Goal: Information Seeking & Learning: Learn about a topic

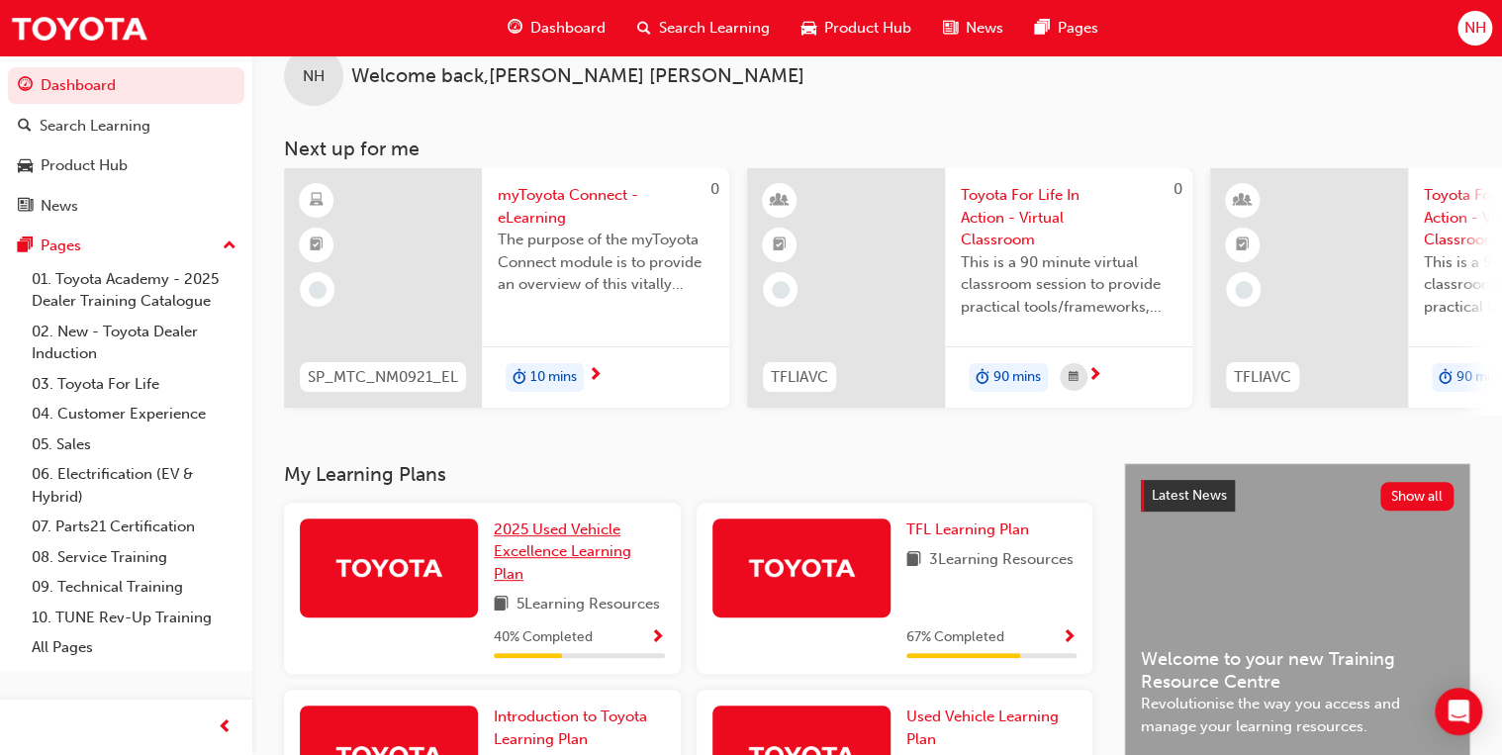
scroll to position [79, 0]
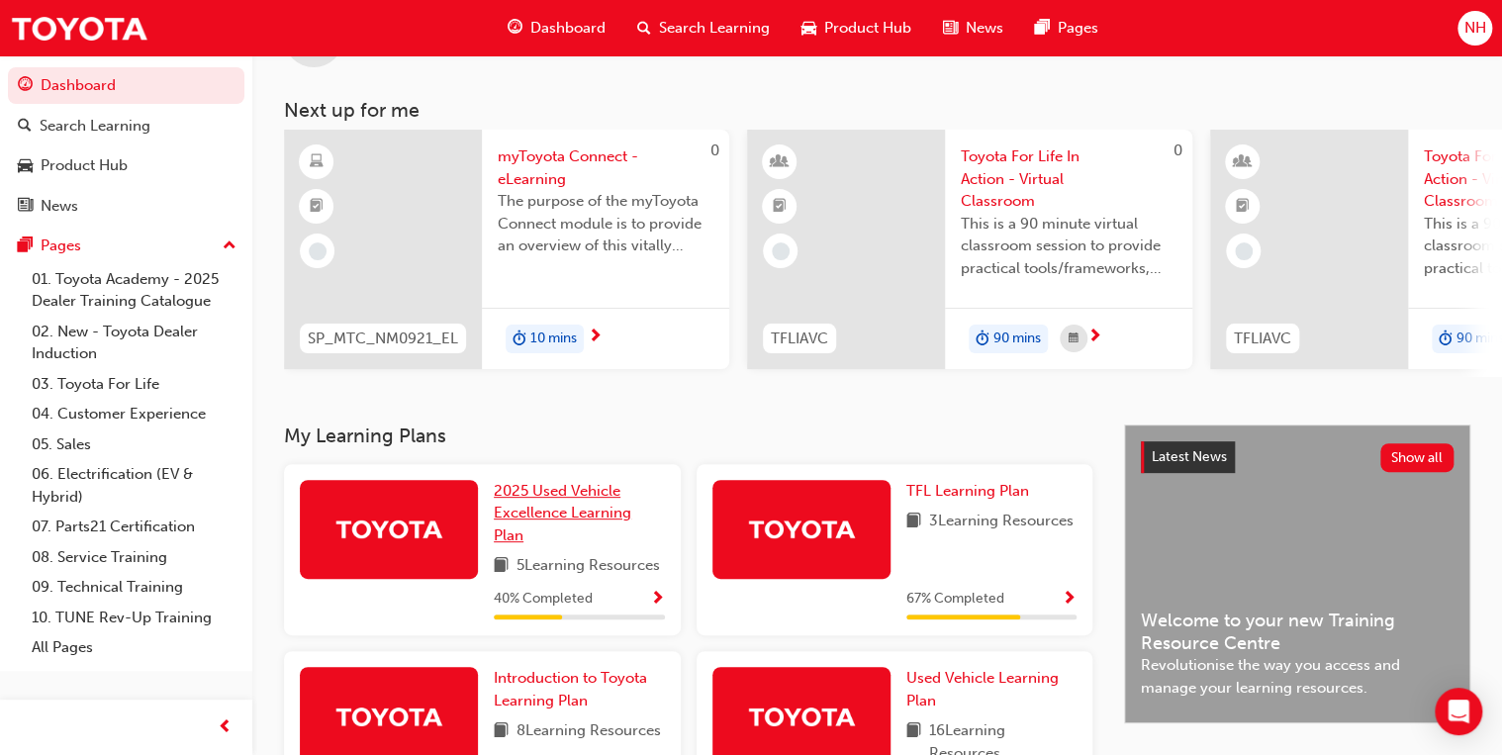
click at [594, 523] on span "2025 Used Vehicle Excellence Learning Plan" at bounding box center [563, 513] width 138 height 62
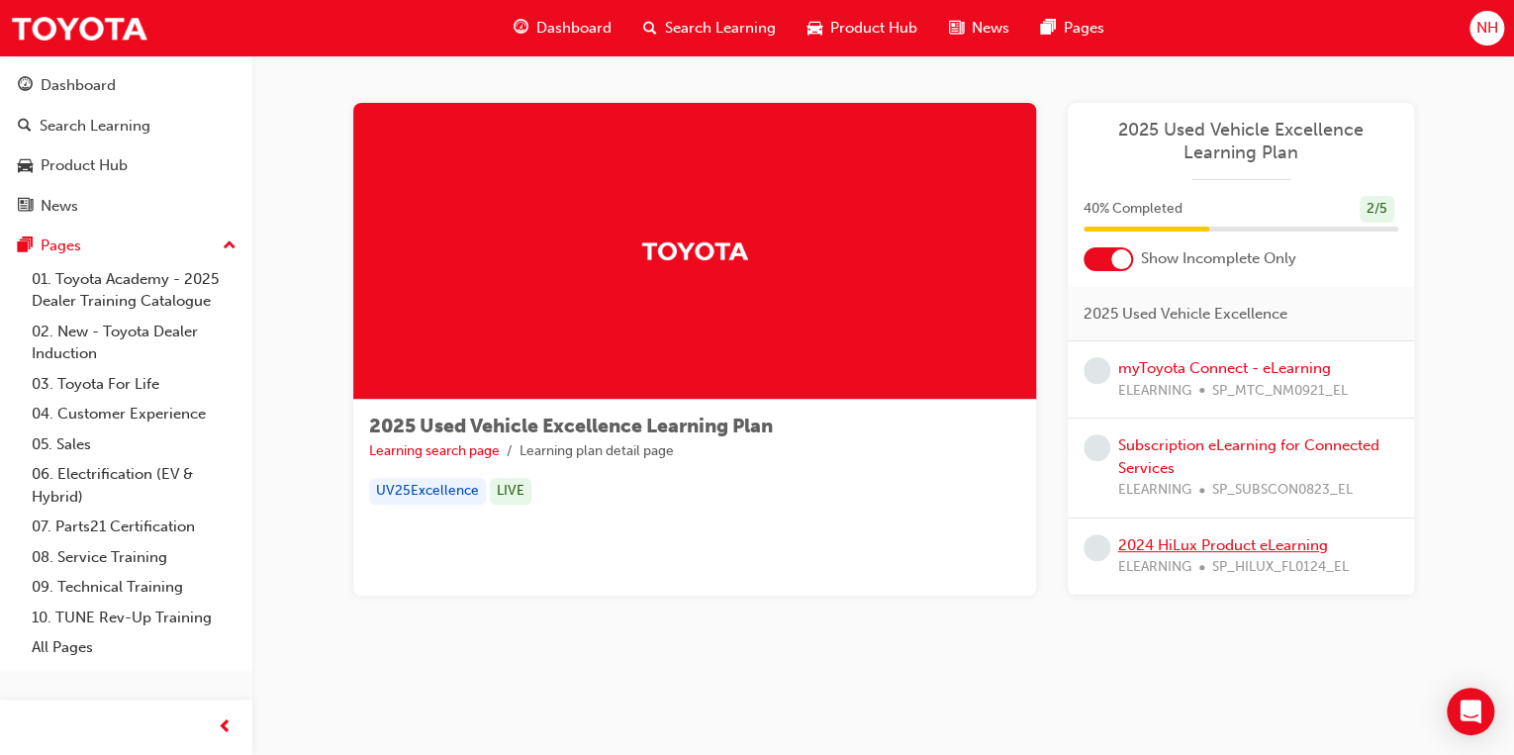
click at [1263, 543] on link "2024 HiLux Product eLearning" at bounding box center [1223, 545] width 210 height 18
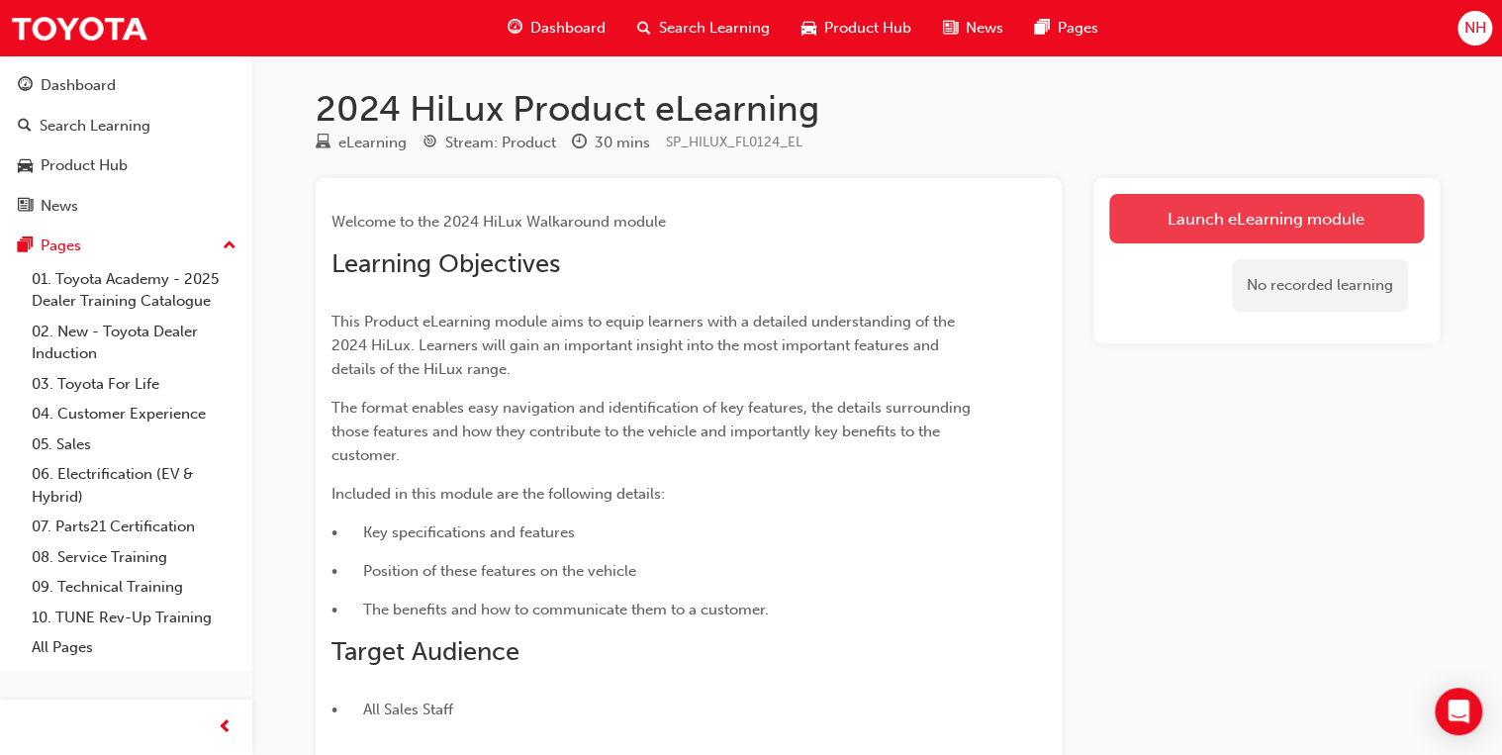
click at [1274, 214] on link "Launch eLearning module" at bounding box center [1267, 218] width 315 height 49
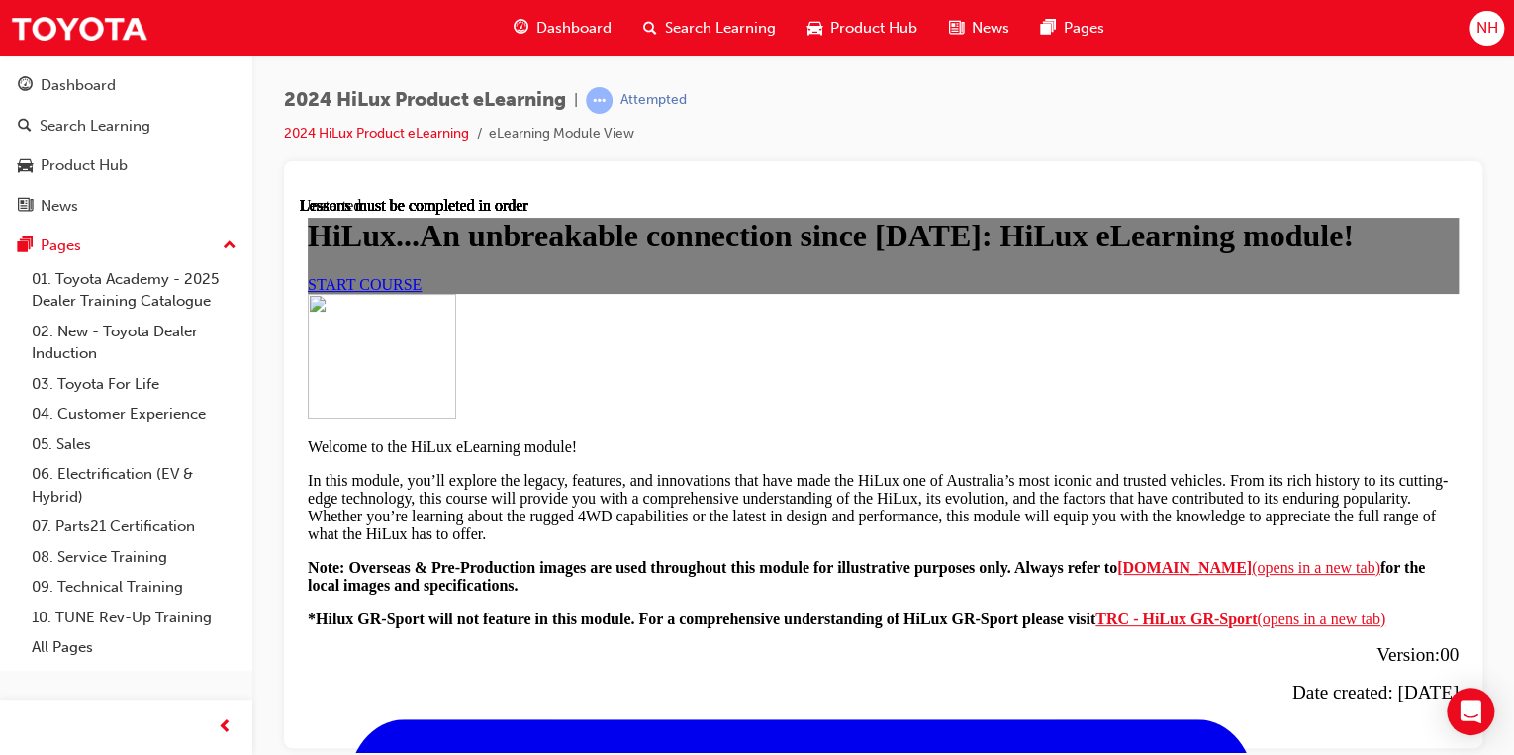
scroll to position [158, 0]
click at [422, 292] on span "START COURSE" at bounding box center [365, 283] width 114 height 17
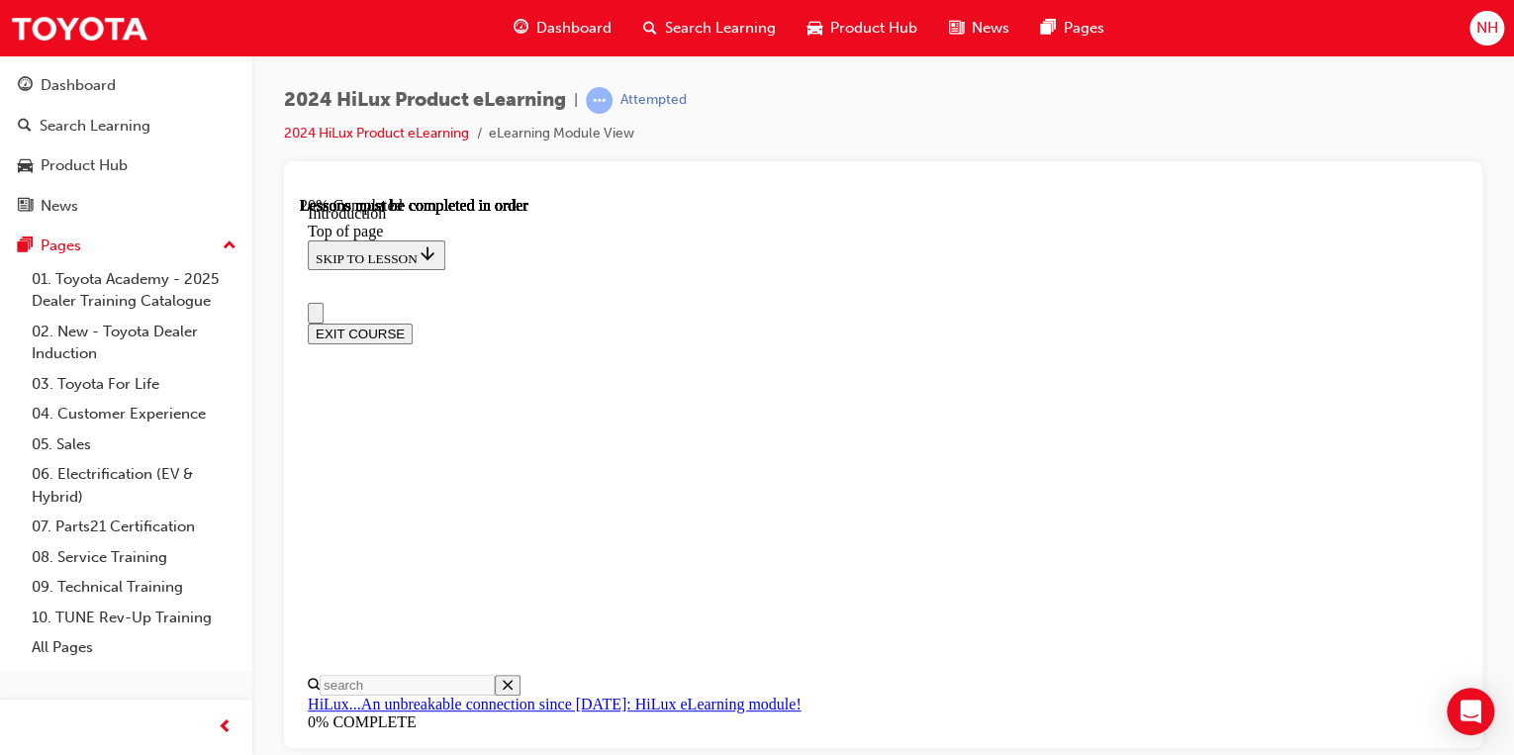
scroll to position [0, 0]
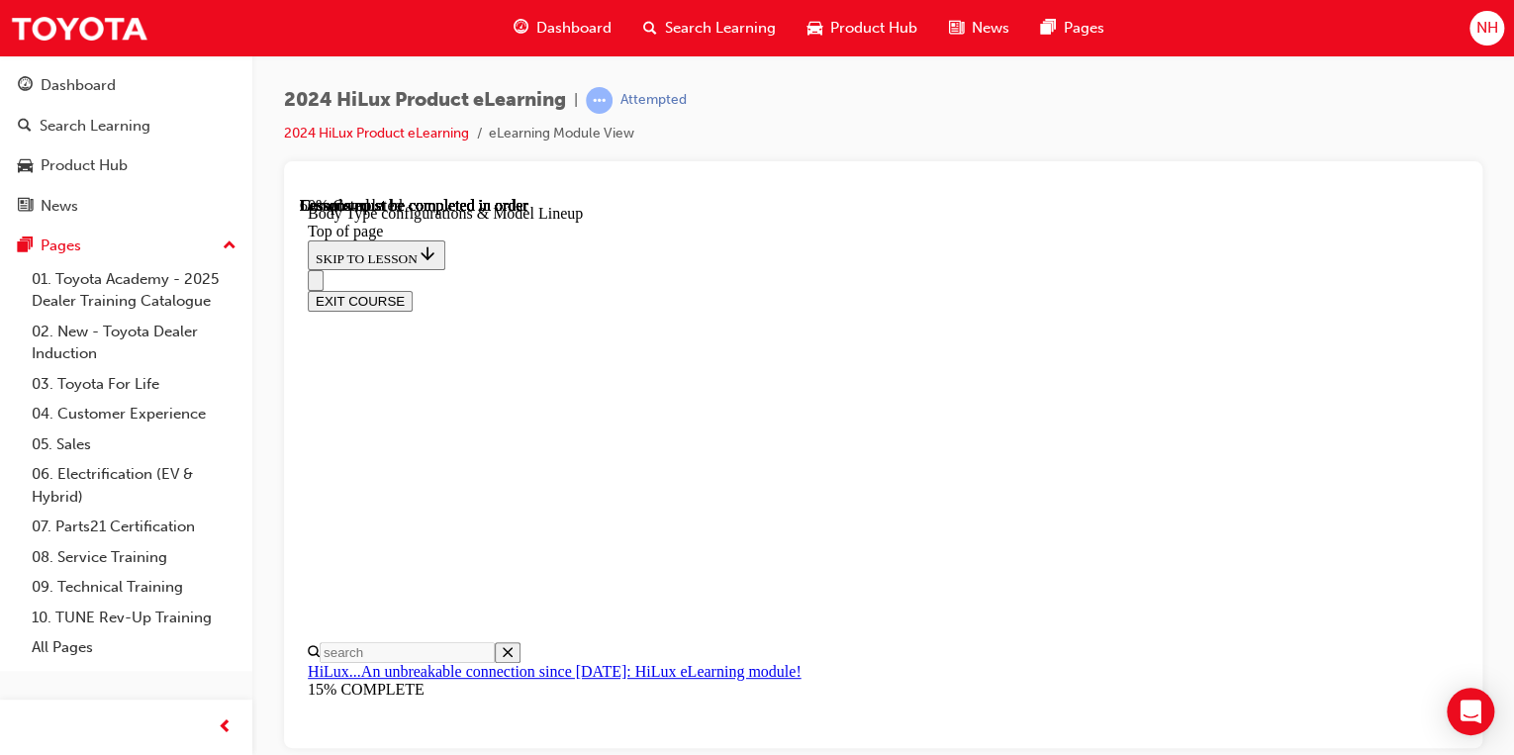
scroll to position [853, 0]
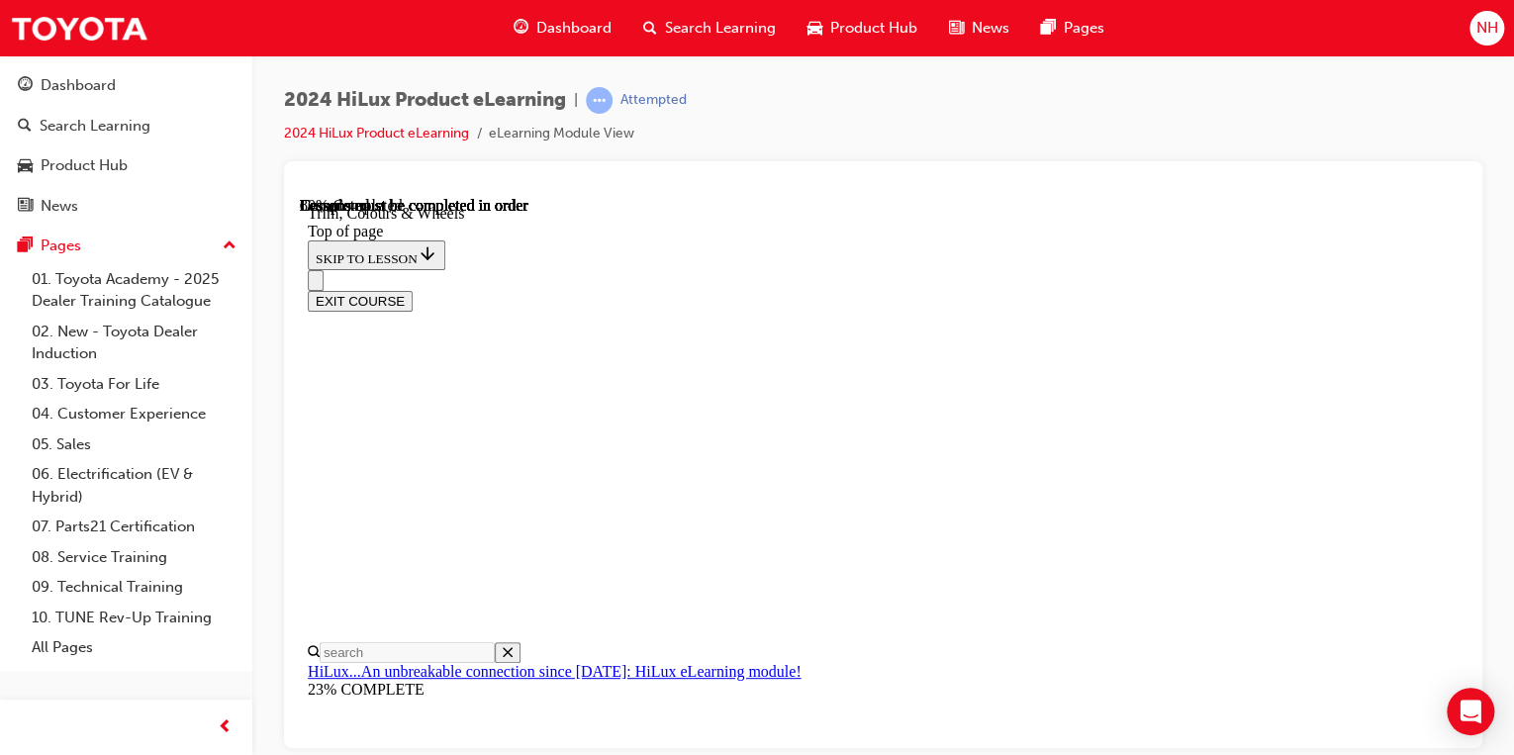
scroll to position [2669, 0]
click at [1188, 269] on div "EXIT COURSE" at bounding box center [877, 290] width 1139 height 42
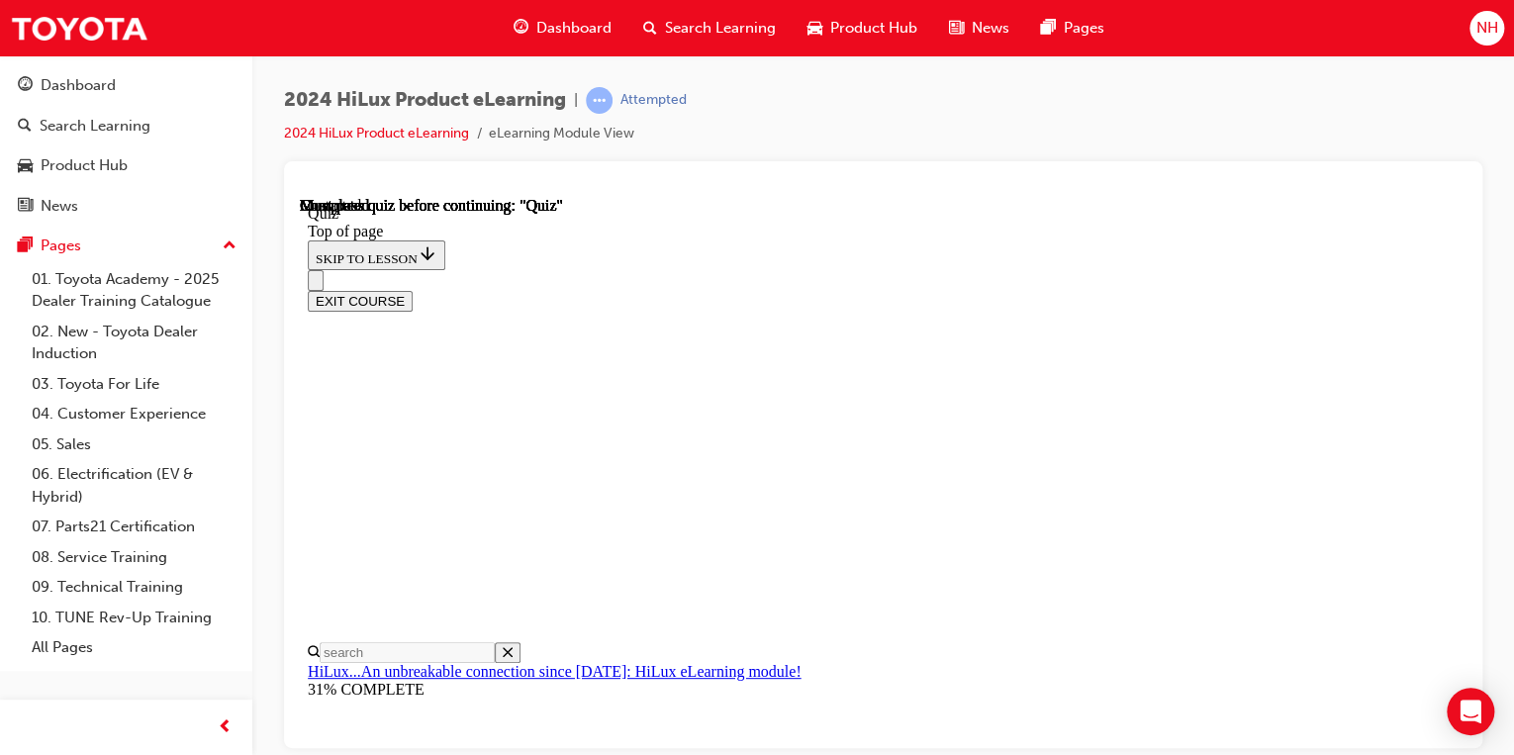
scroll to position [145, 0]
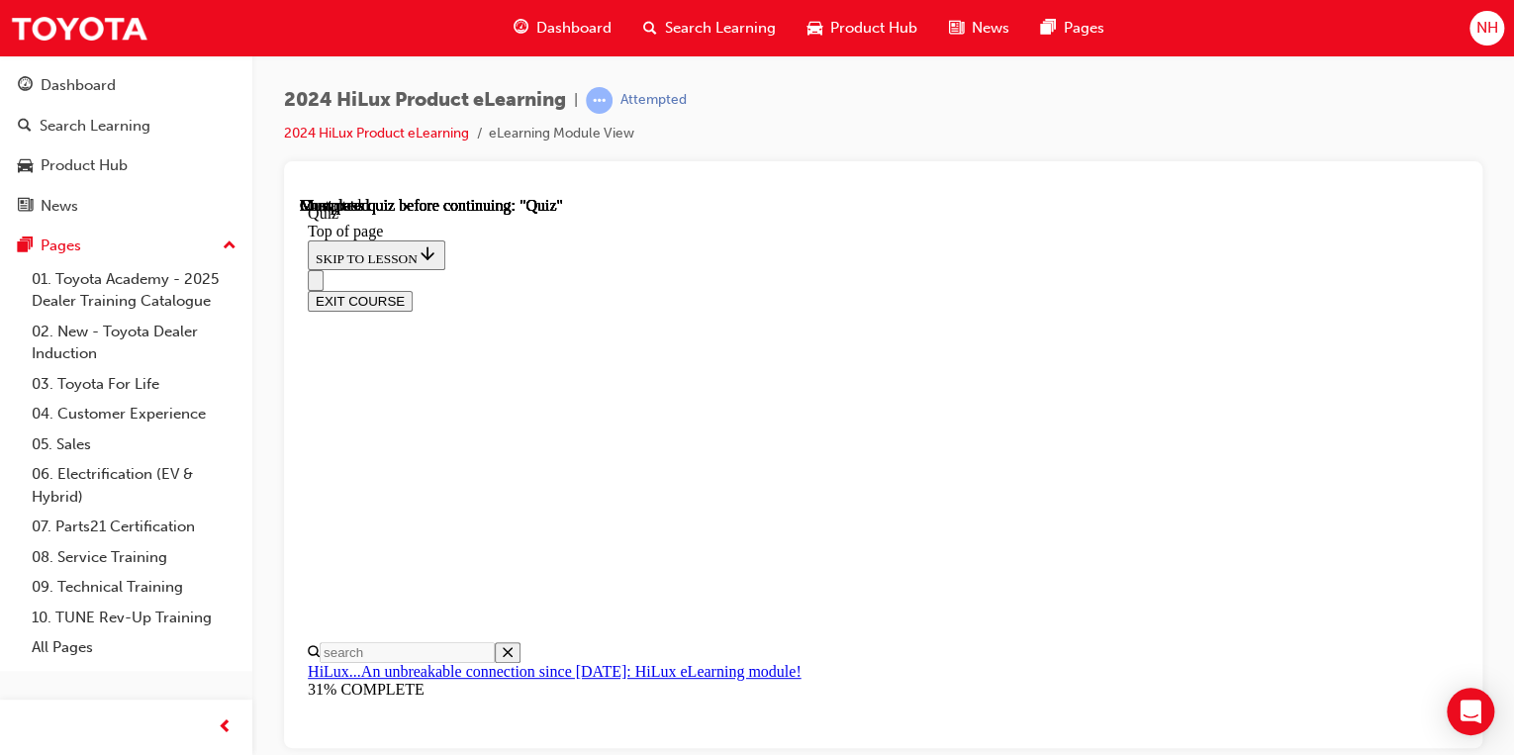
scroll to position [540, 0]
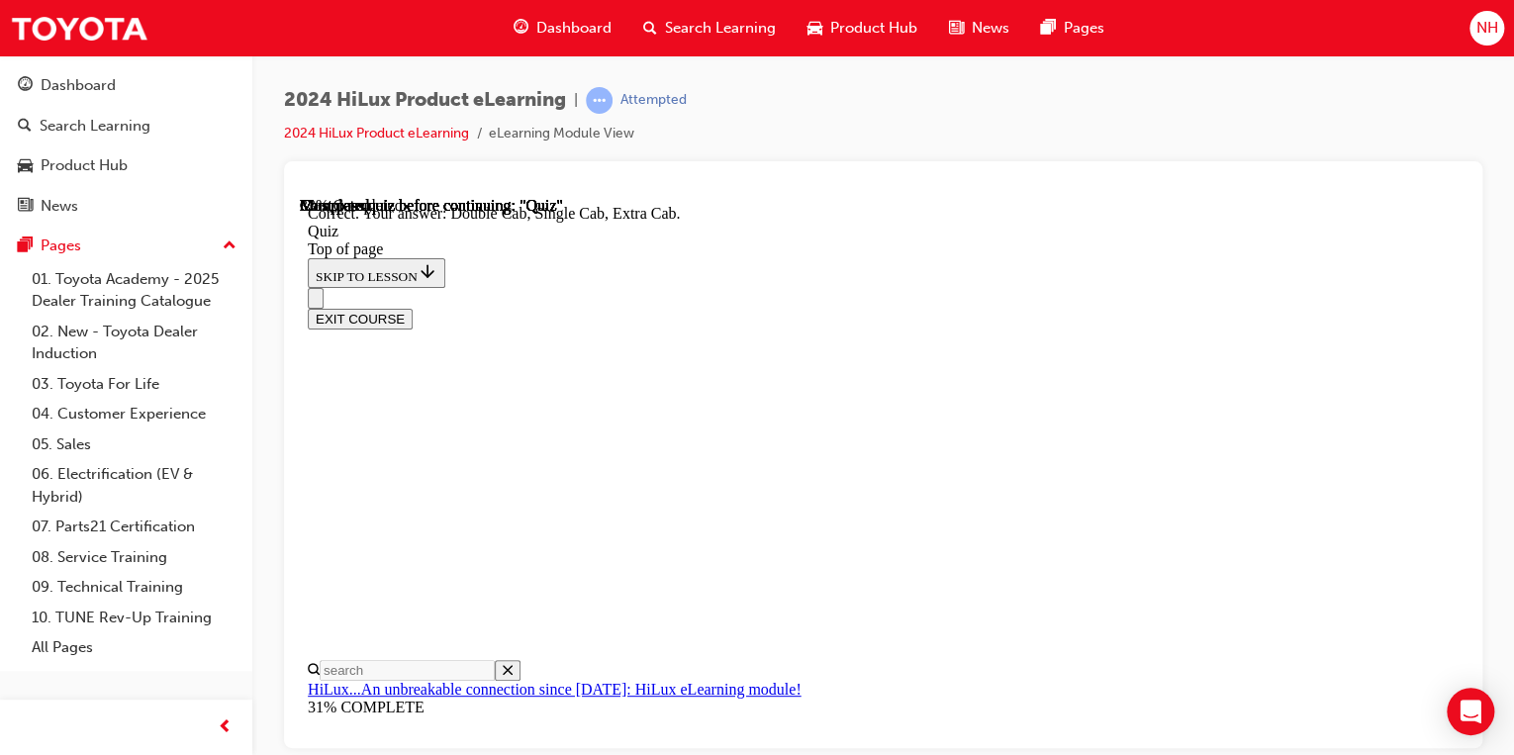
scroll to position [657, 0]
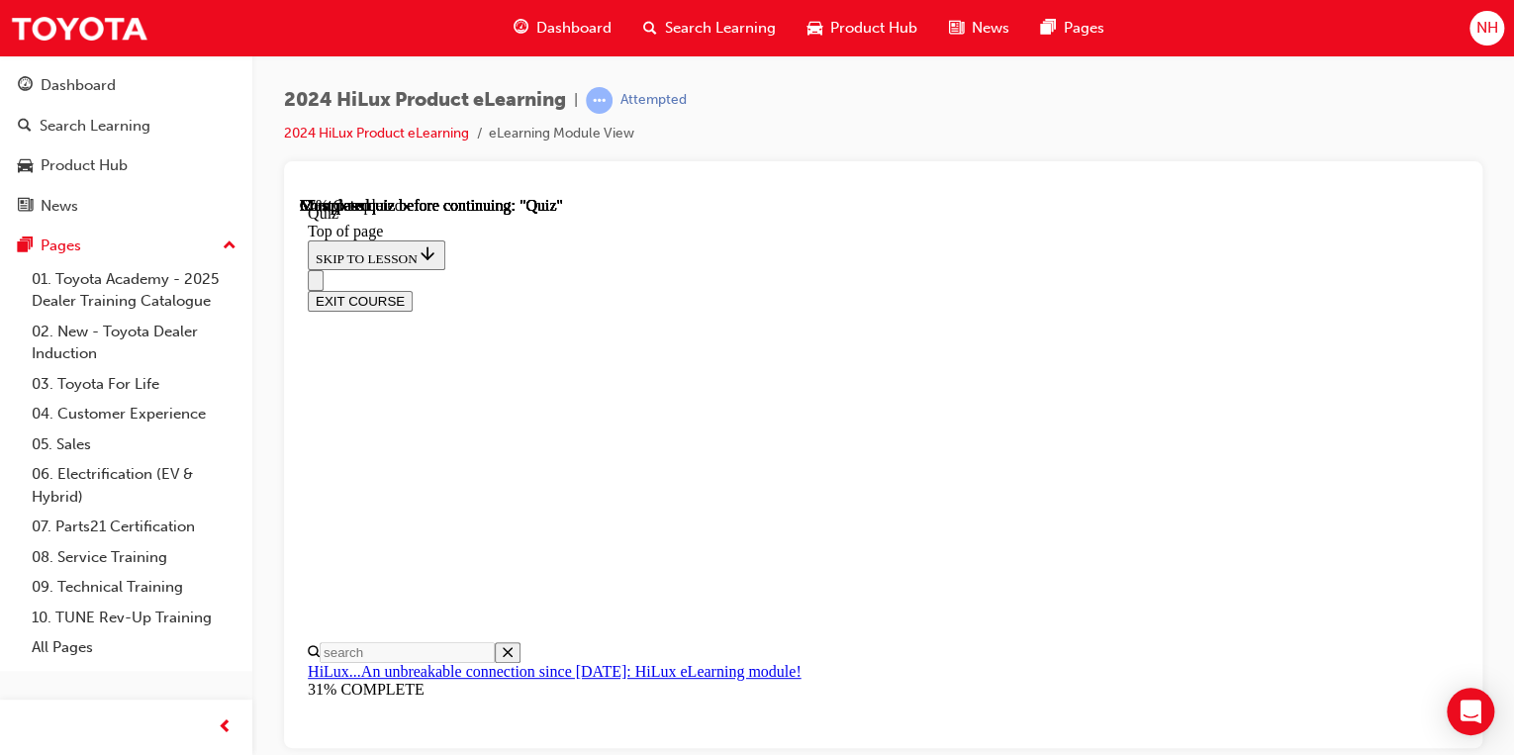
scroll to position [396, 0]
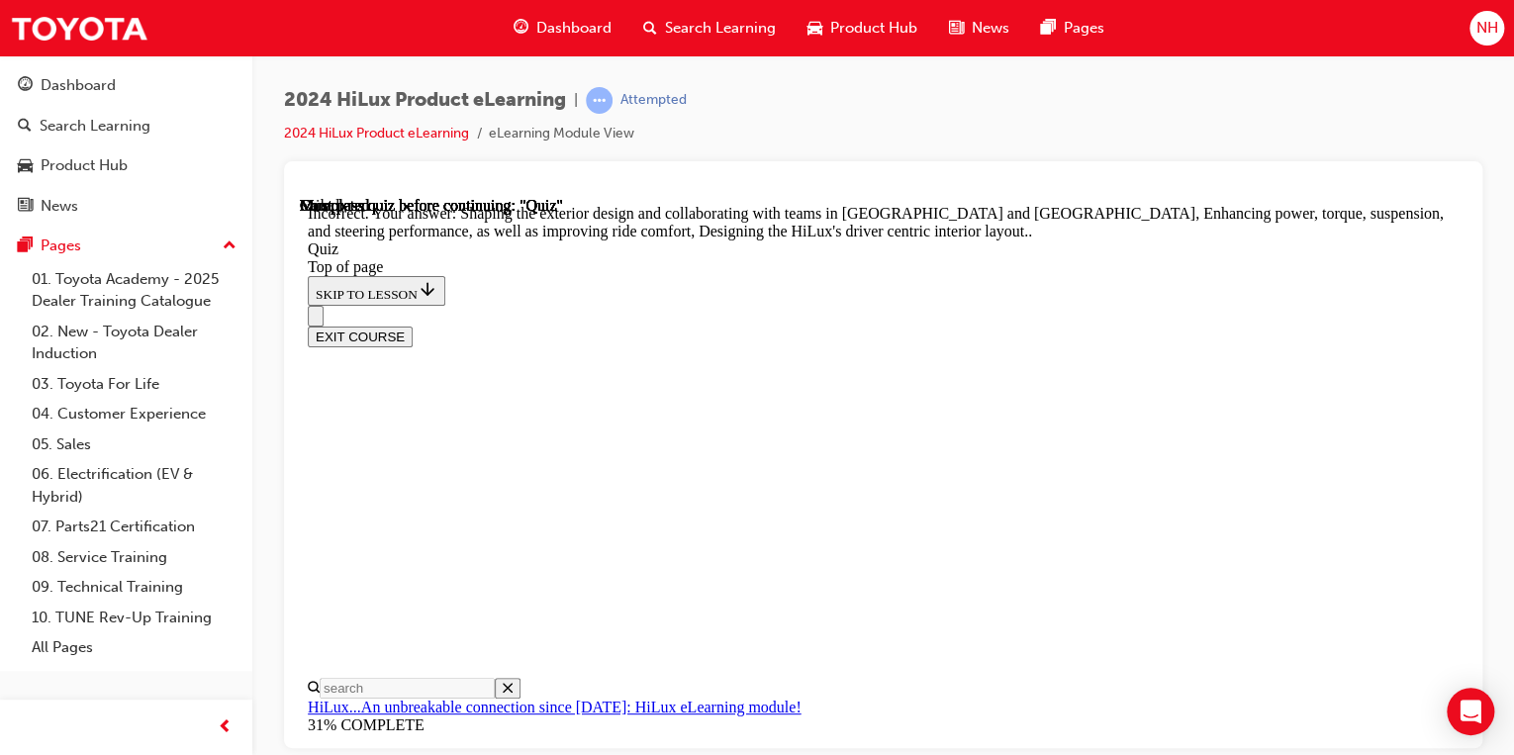
scroll to position [663, 0]
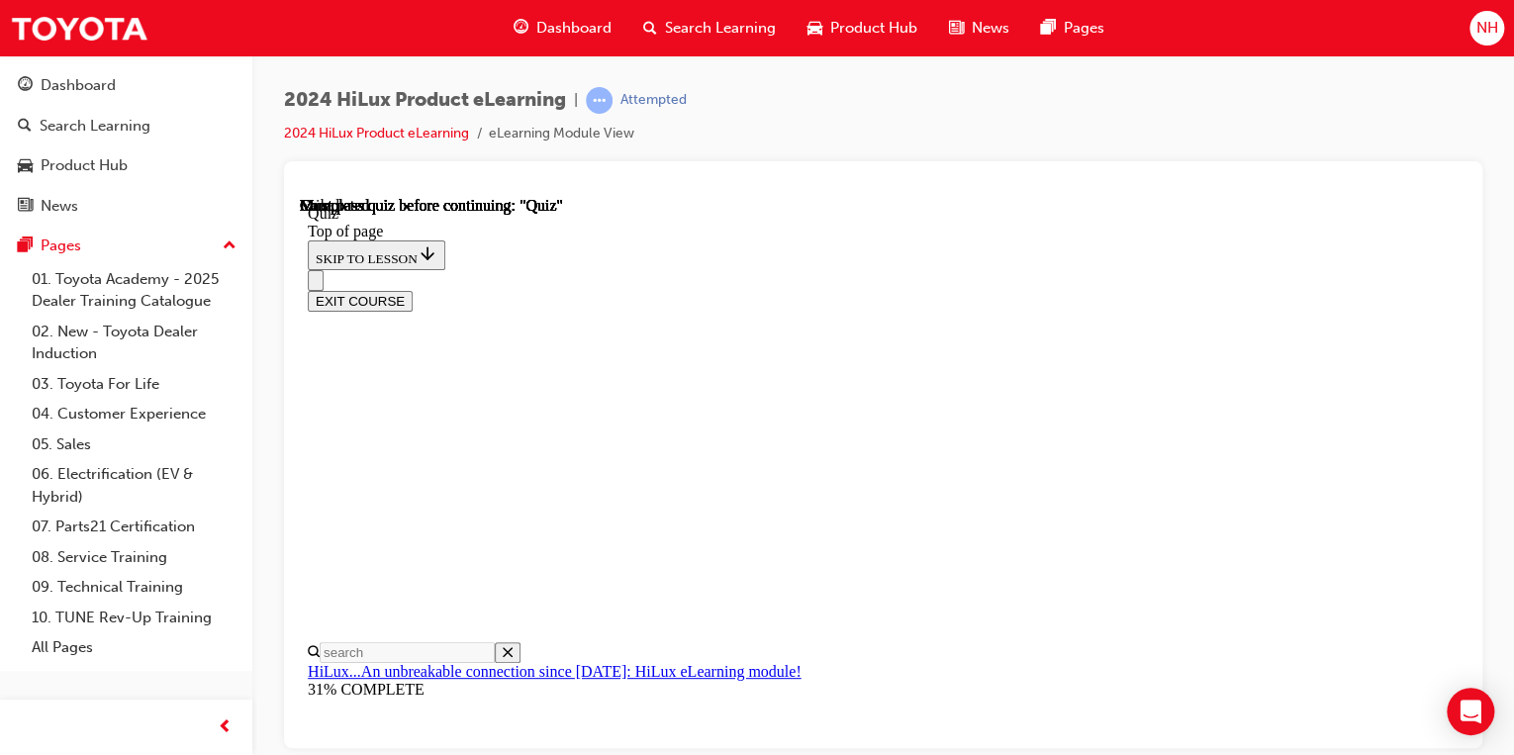
scroll to position [519, 0]
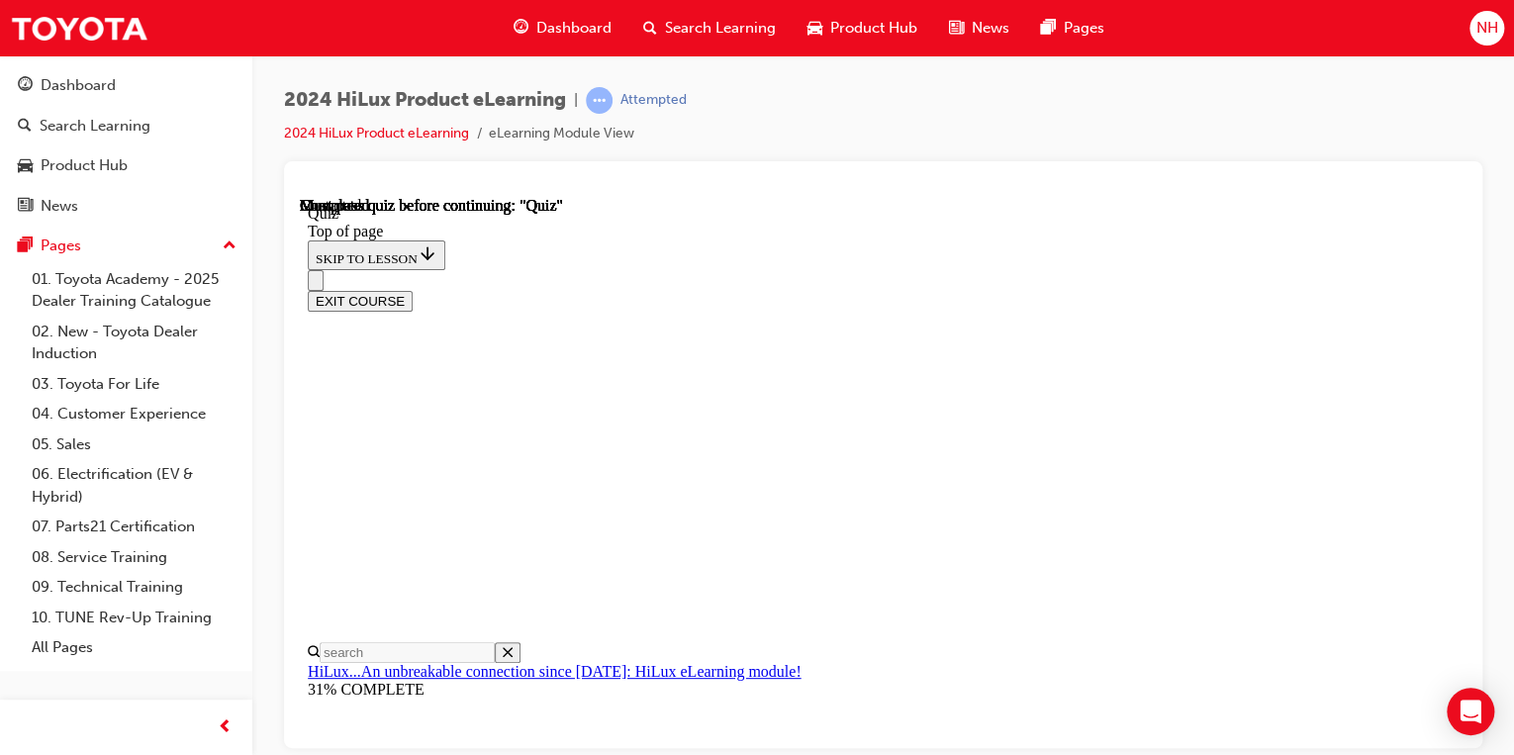
scroll to position [303, 0]
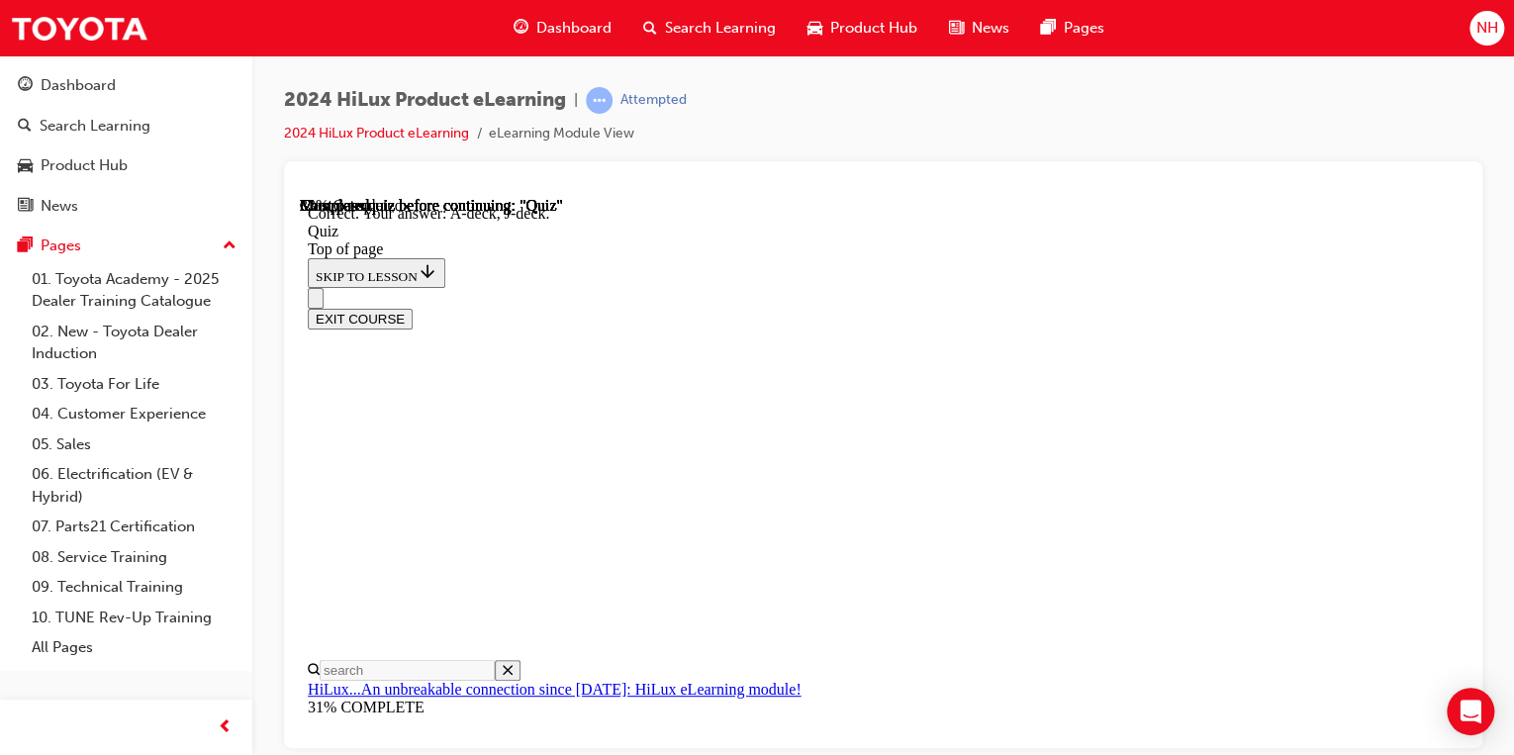
scroll to position [544, 0]
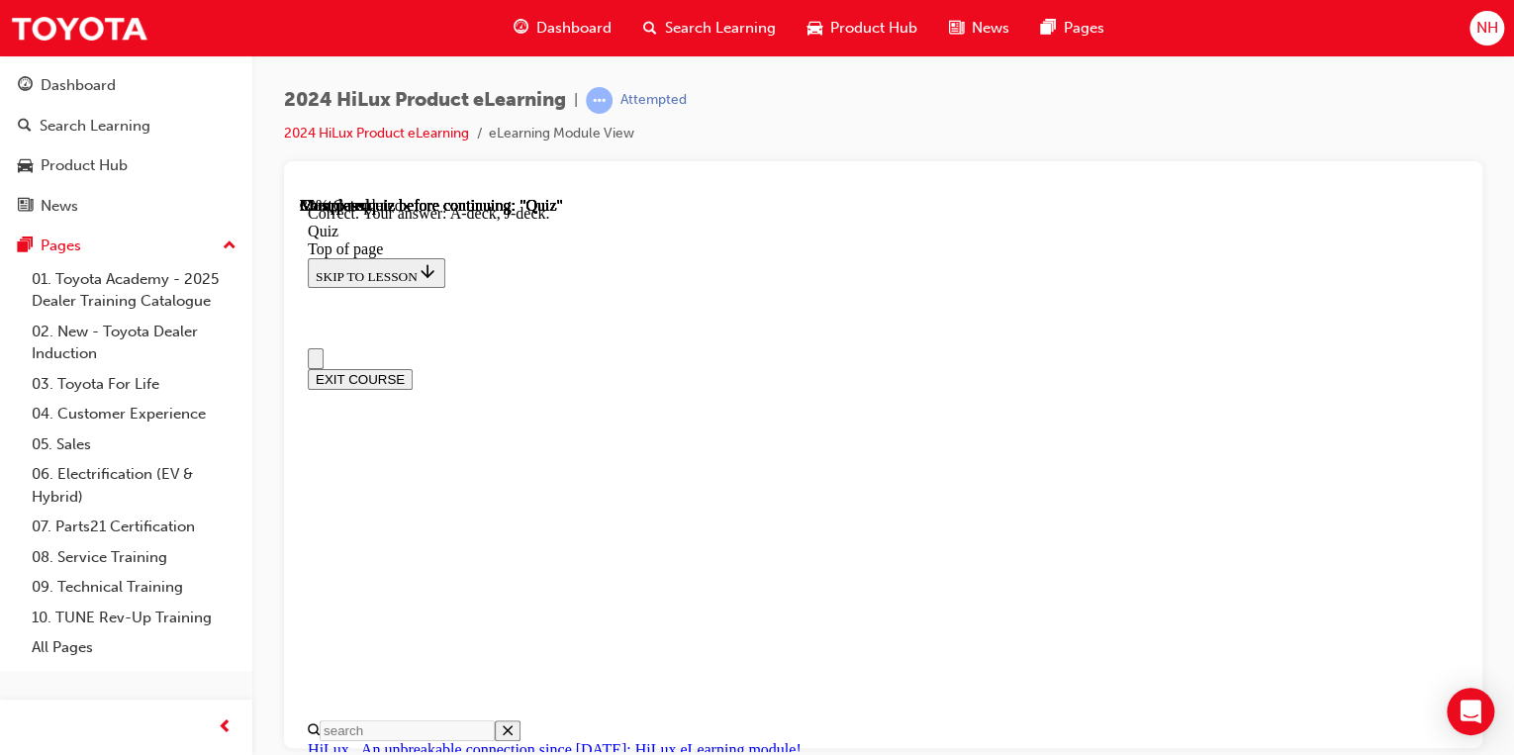
scroll to position [317, 0]
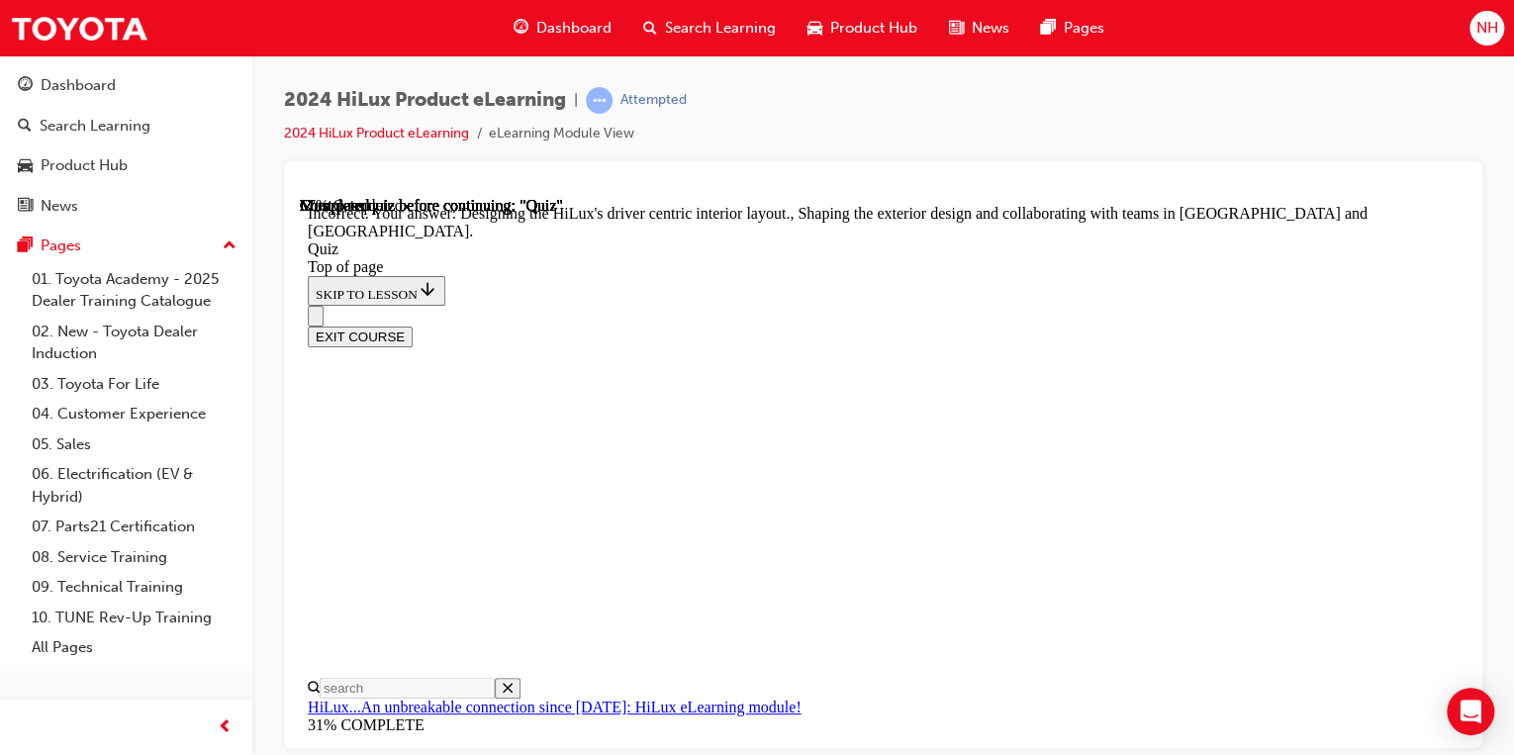
scroll to position [663, 0]
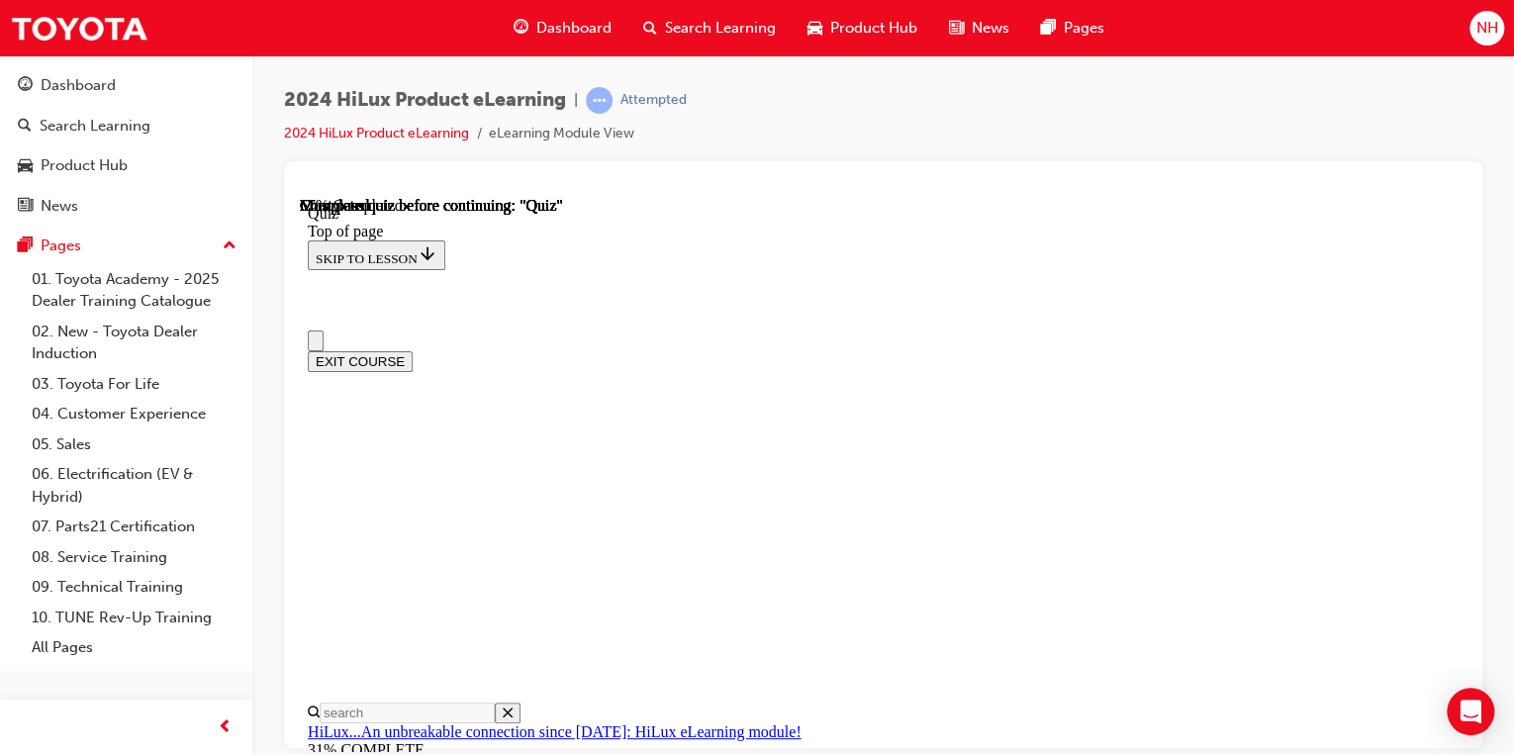
scroll to position [0, 0]
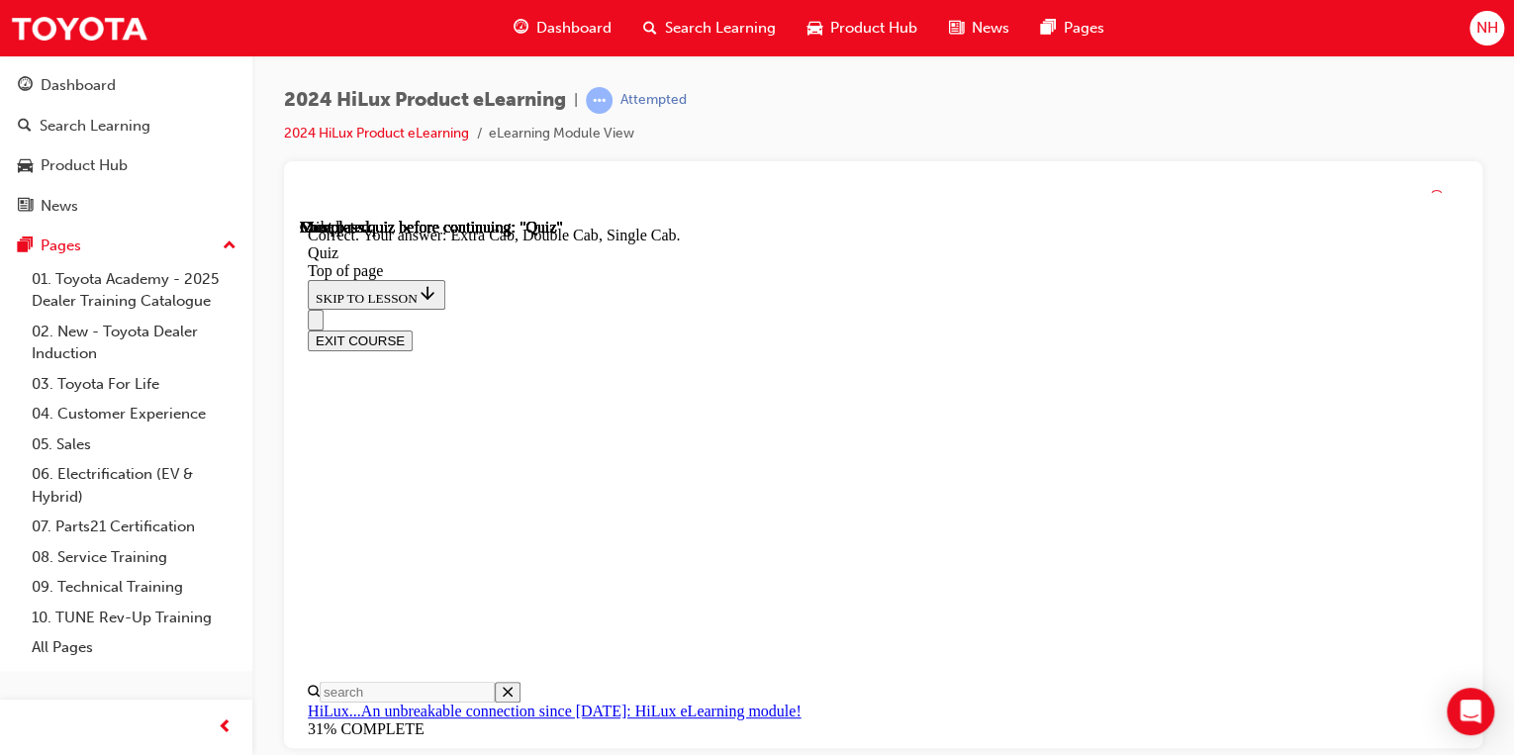
scroll to position [657, 0]
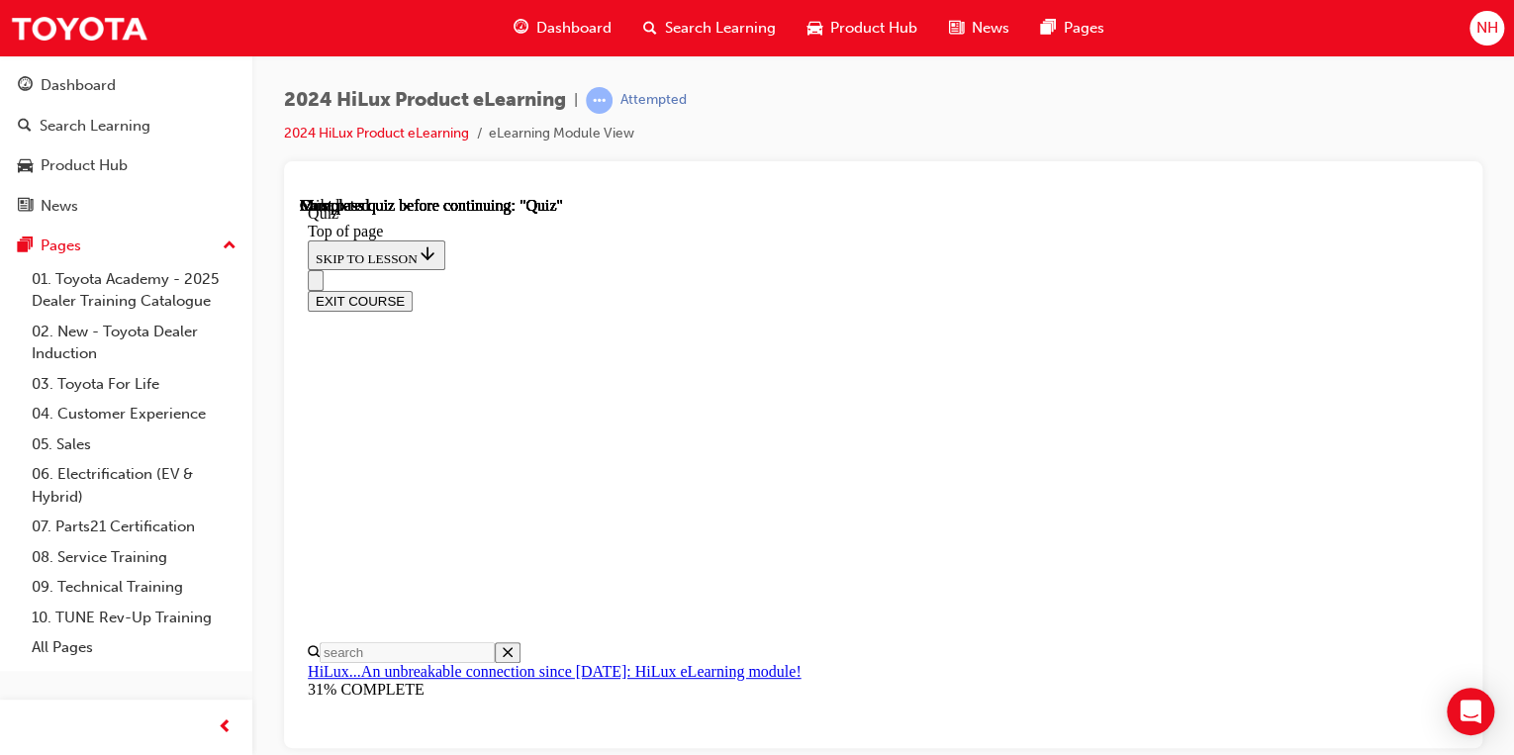
scroll to position [519, 0]
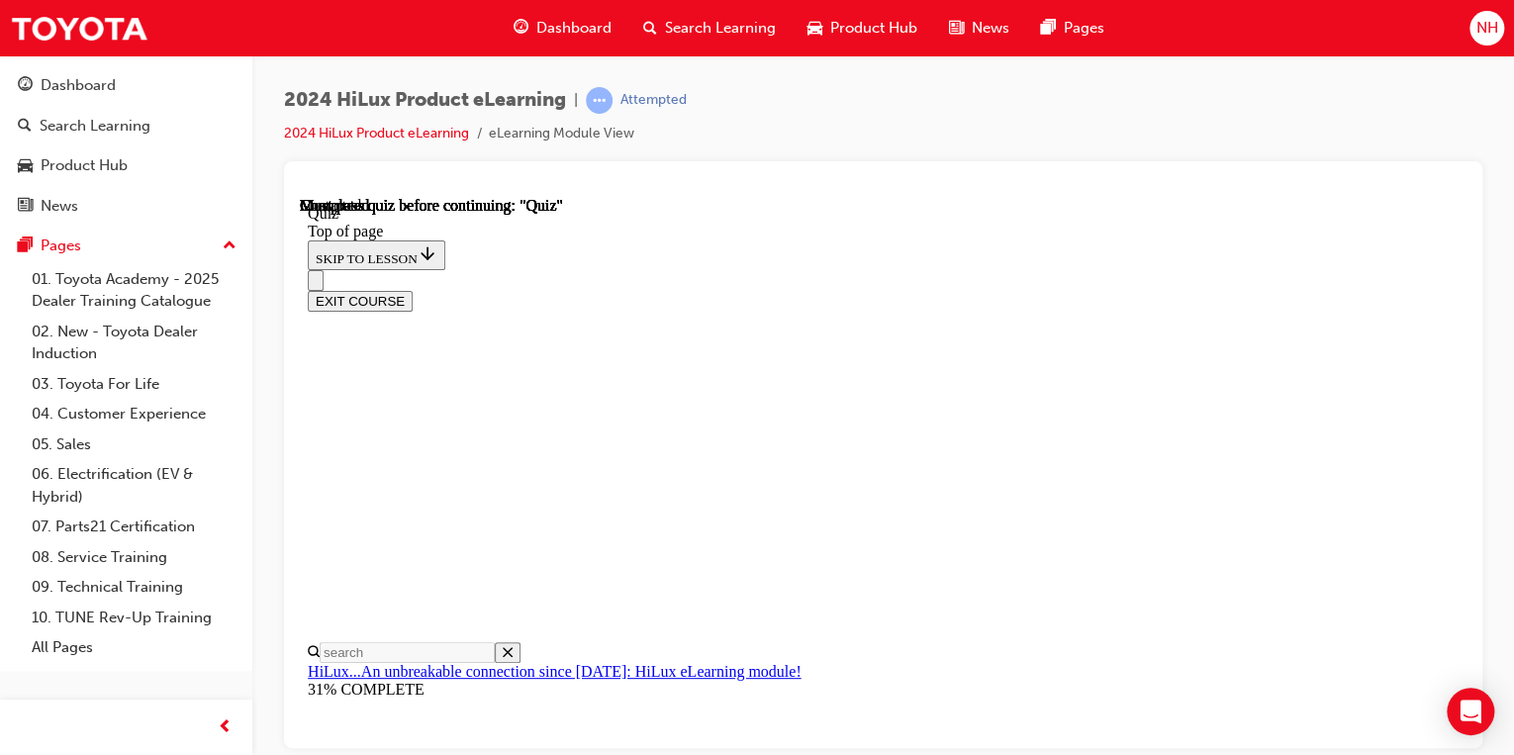
scroll to position [303, 0]
drag, startPoint x: 915, startPoint y: 454, endPoint x: 907, endPoint y: 438, distance: 17.7
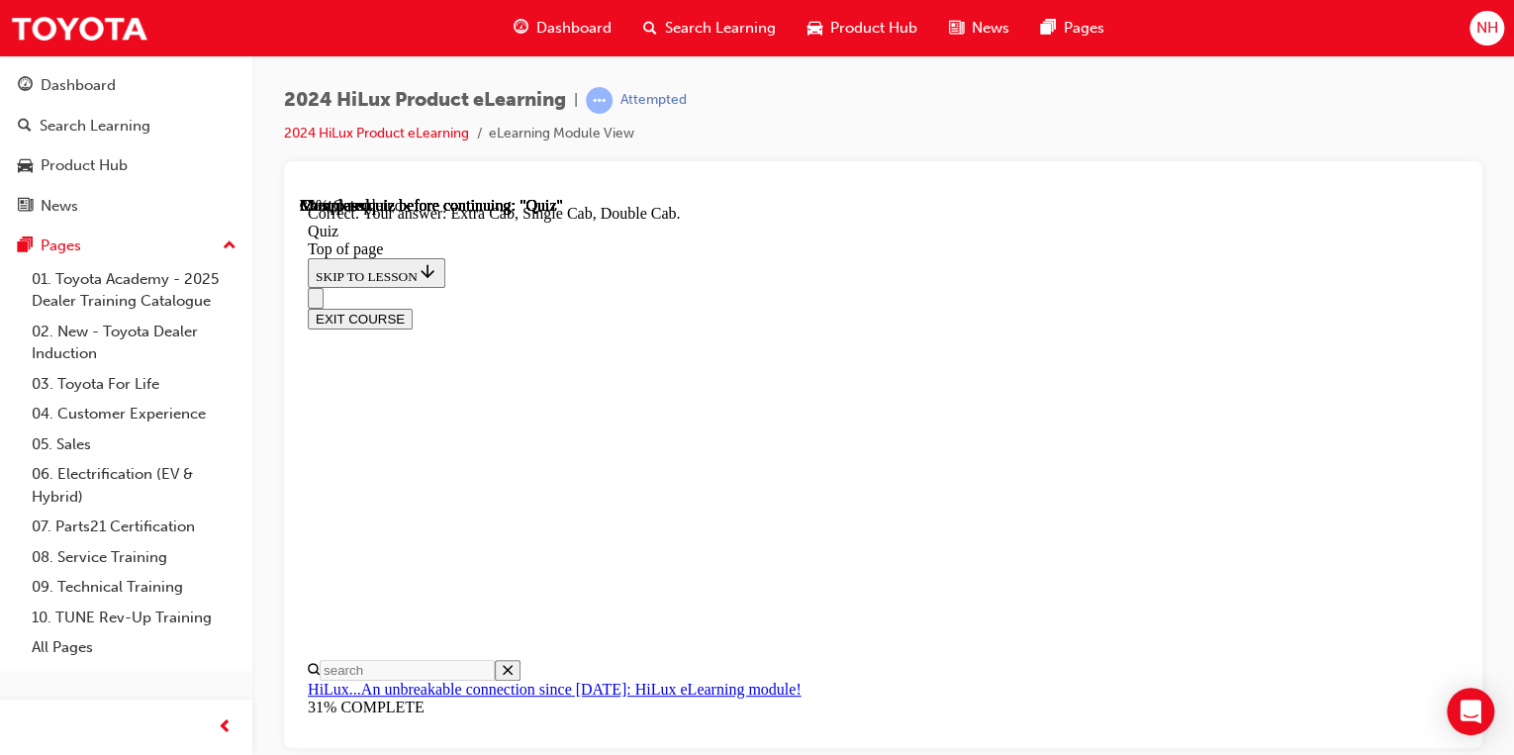
scroll to position [657, 0]
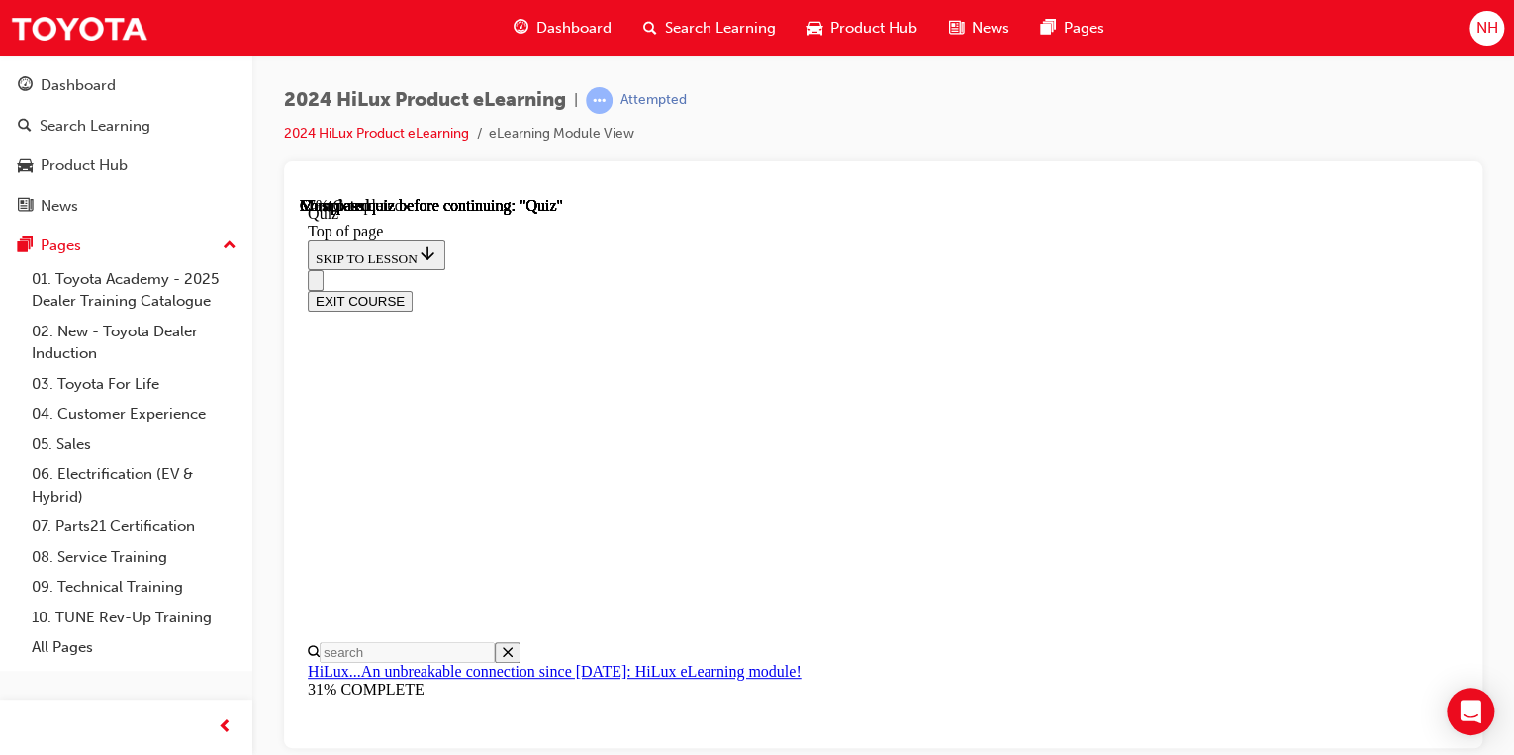
scroll to position [238, 0]
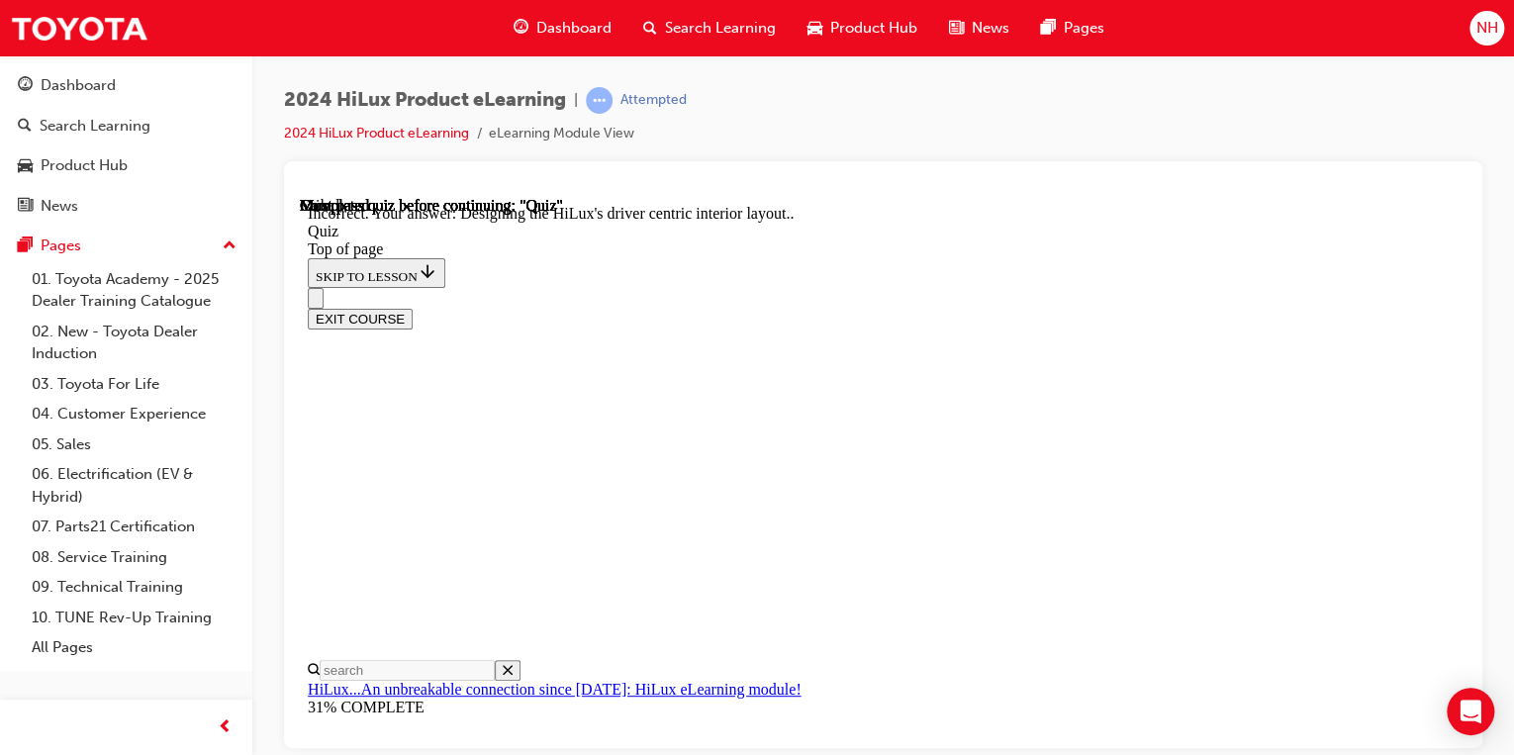
scroll to position [663, 0]
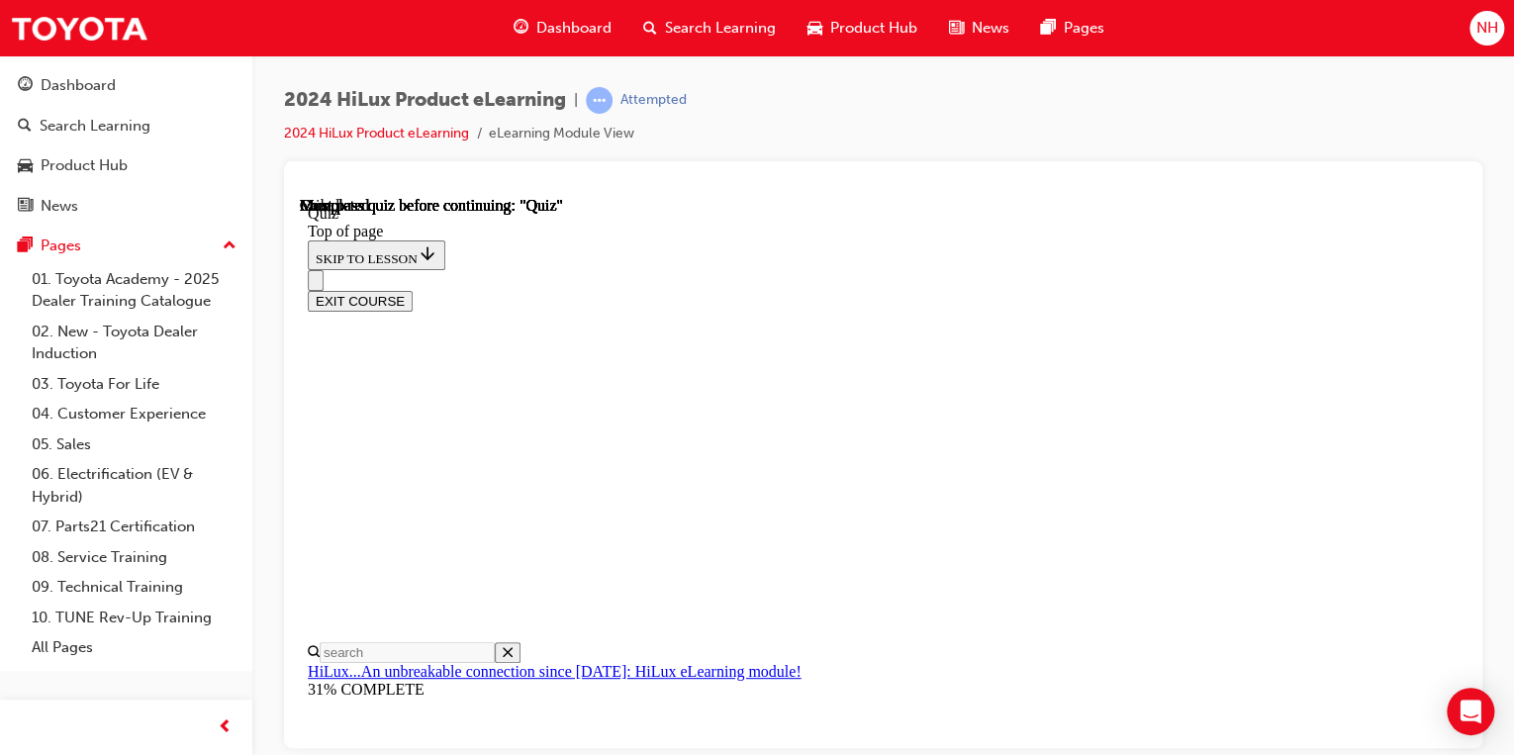
scroll to position [519, 0]
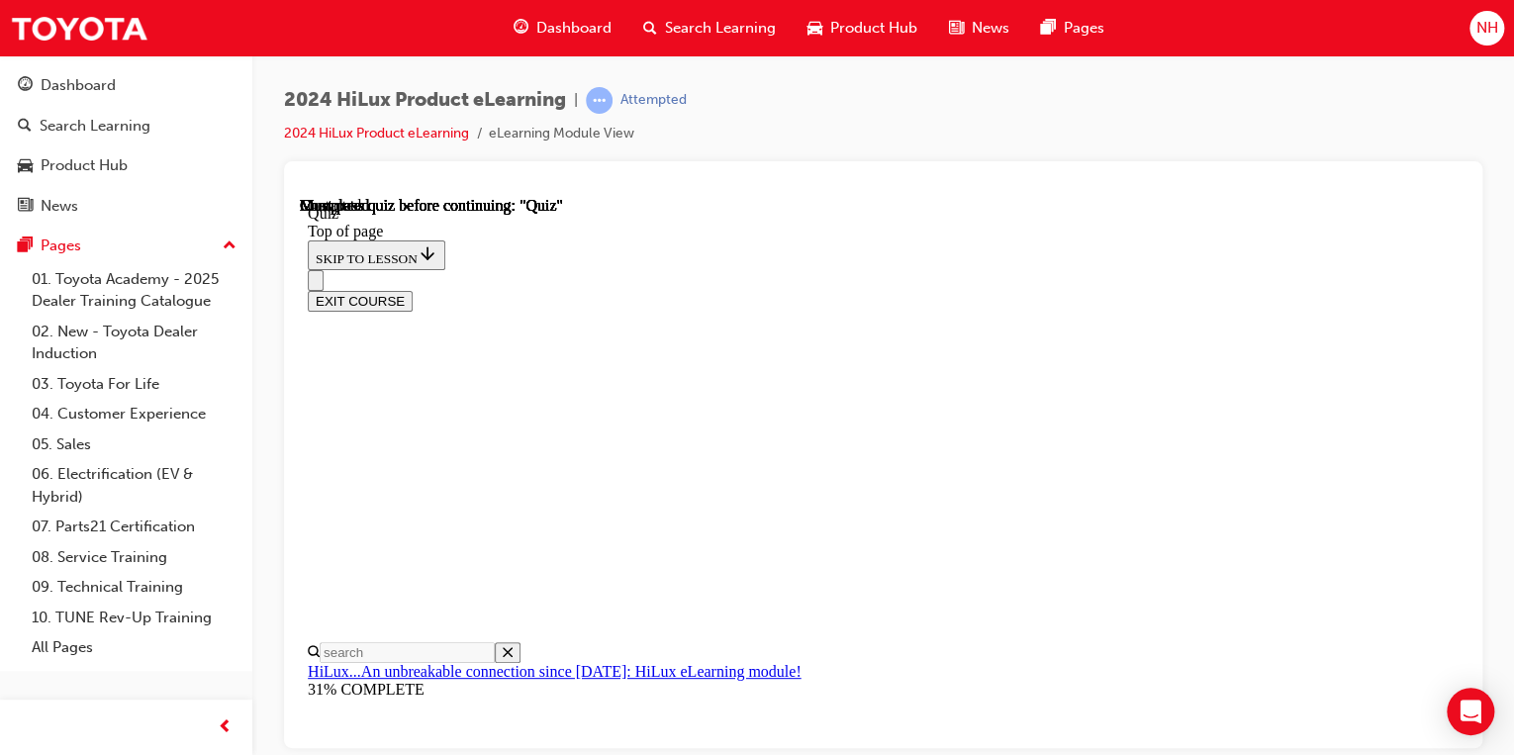
scroll to position [303, 0]
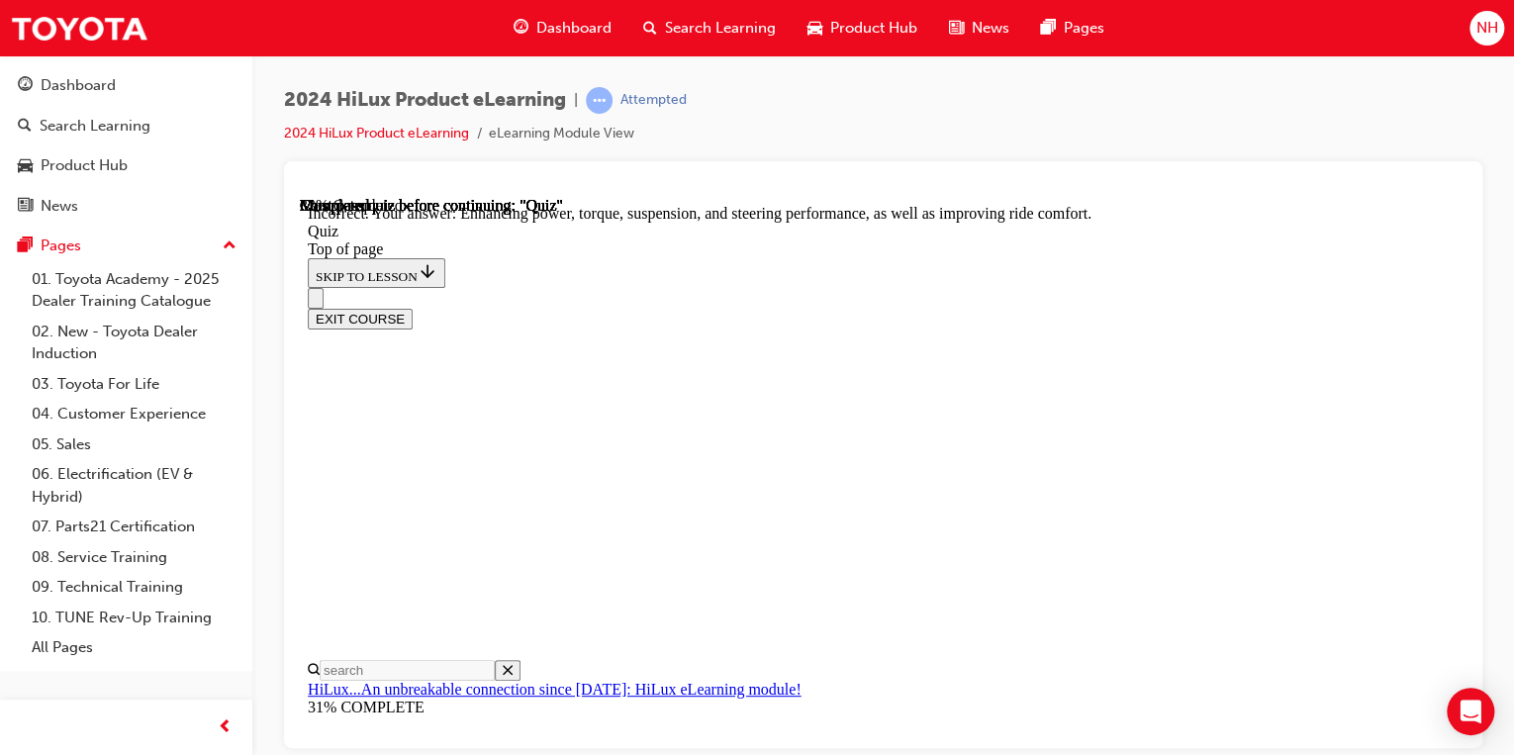
scroll to position [238, 0]
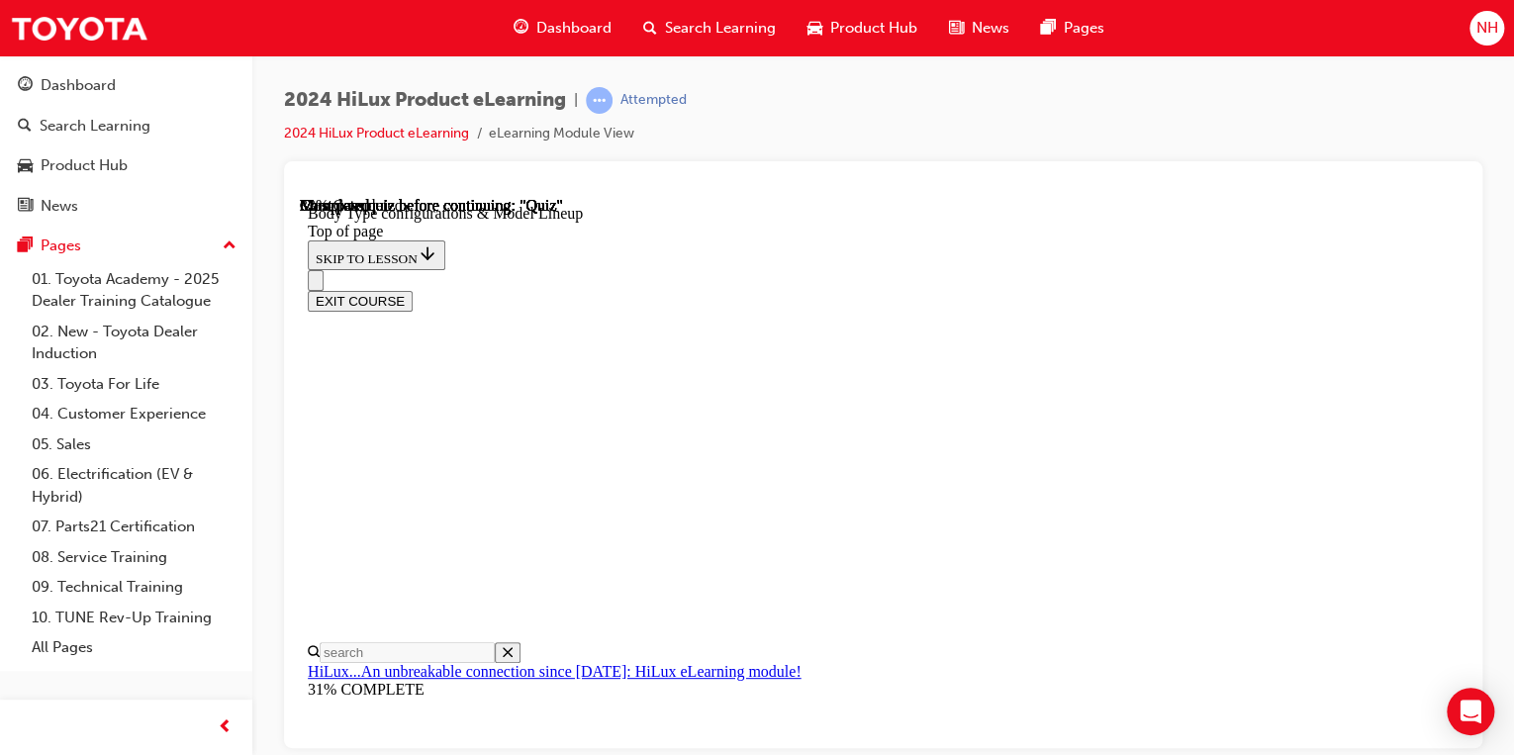
scroll to position [1109, 0]
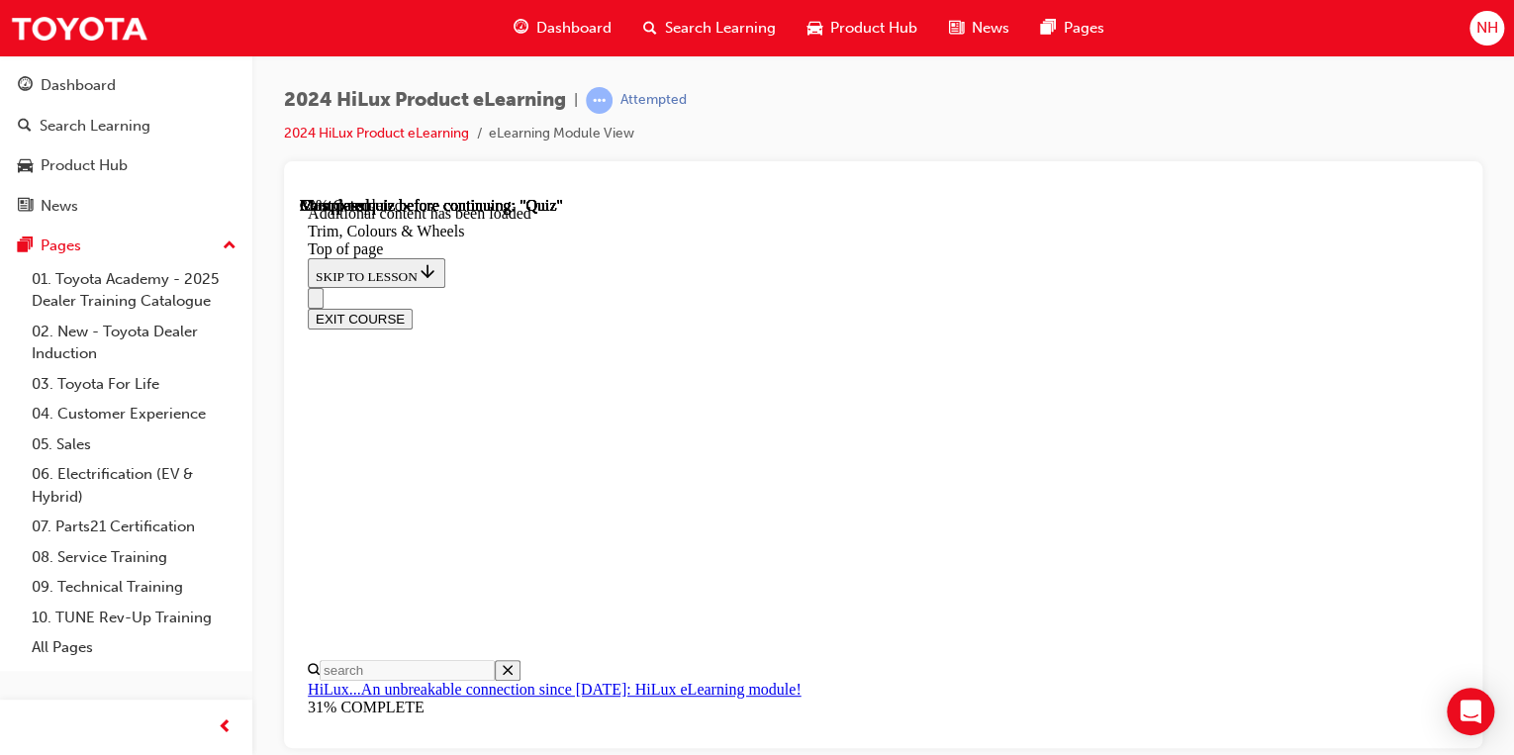
scroll to position [0, 0]
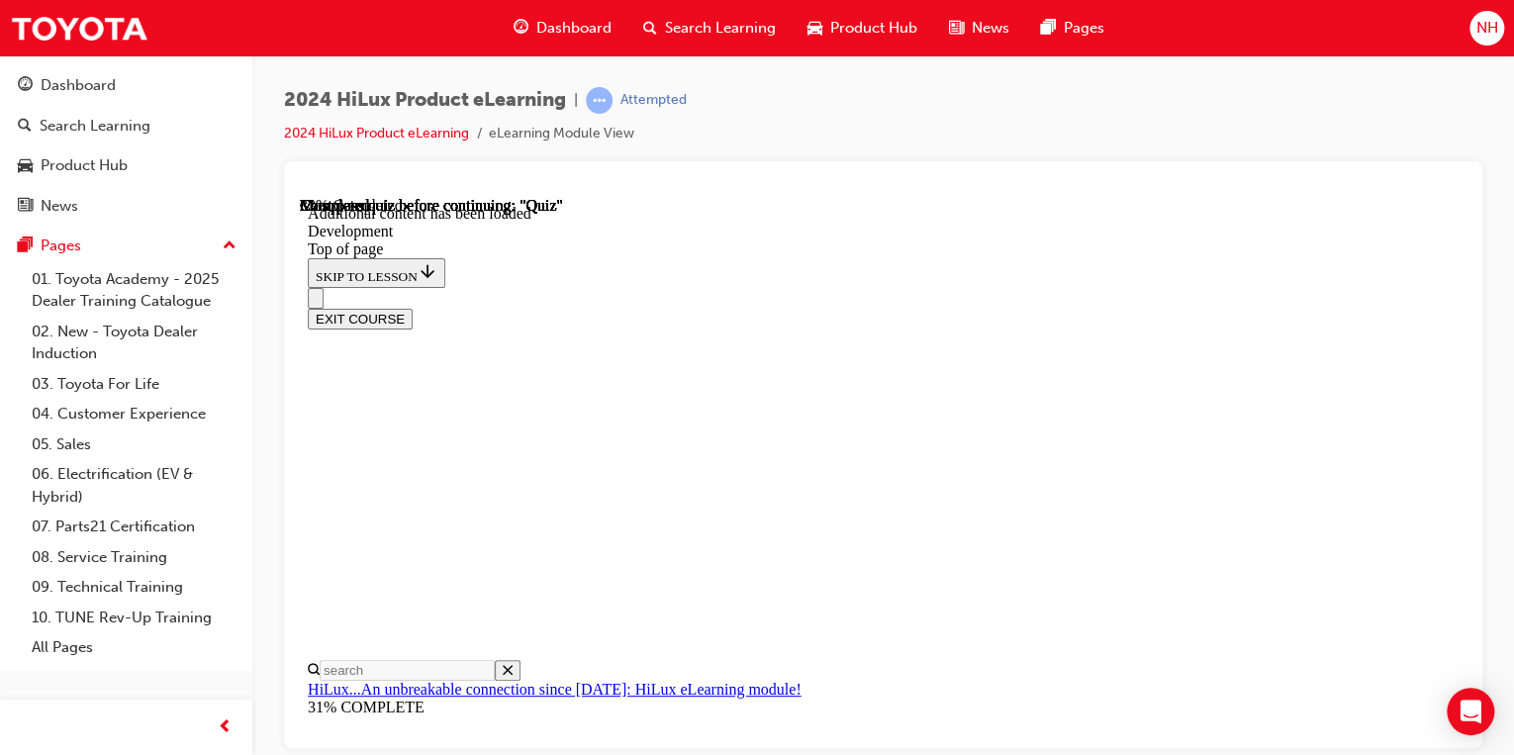
scroll to position [400, 0]
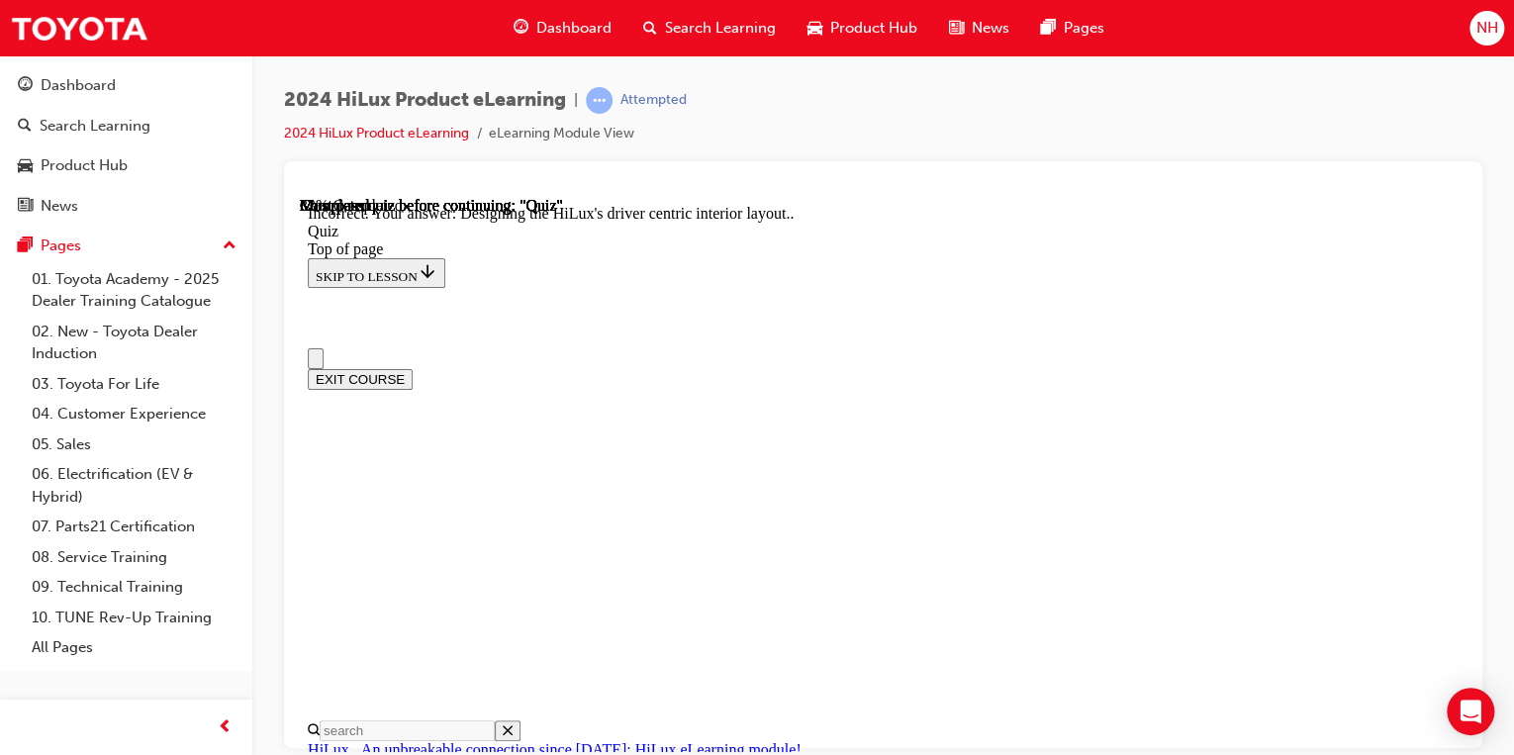
scroll to position [0, 0]
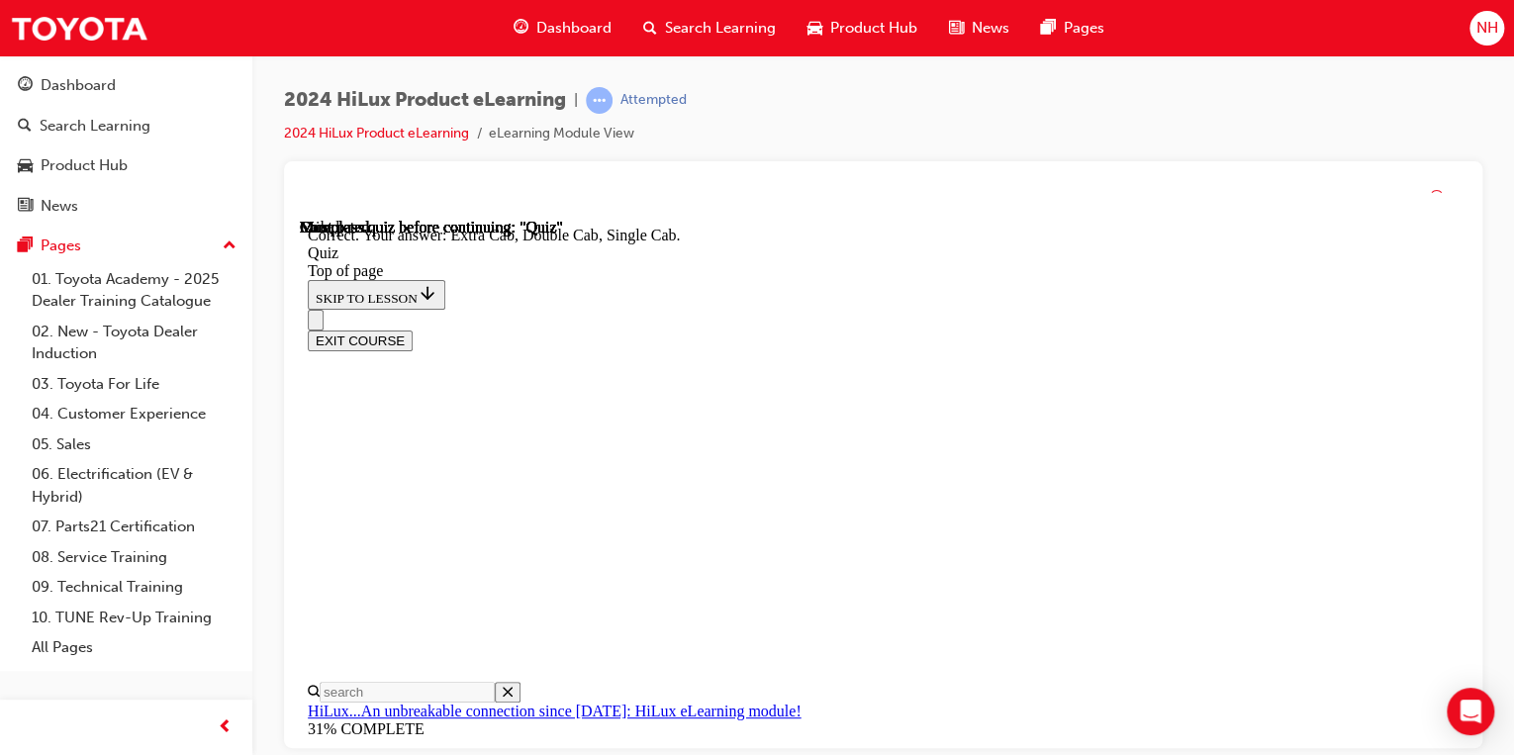
scroll to position [657, 0]
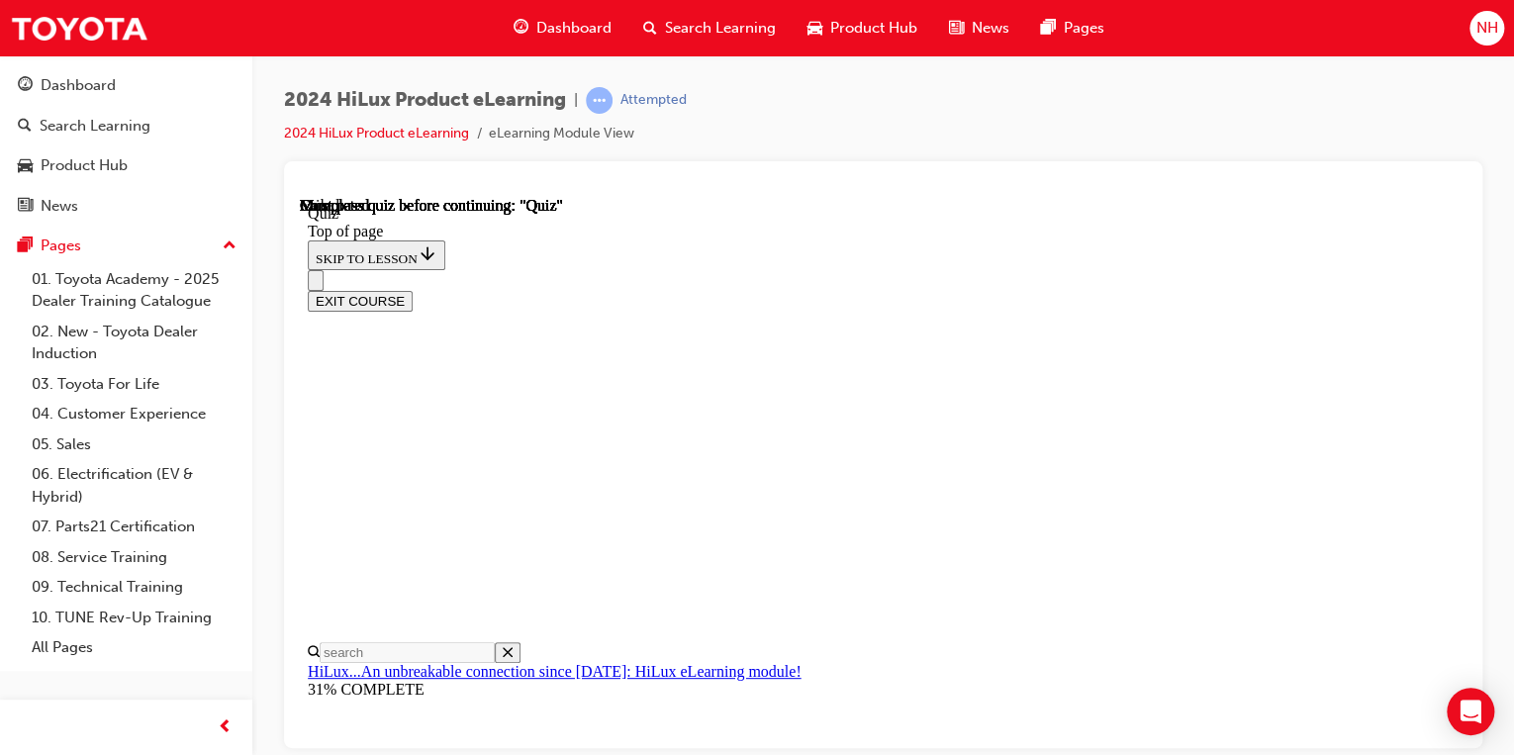
scroll to position [317, 0]
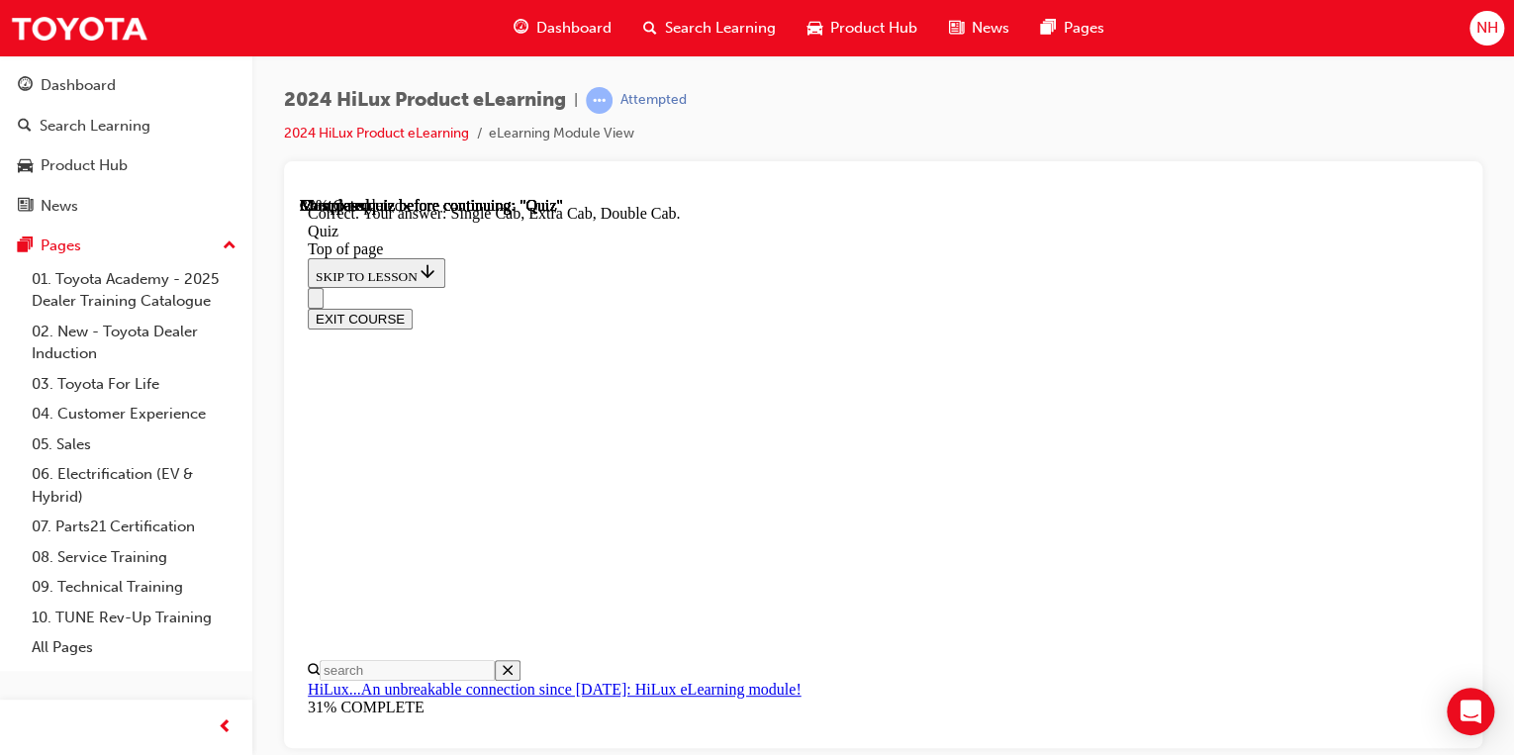
scroll to position [657, 0]
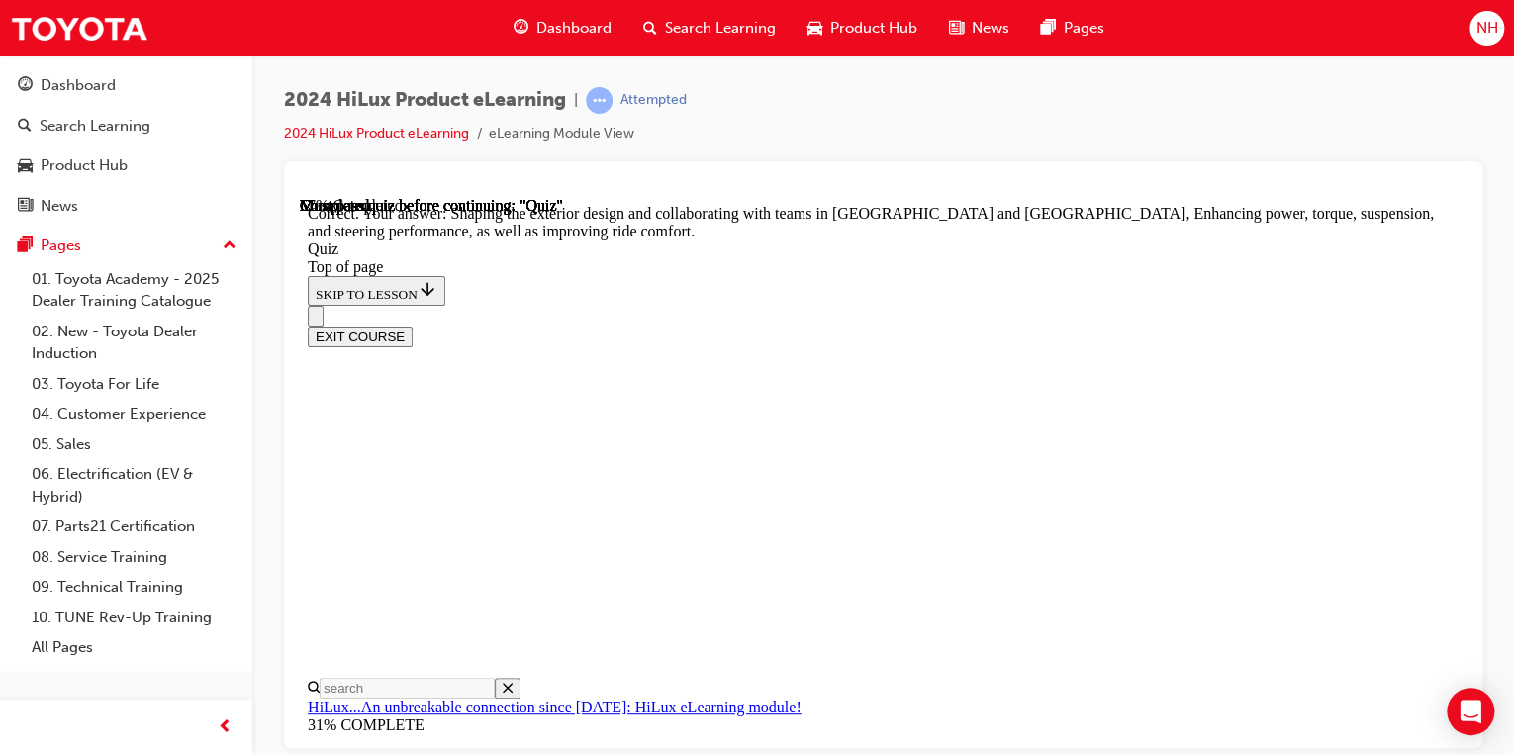
scroll to position [663, 0]
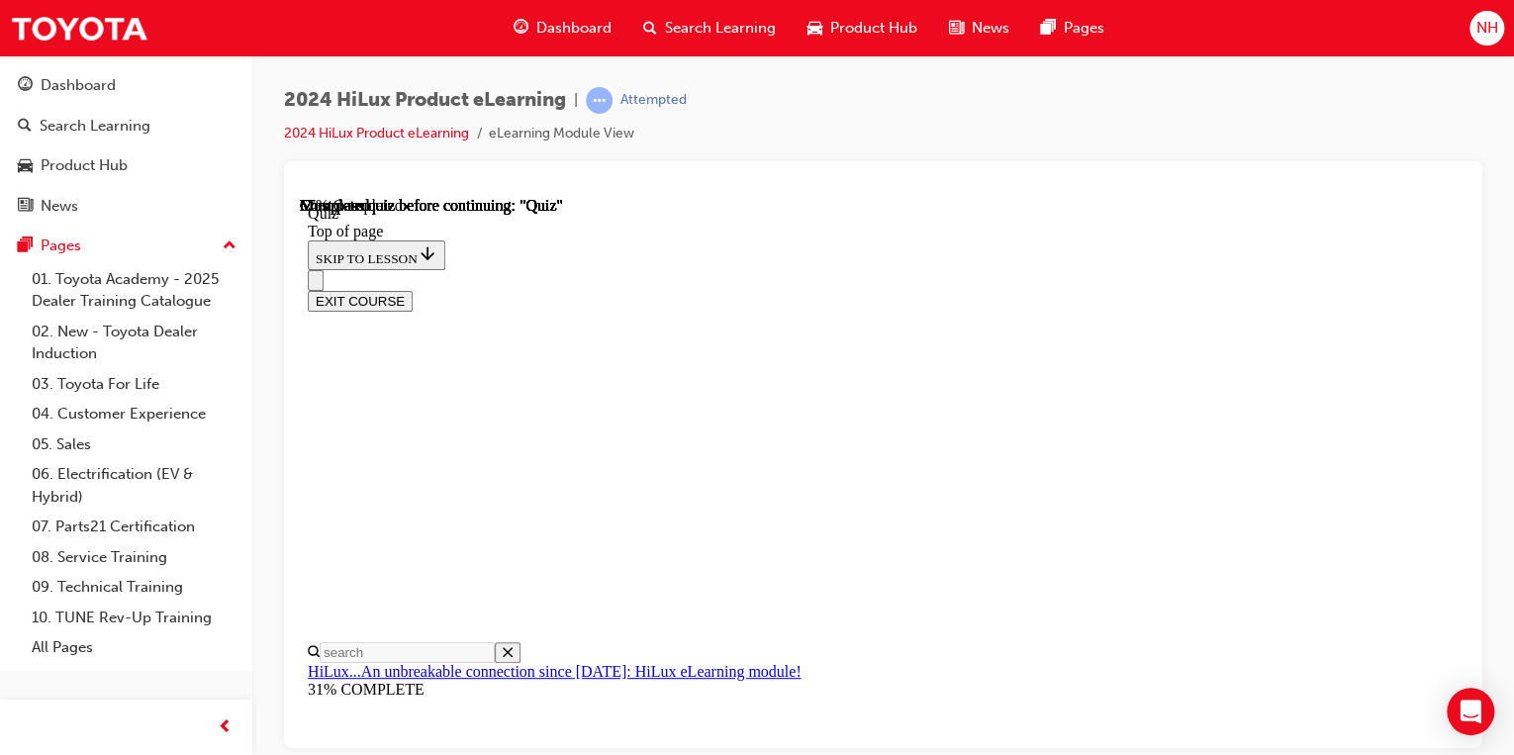
scroll to position [238, 0]
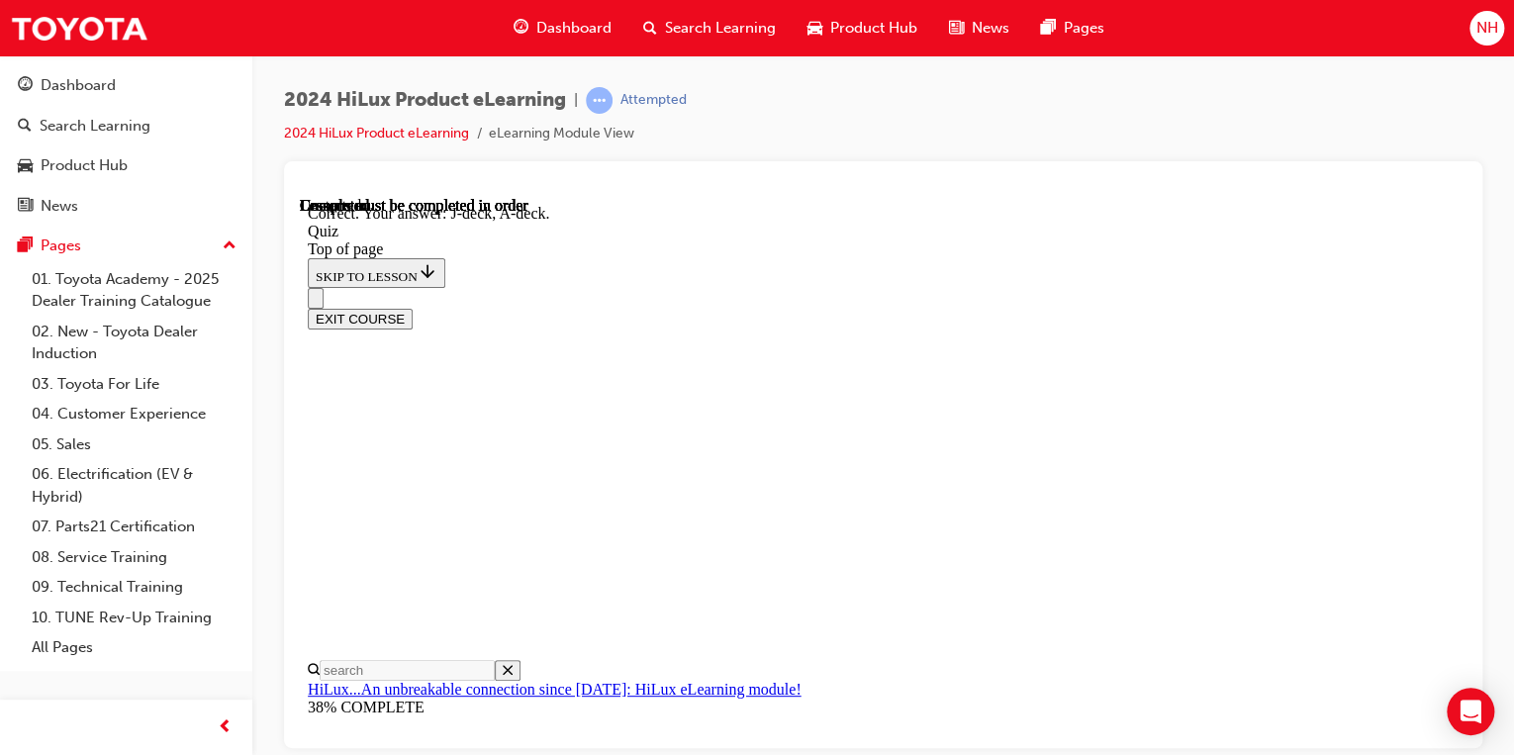
scroll to position [544, 0]
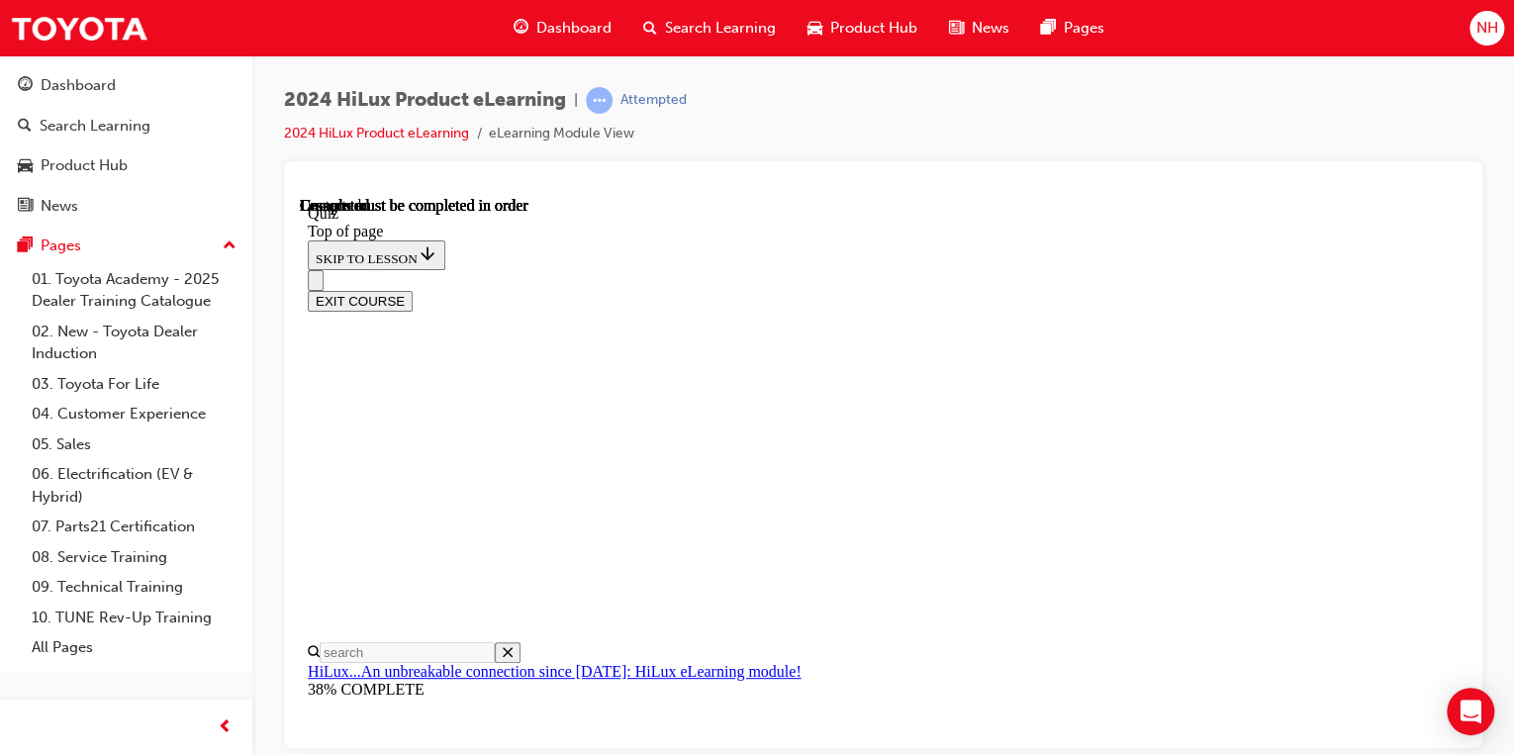
scroll to position [519, 0]
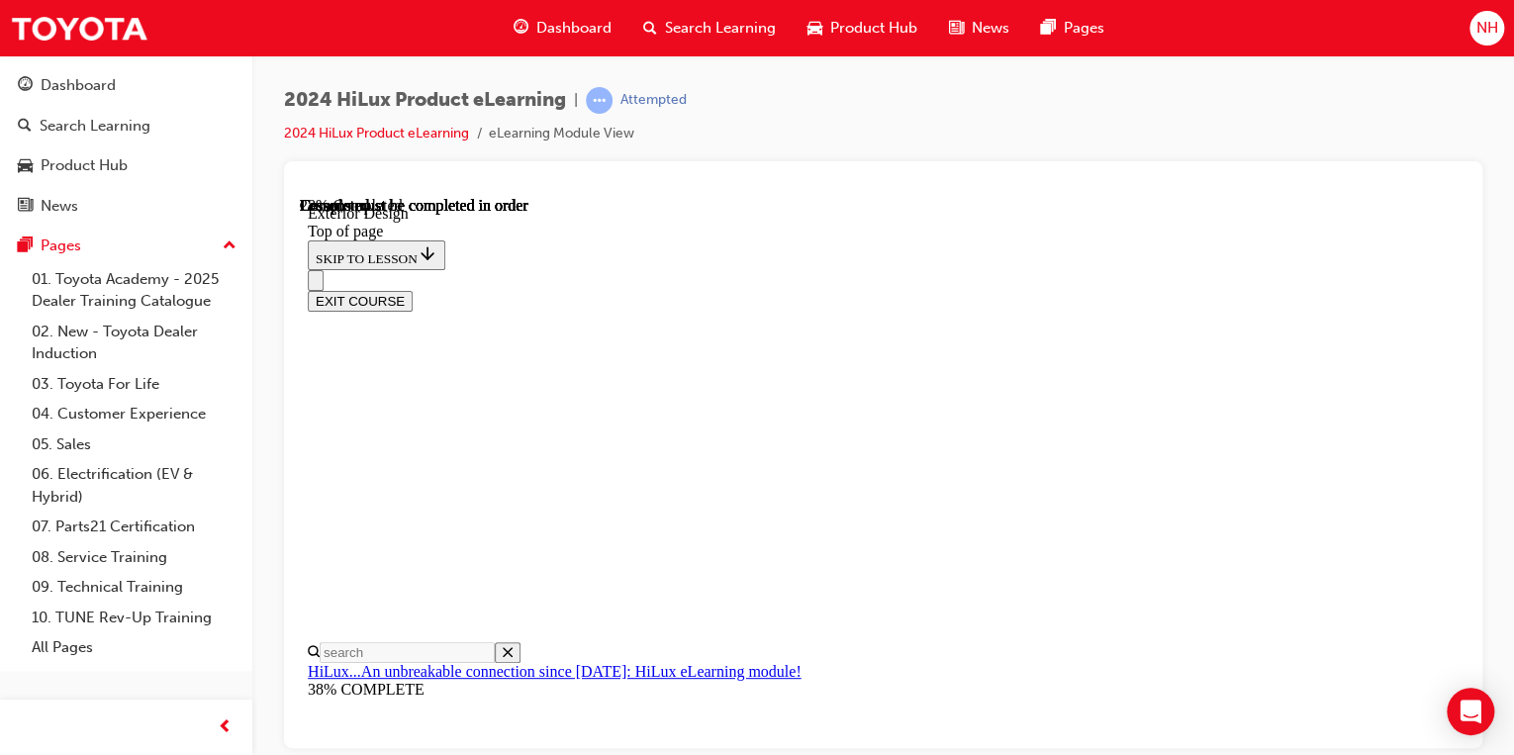
scroll to position [2199, 0]
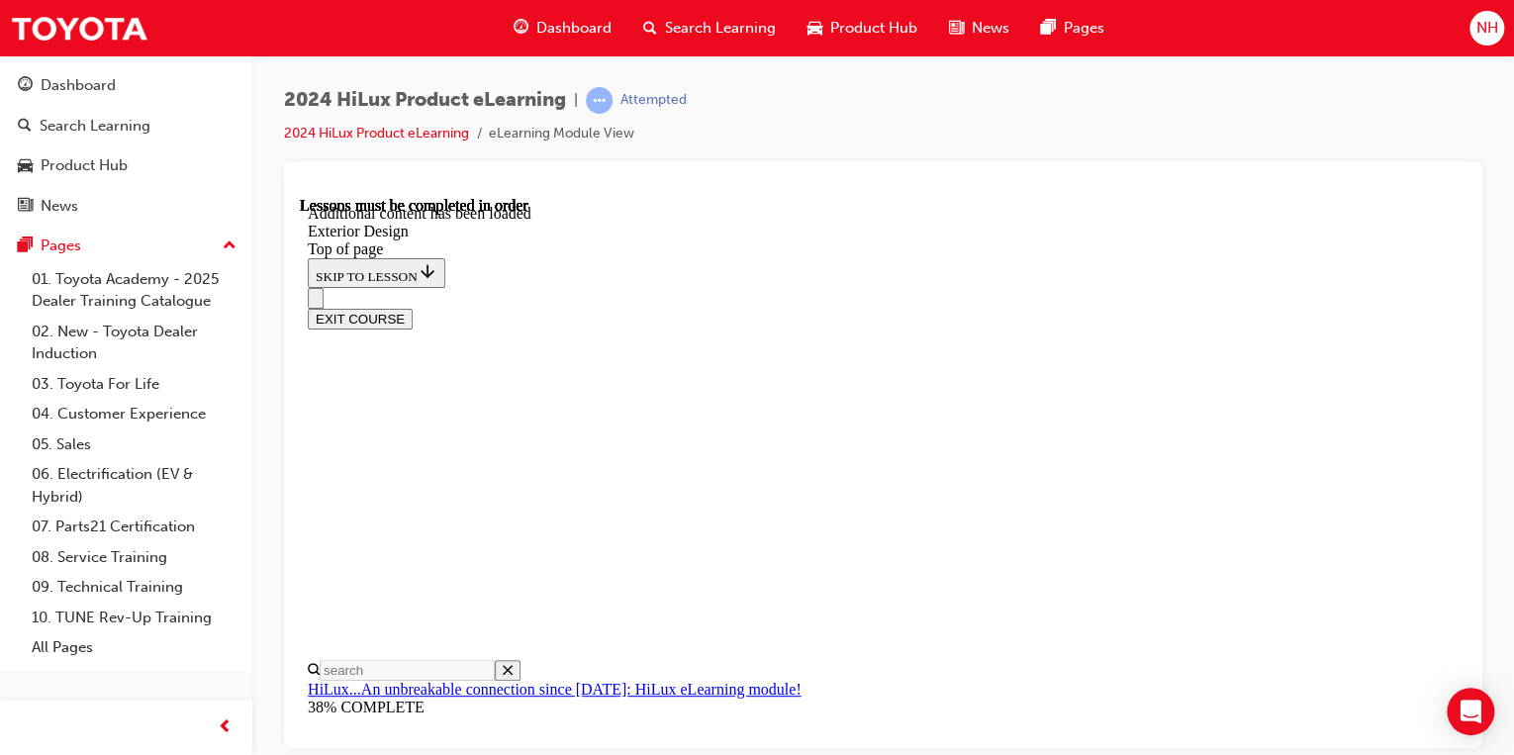
scroll to position [3508, 0]
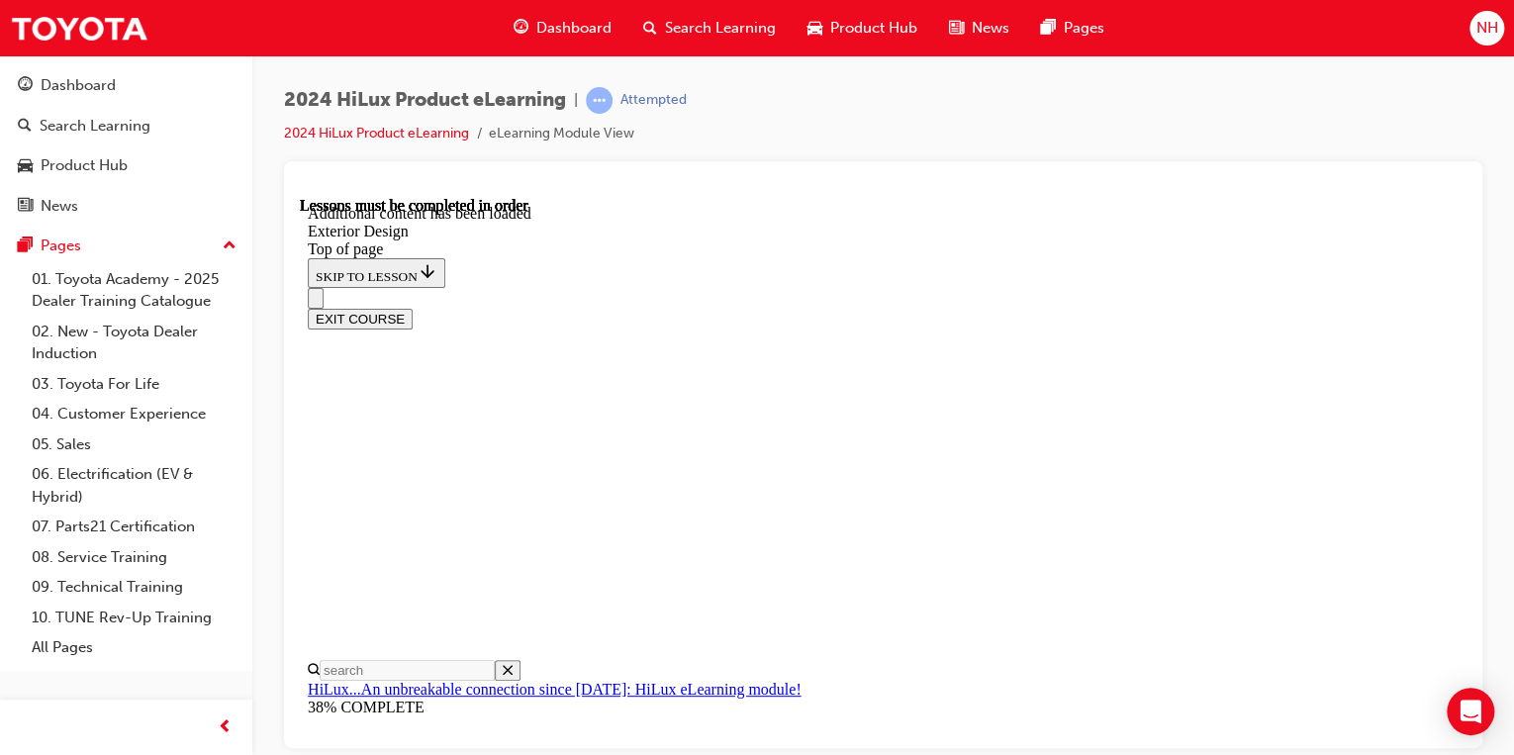
scroll to position [5078, 0]
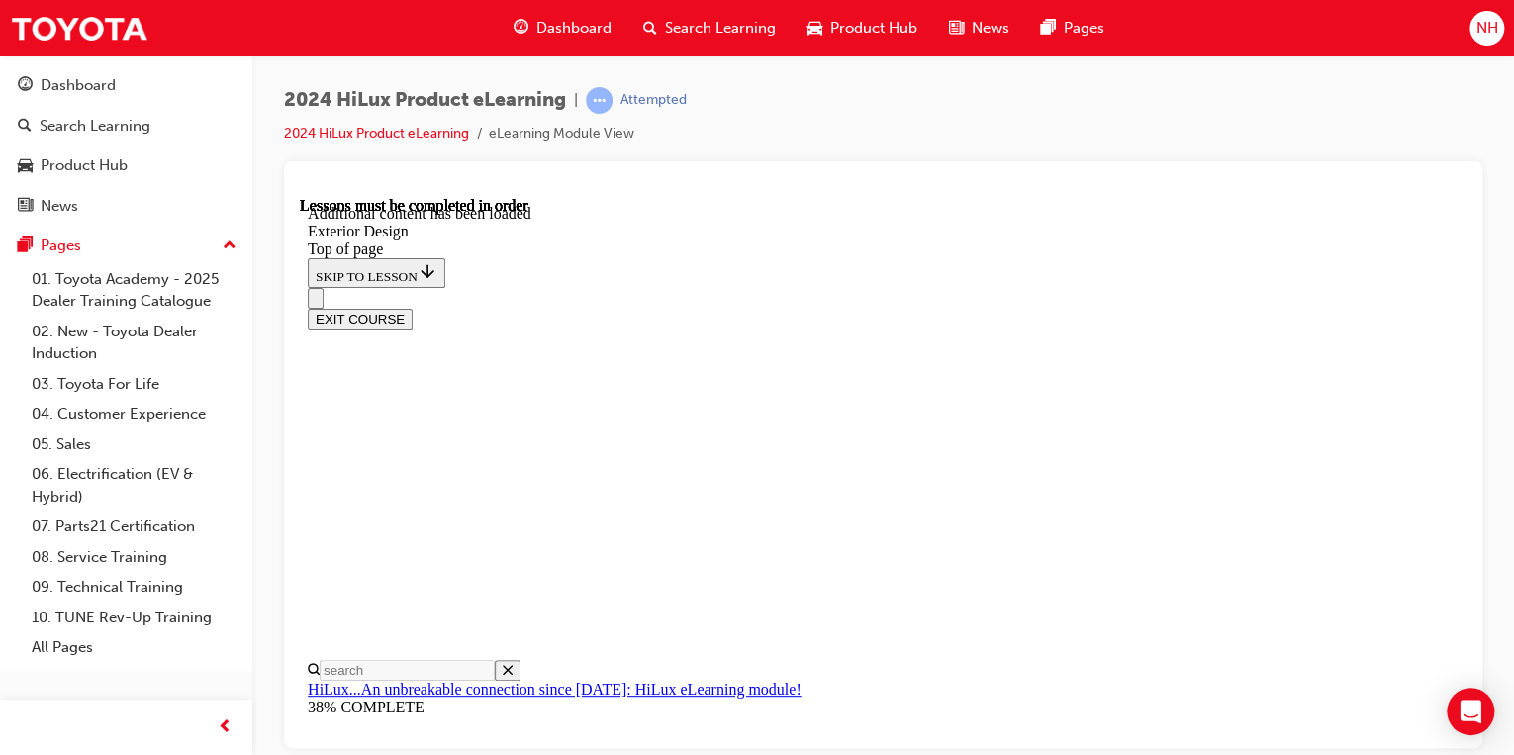
scroll to position [6561, 0]
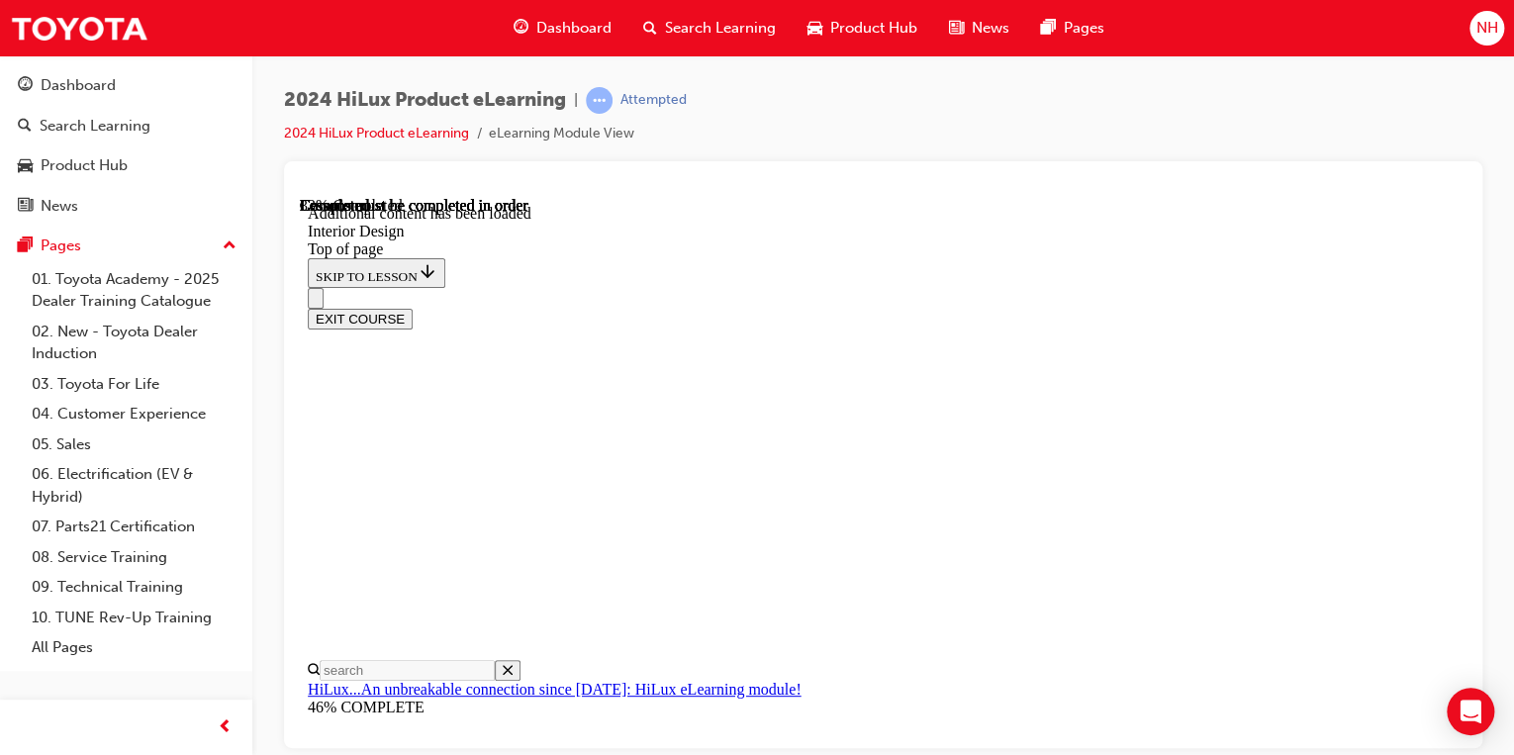
scroll to position [1190, 0]
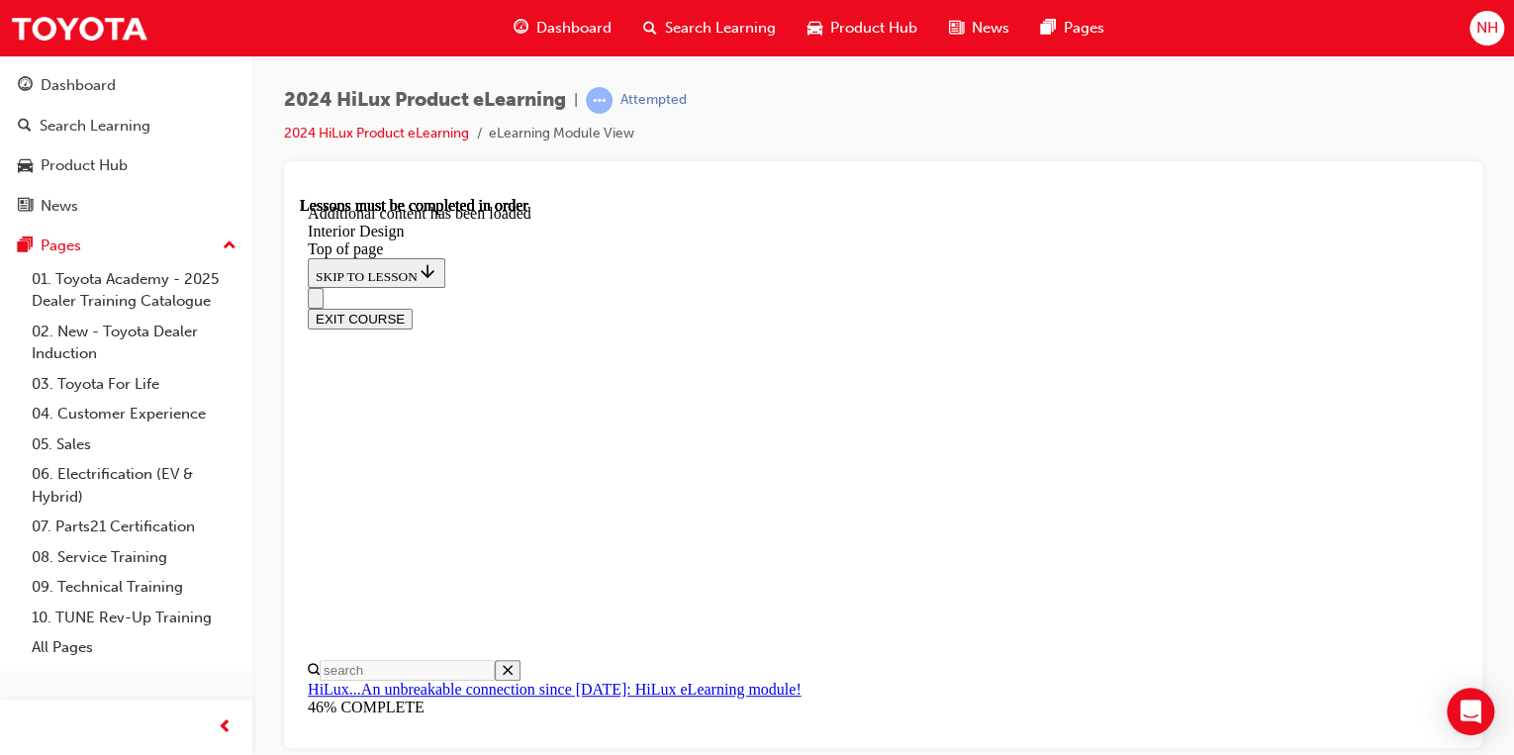
click at [1085, 287] on div "EXIT COURSE" at bounding box center [877, 308] width 1139 height 42
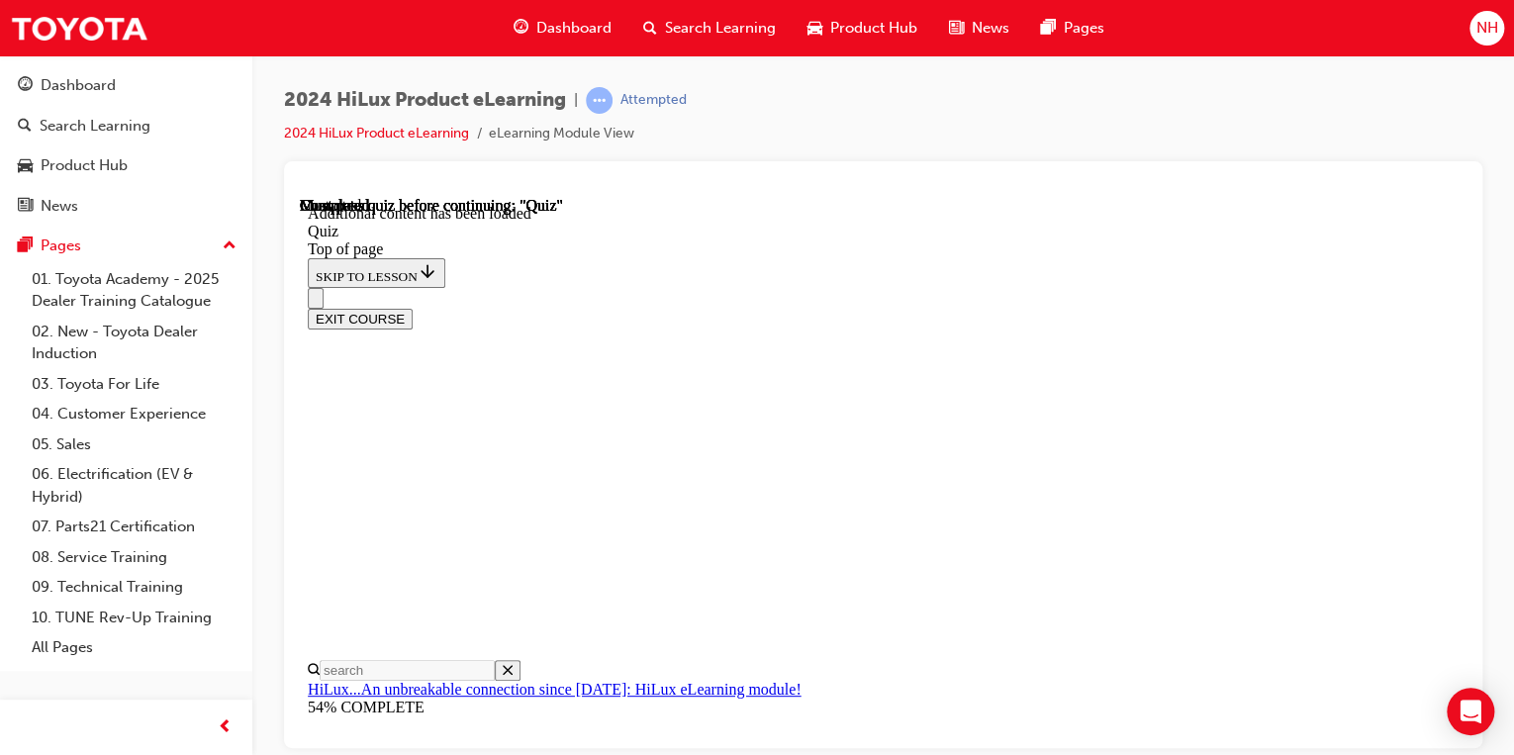
scroll to position [220, 0]
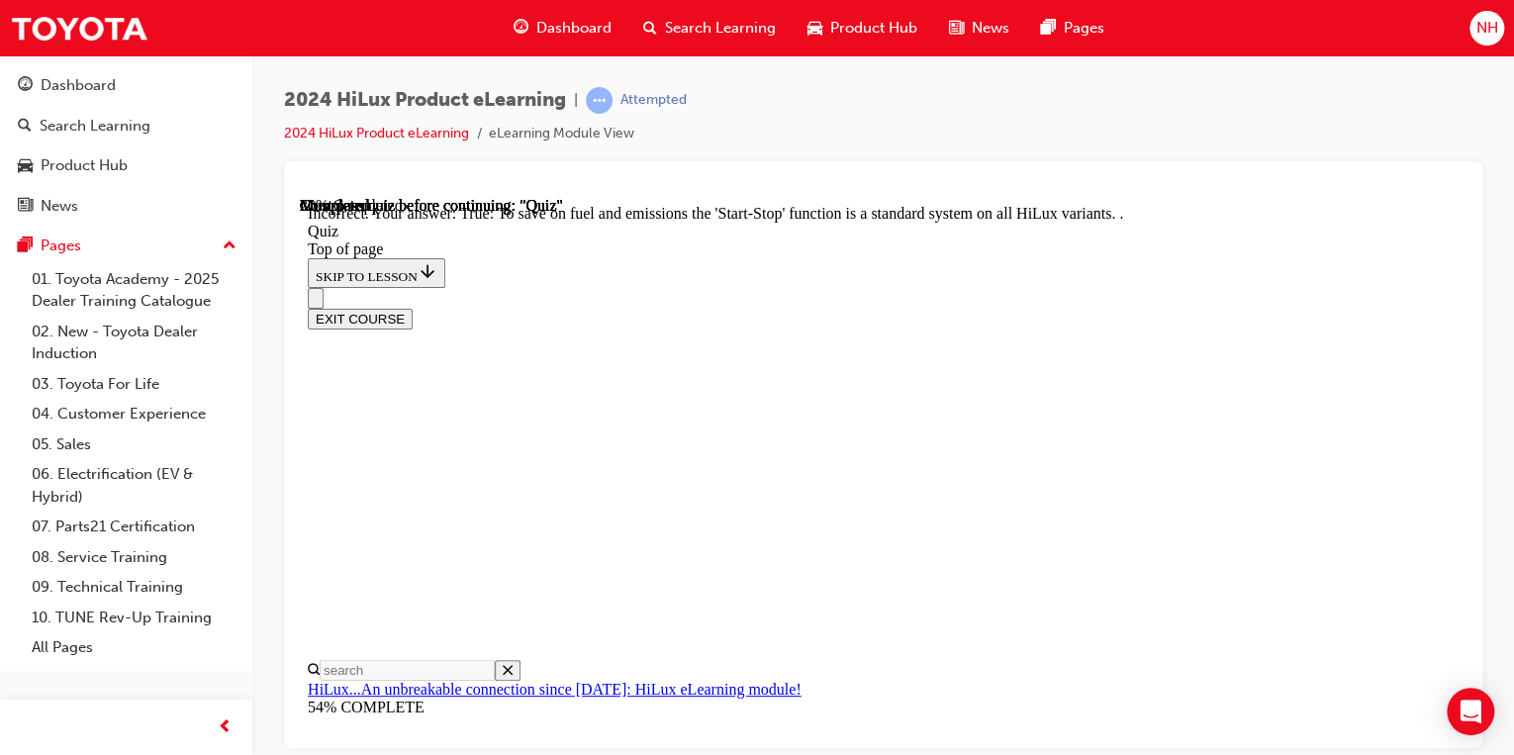
scroll to position [238, 0]
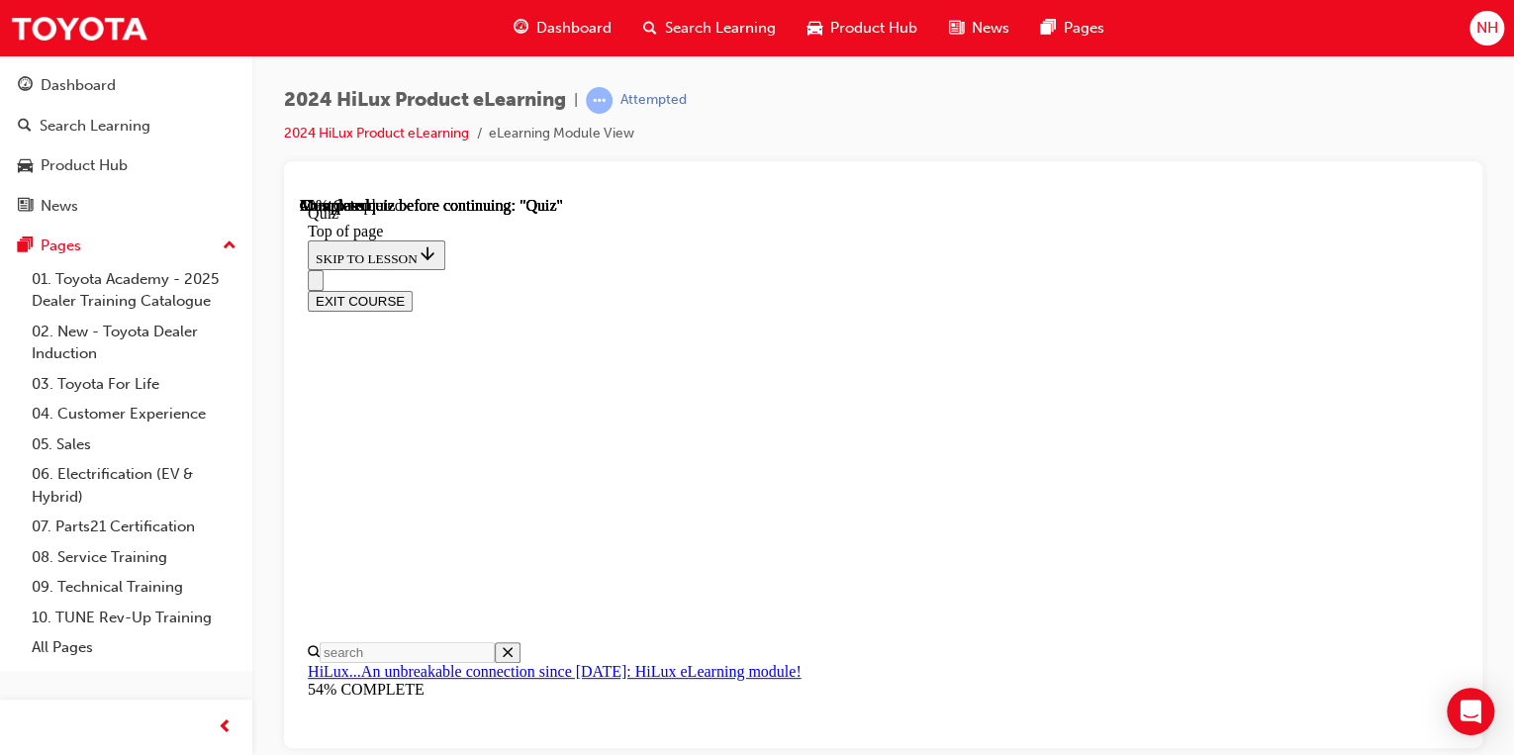
scroll to position [238, 0]
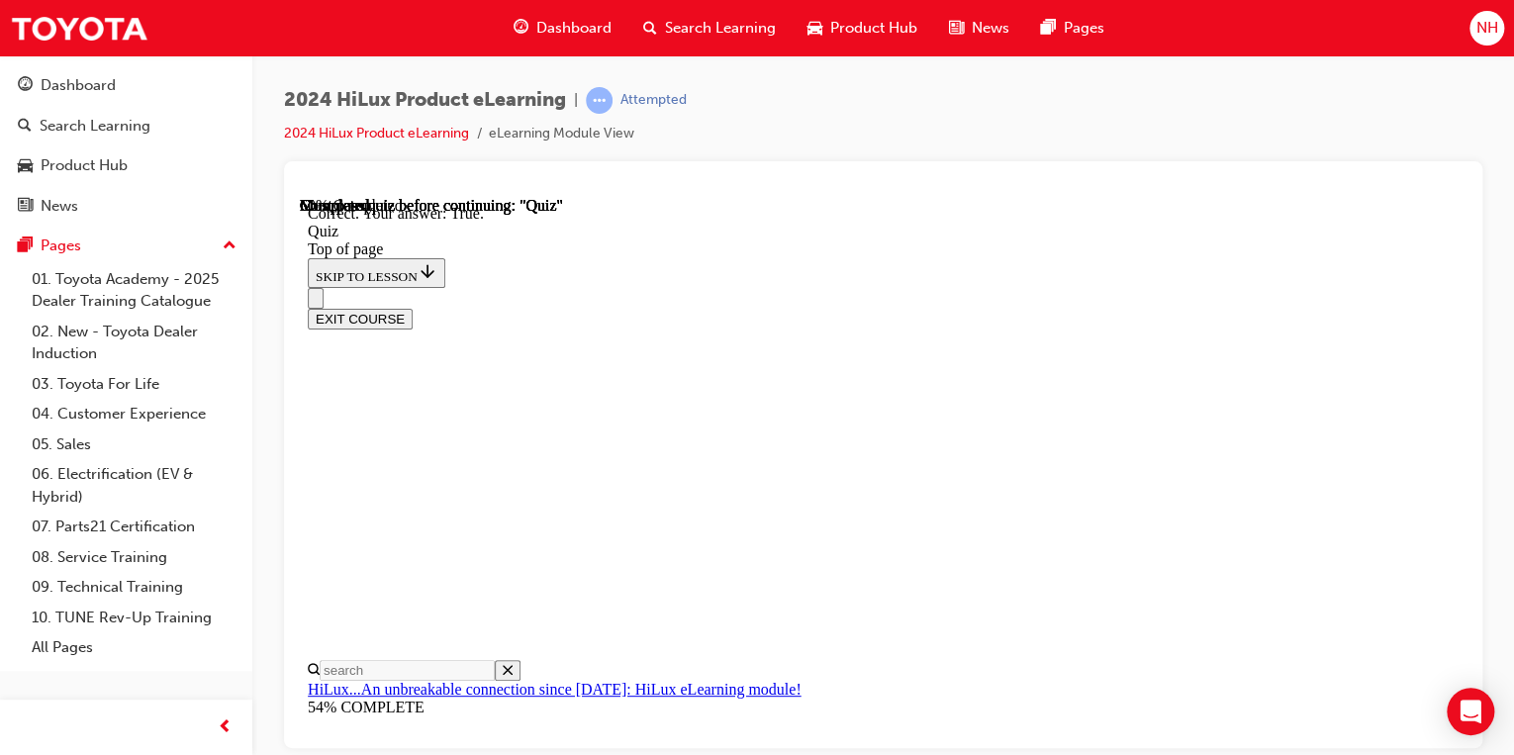
scroll to position [453, 0]
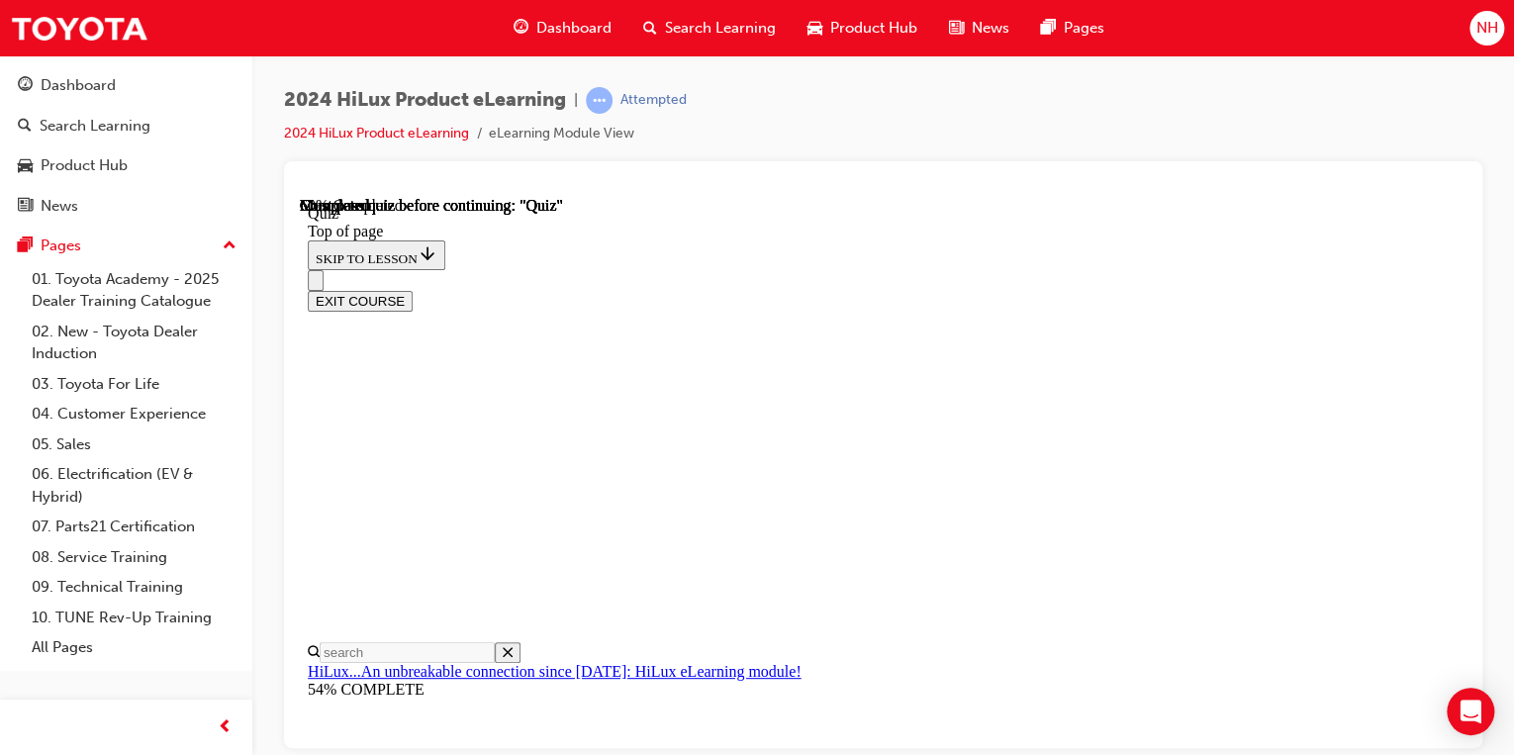
scroll to position [238, 0]
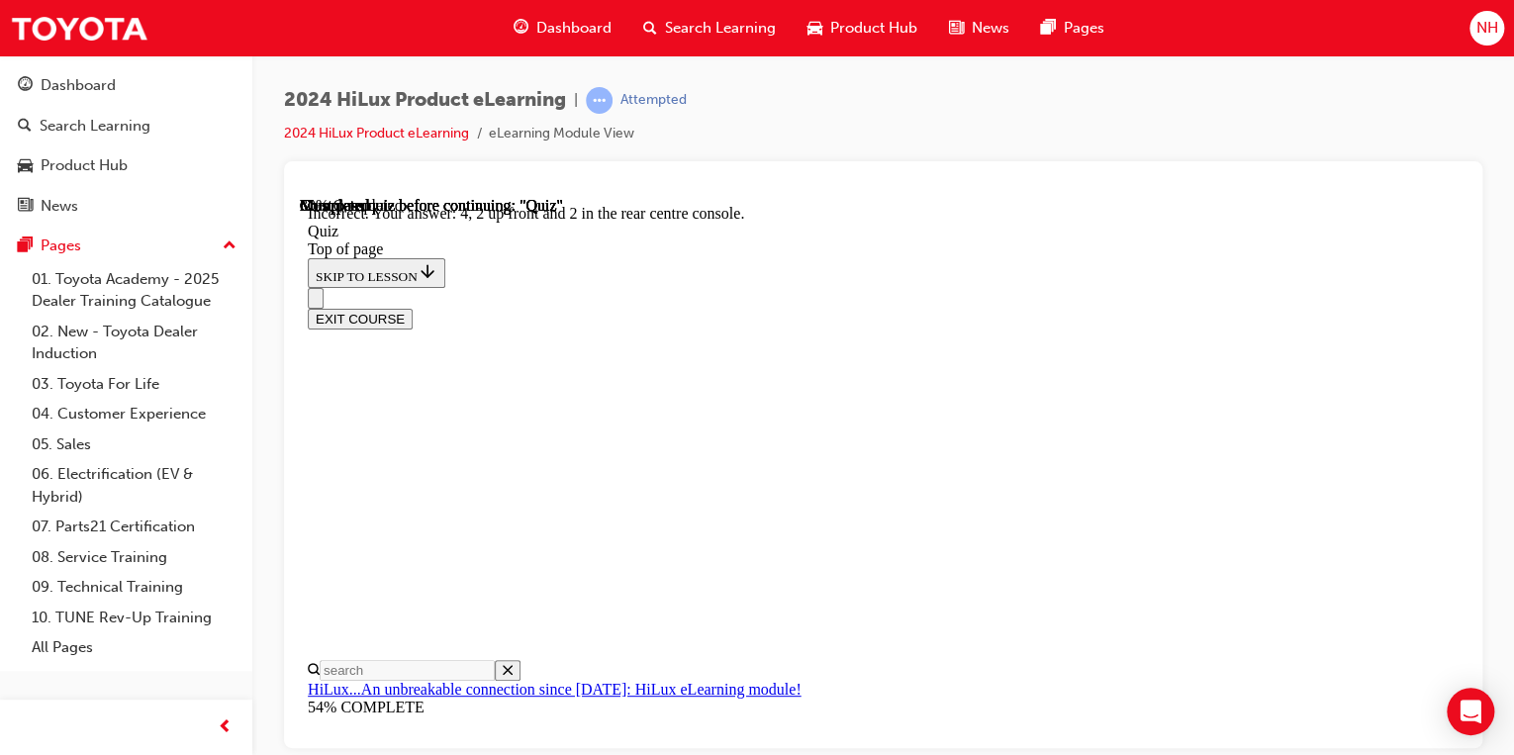
scroll to position [465, 0]
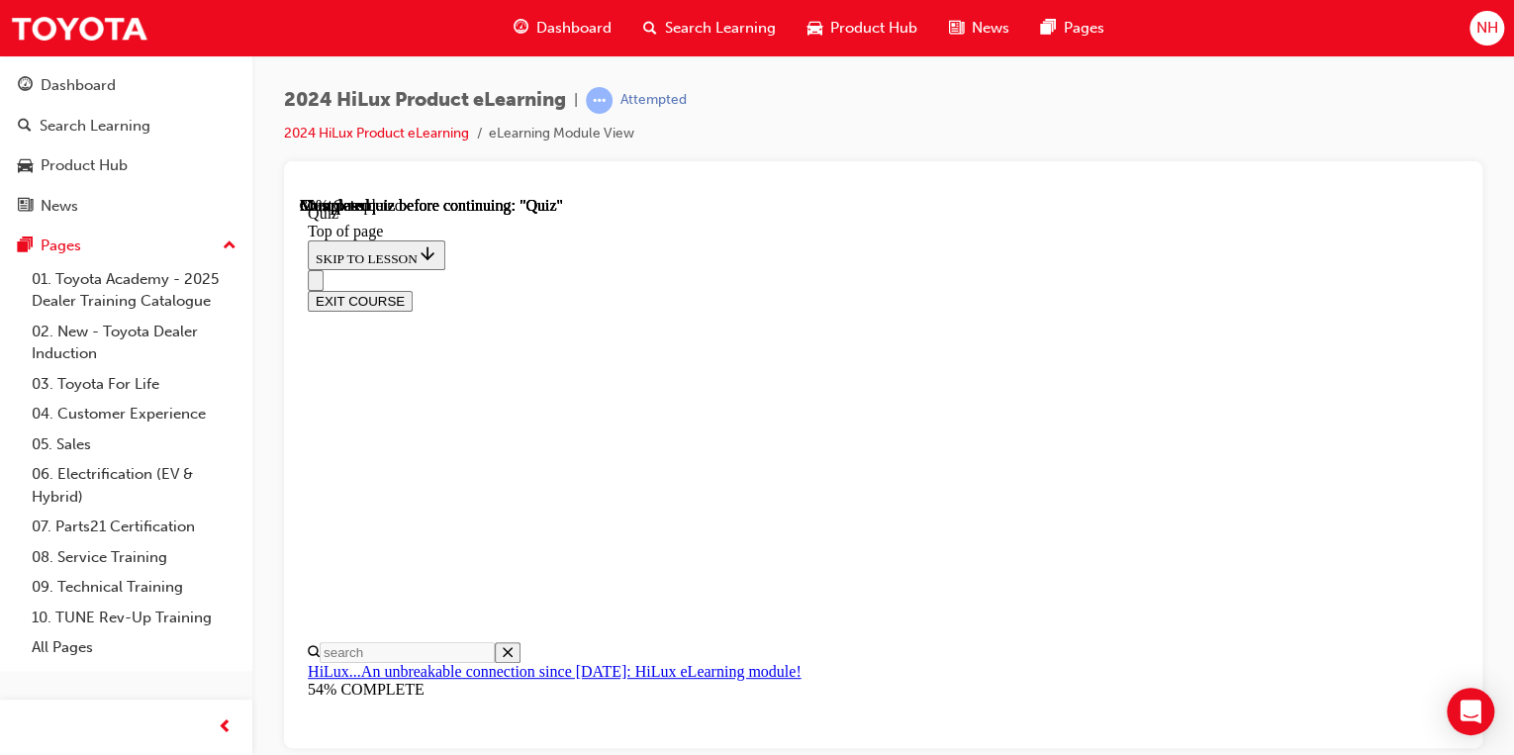
scroll to position [238, 0]
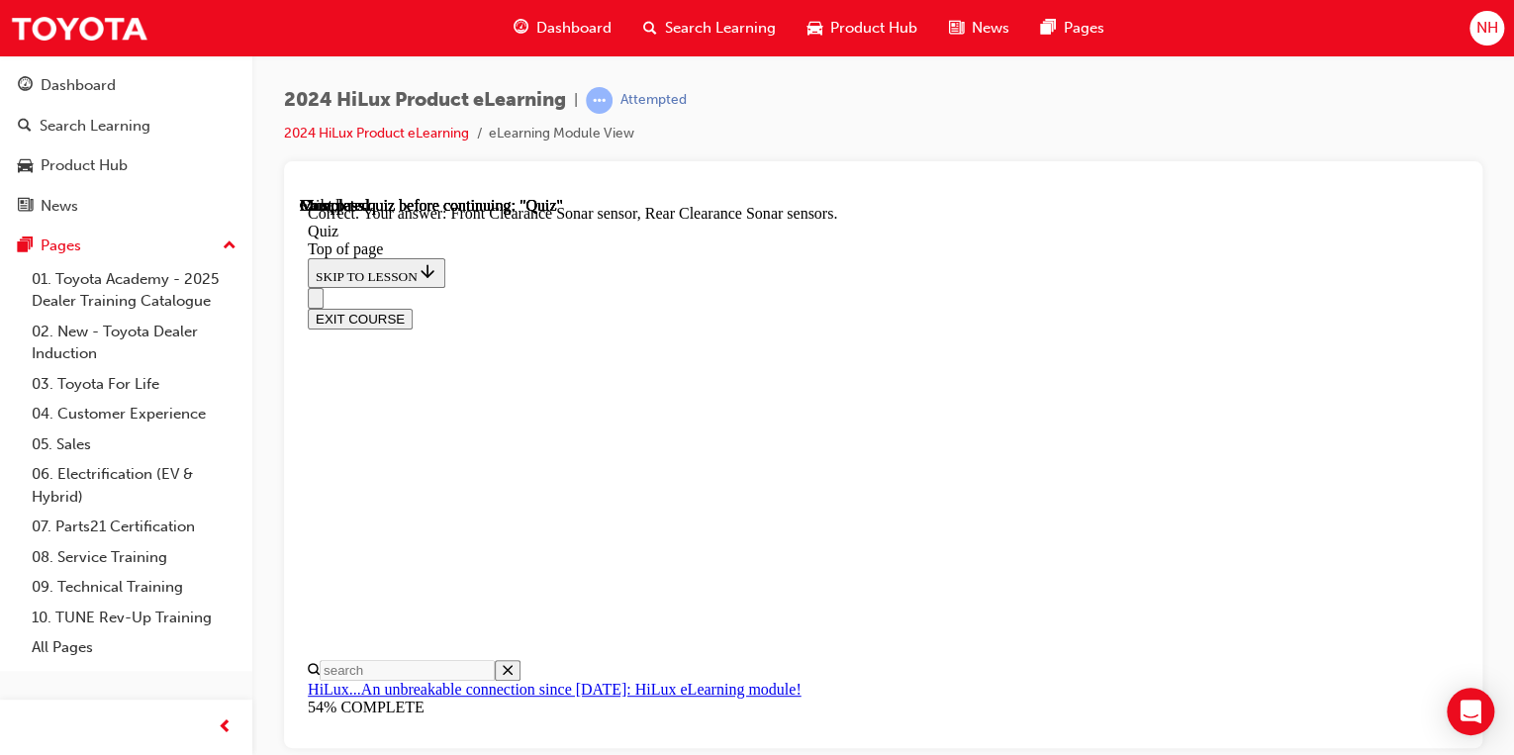
scroll to position [511, 0]
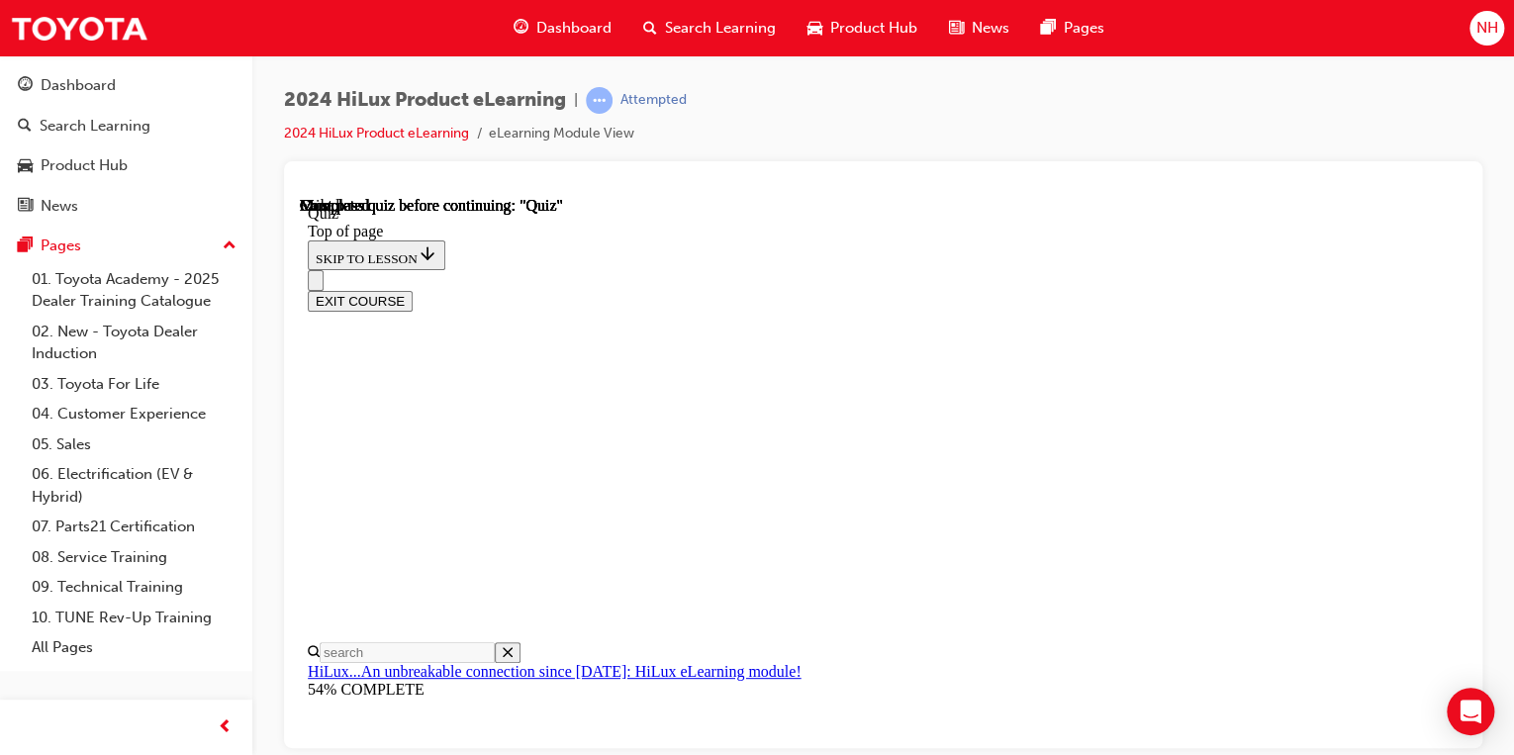
scroll to position [519, 0]
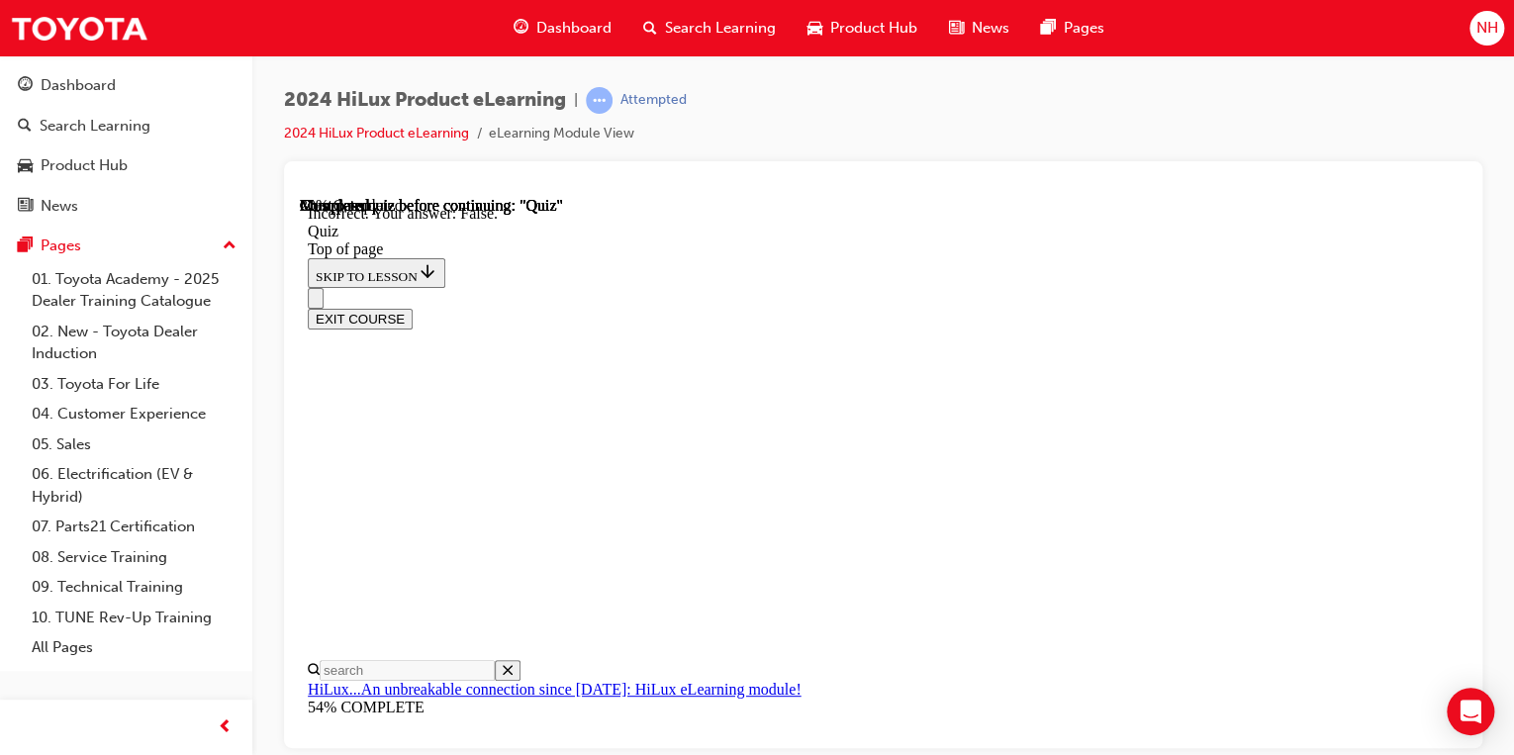
scroll to position [453, 0]
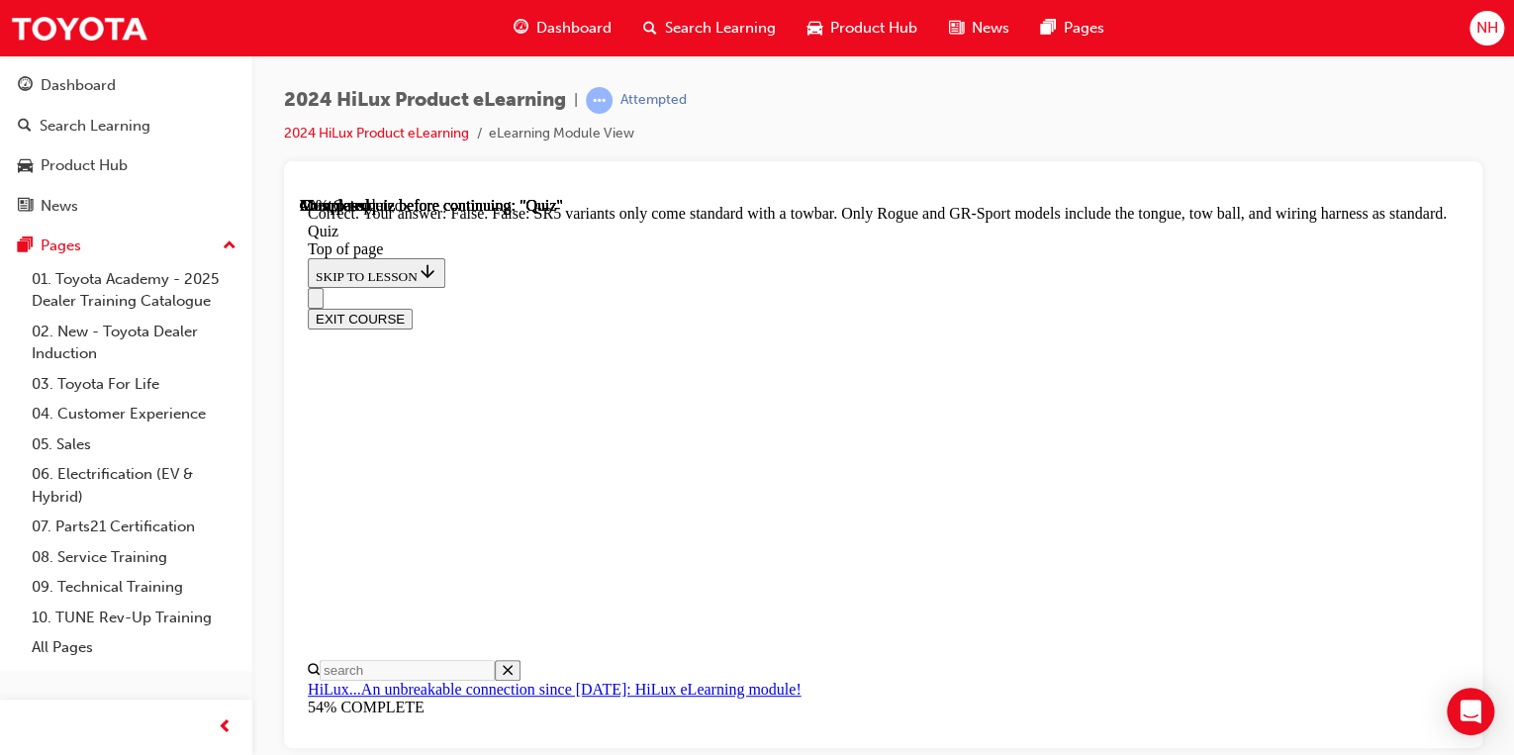
scroll to position [531, 0]
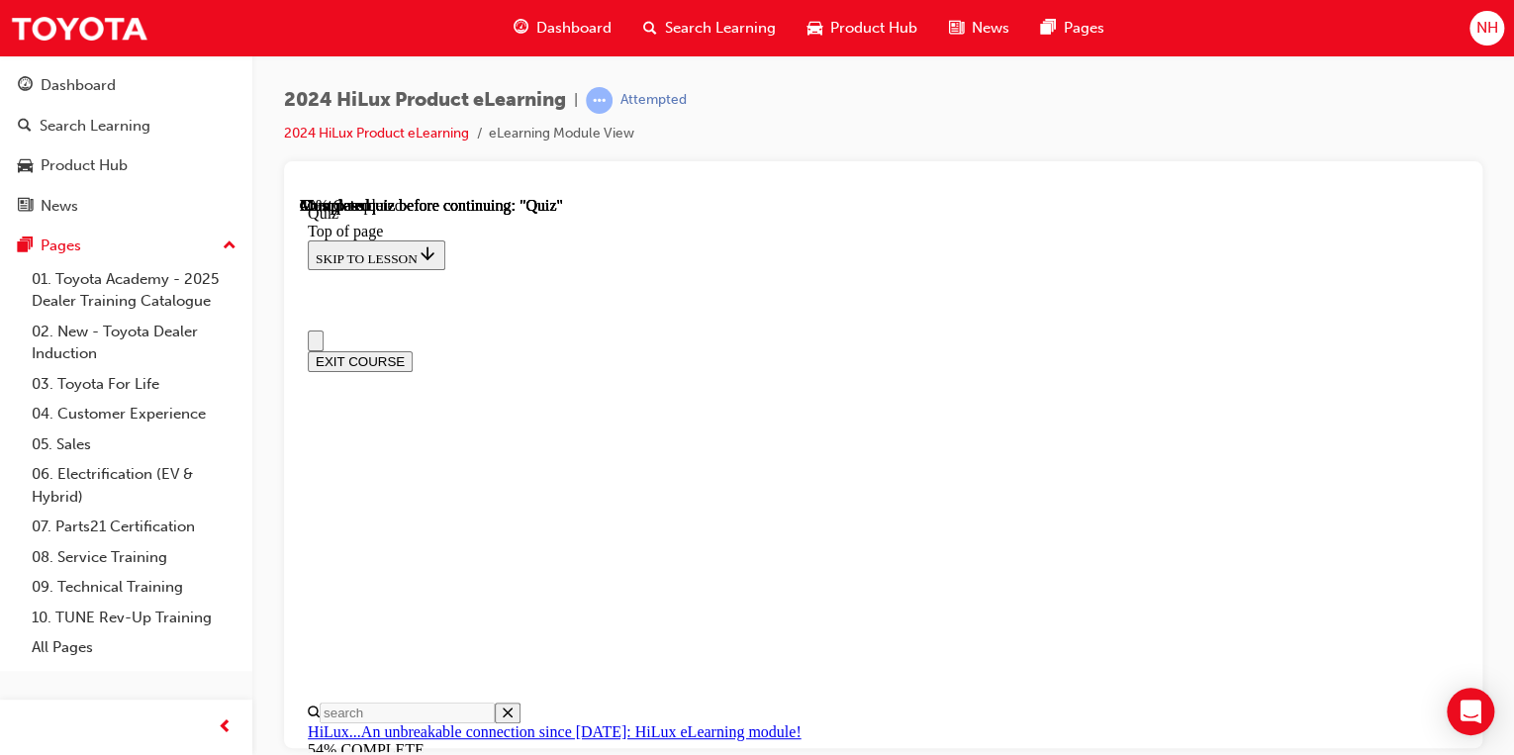
drag, startPoint x: 942, startPoint y: 649, endPoint x: 845, endPoint y: 397, distance: 270.4
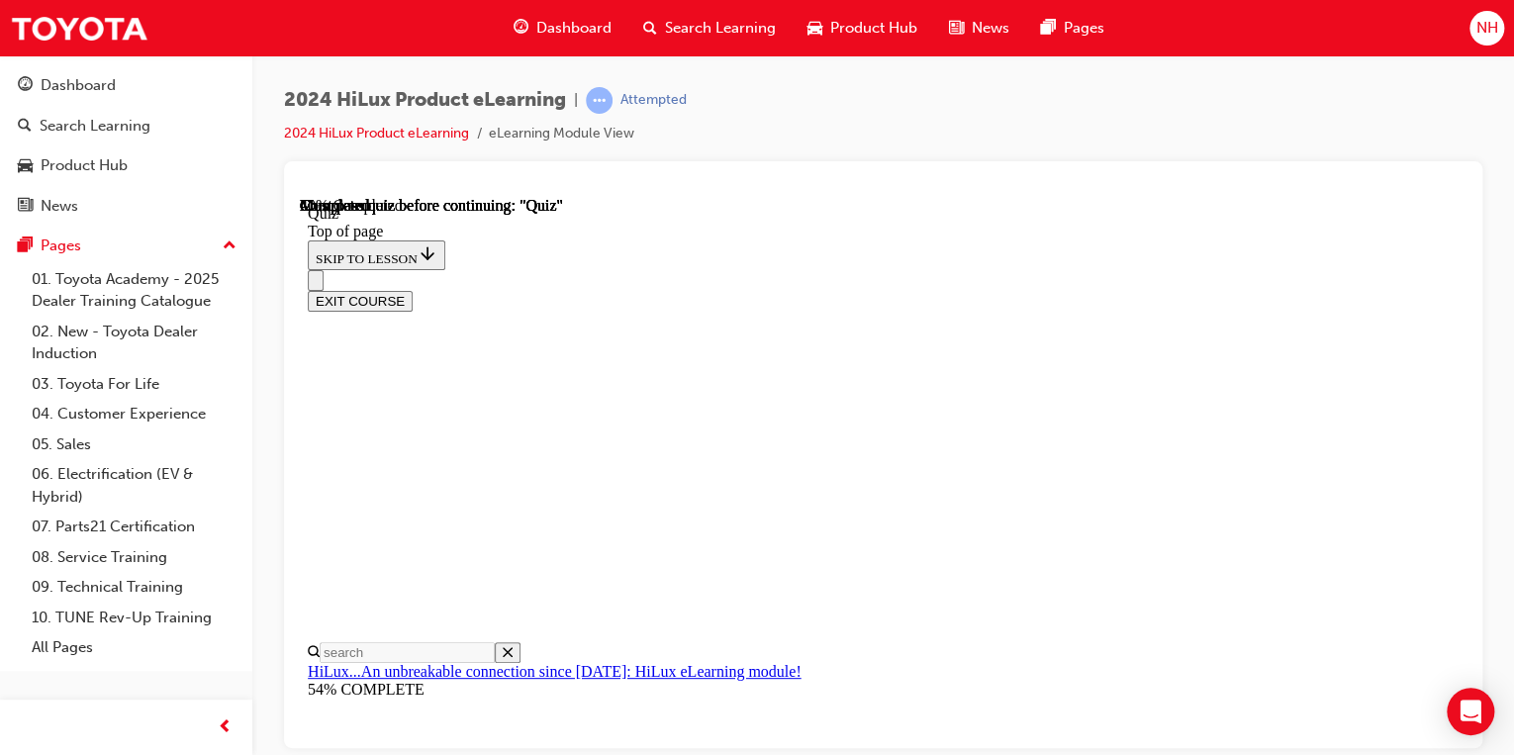
scroll to position [238, 0]
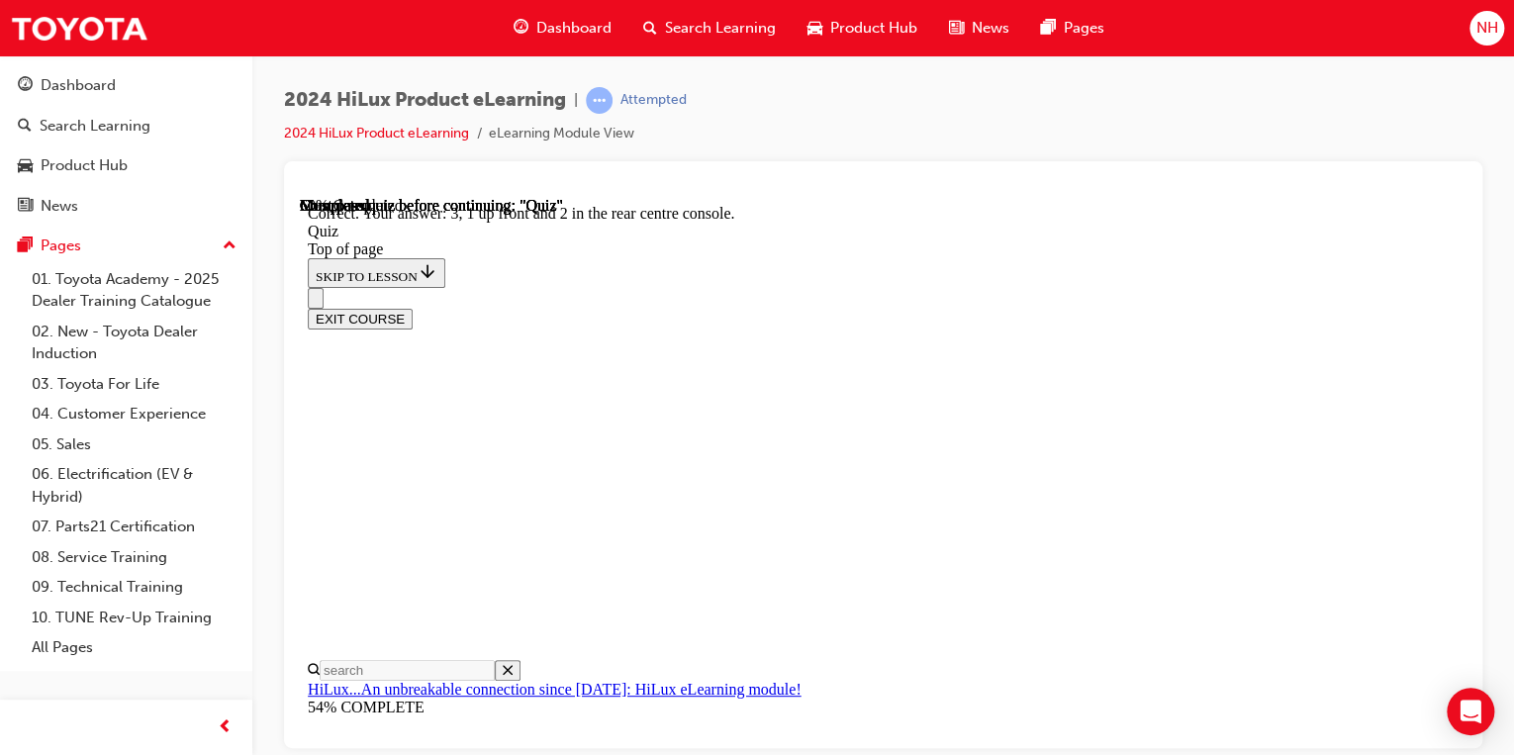
scroll to position [465, 0]
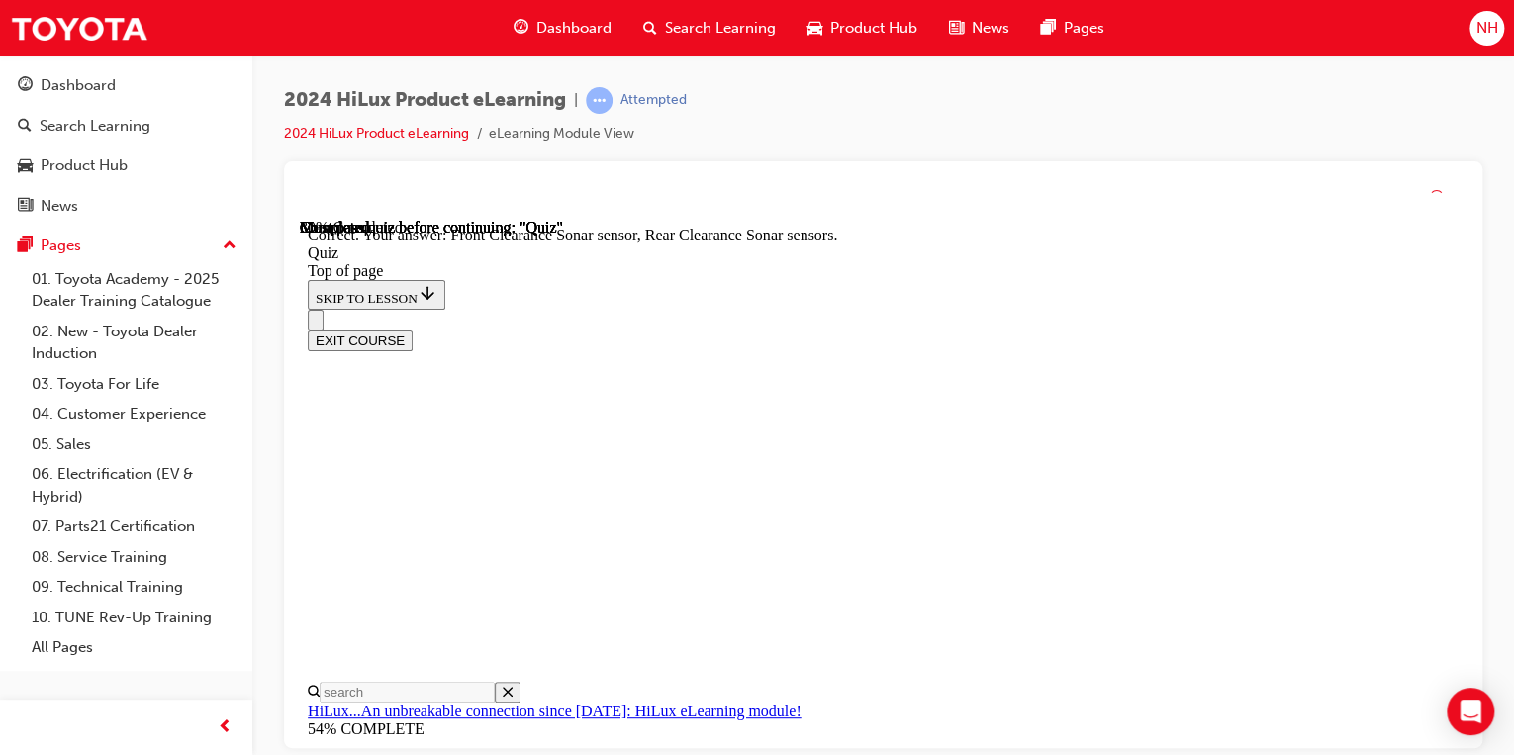
scroll to position [511, 0]
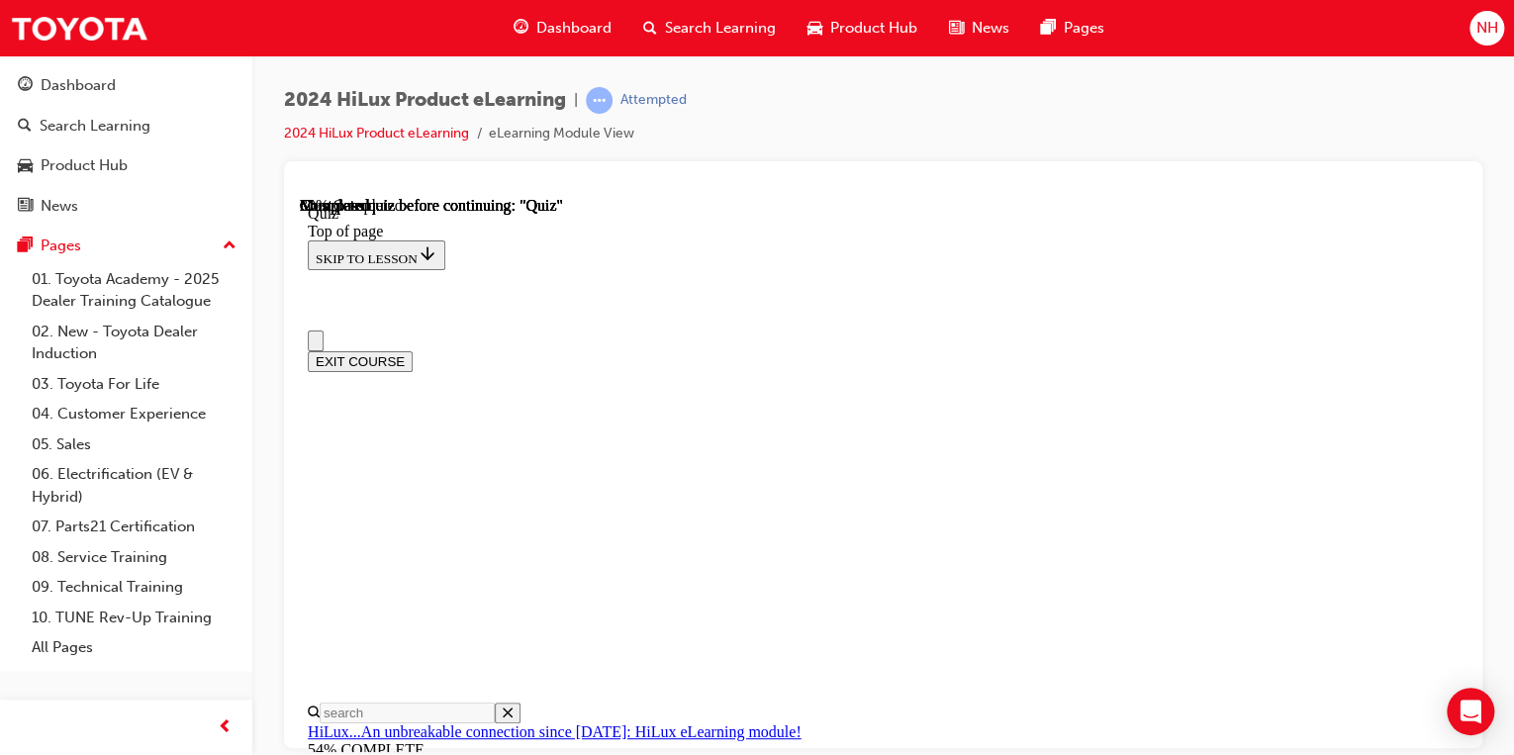
scroll to position [0, 0]
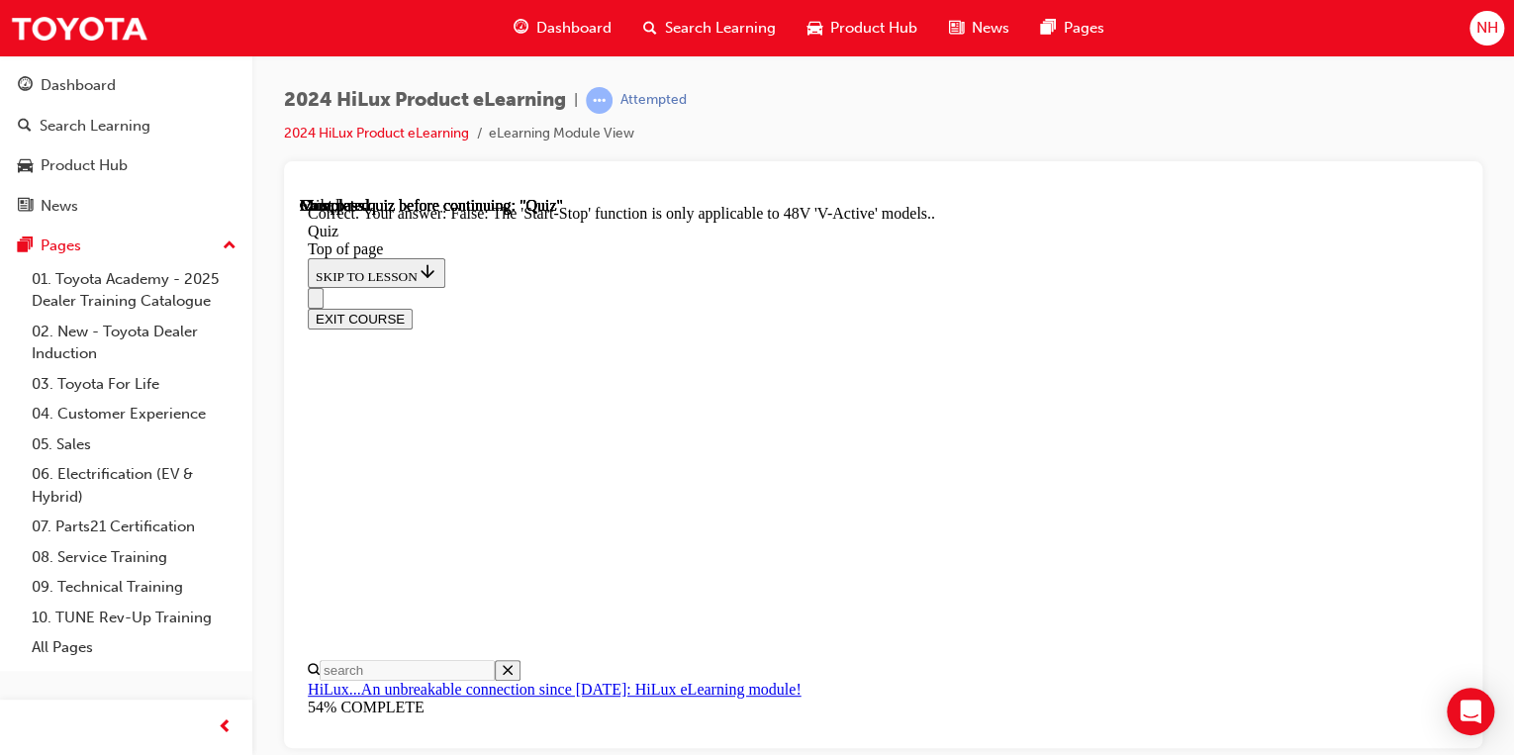
scroll to position [445, 0]
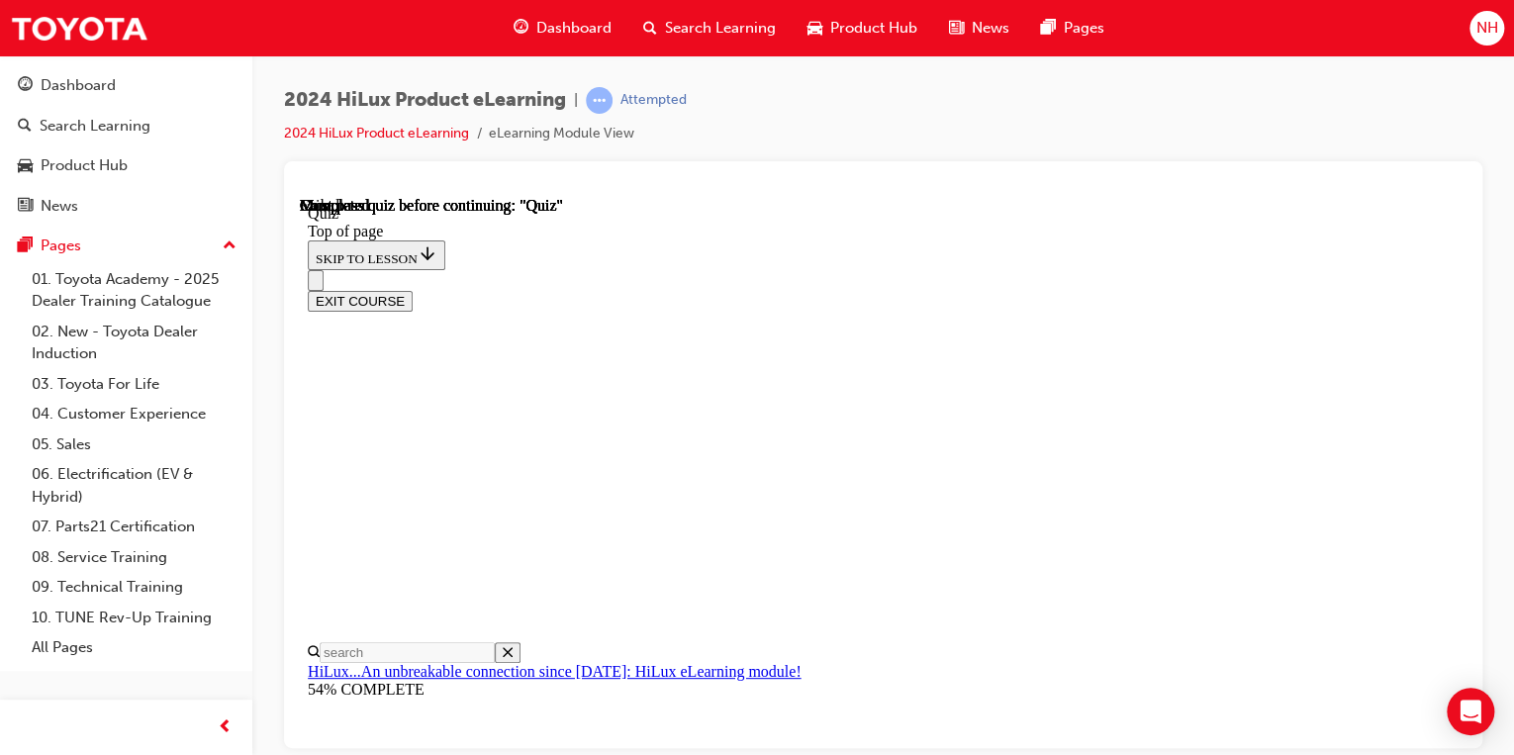
scroll to position [408, 0]
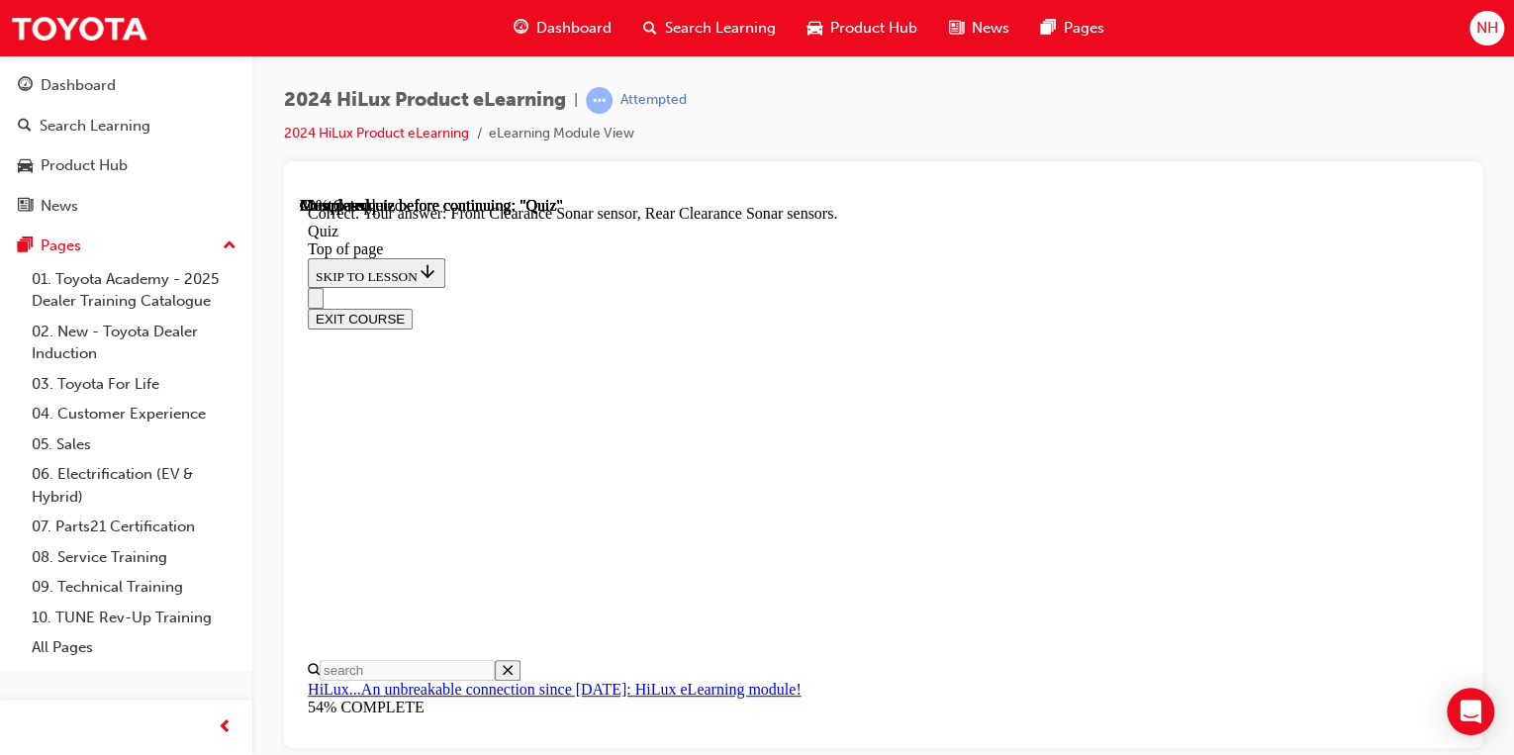
scroll to position [511, 0]
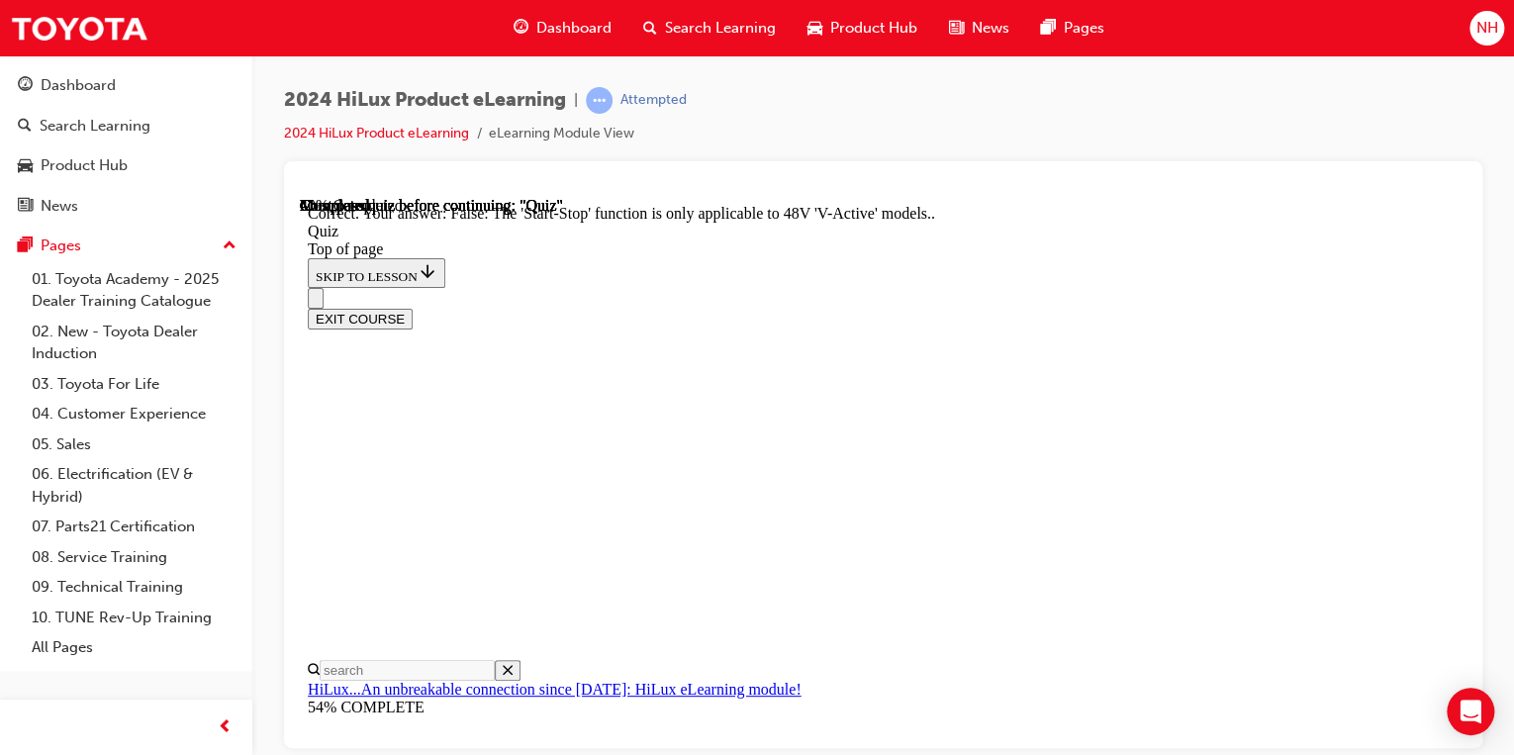
scroll to position [445, 0]
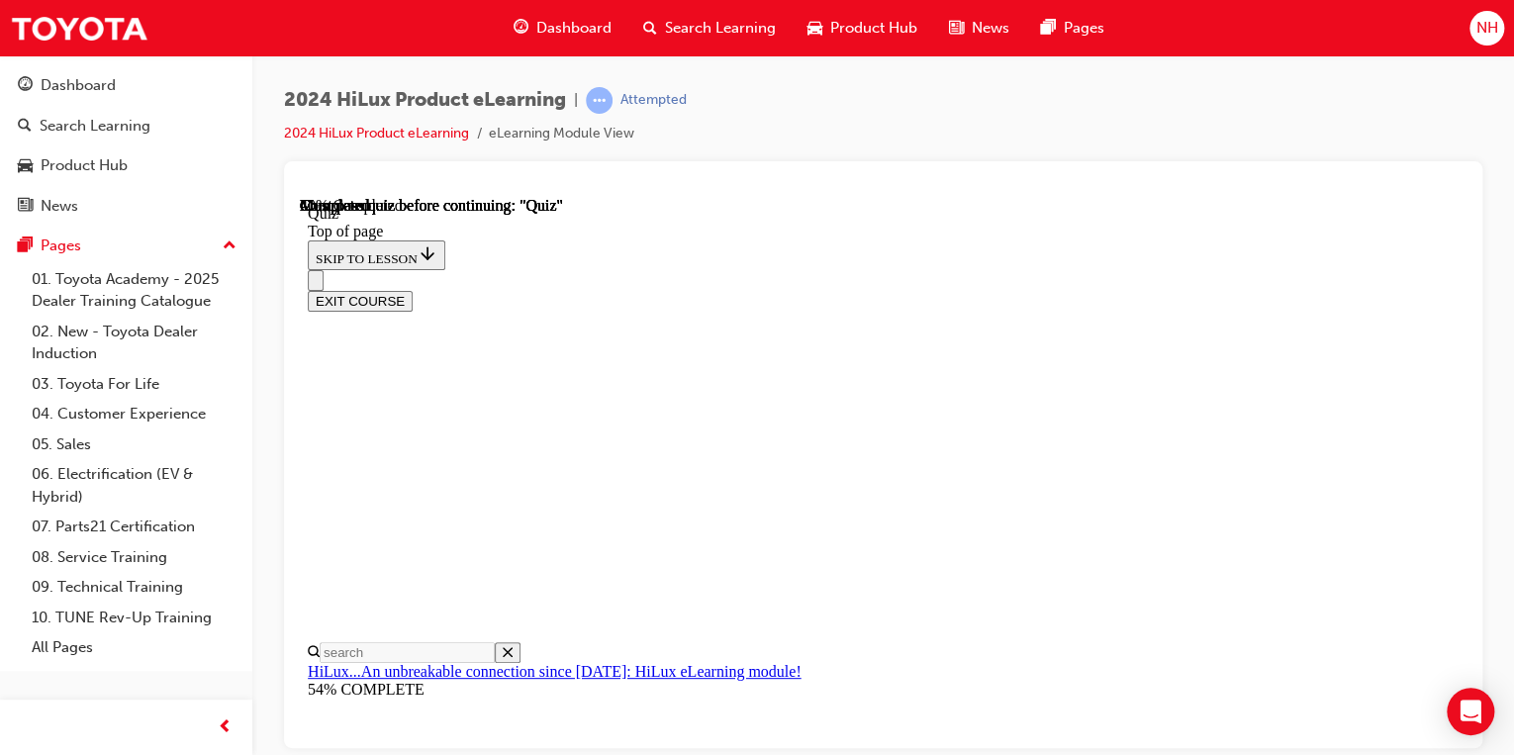
scroll to position [158, 0]
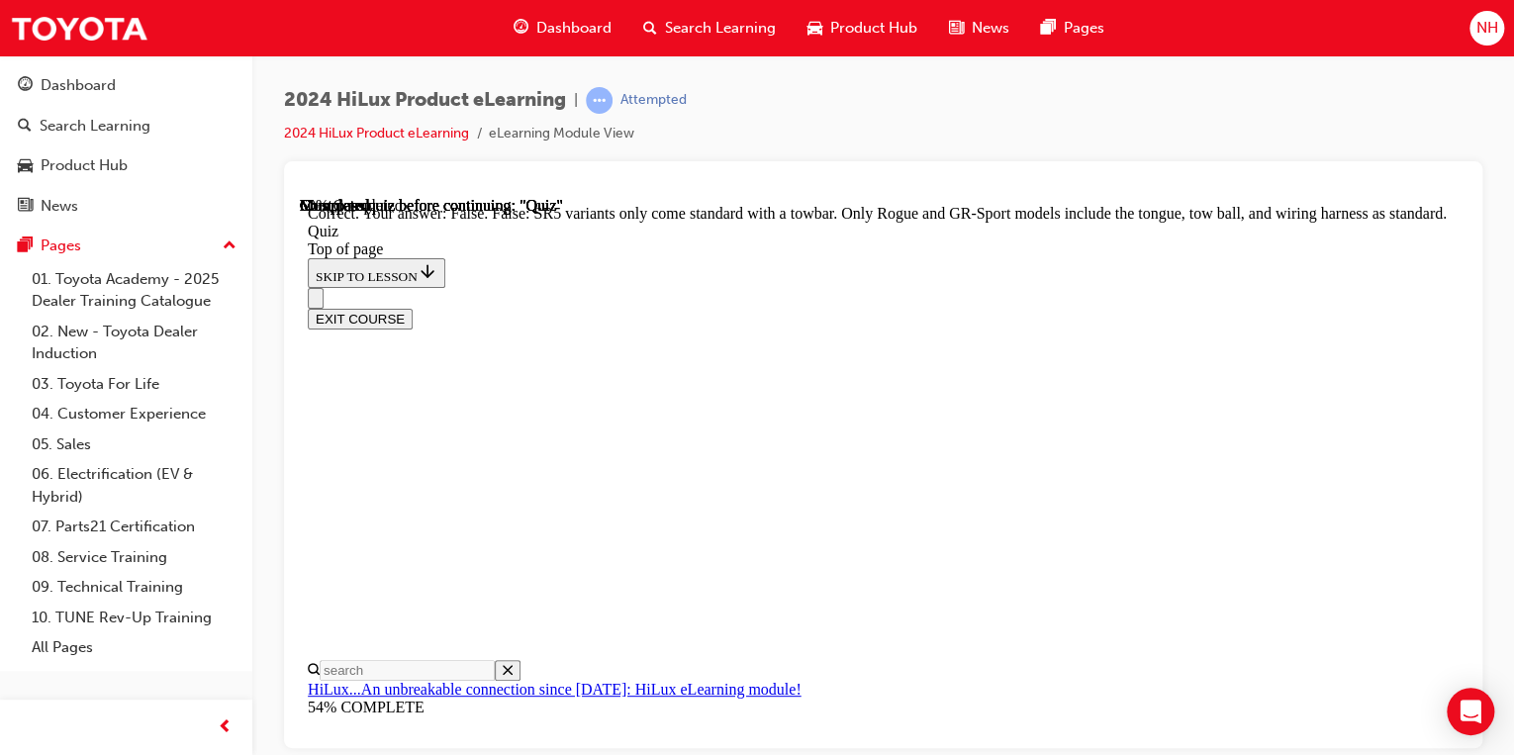
scroll to position [531, 0]
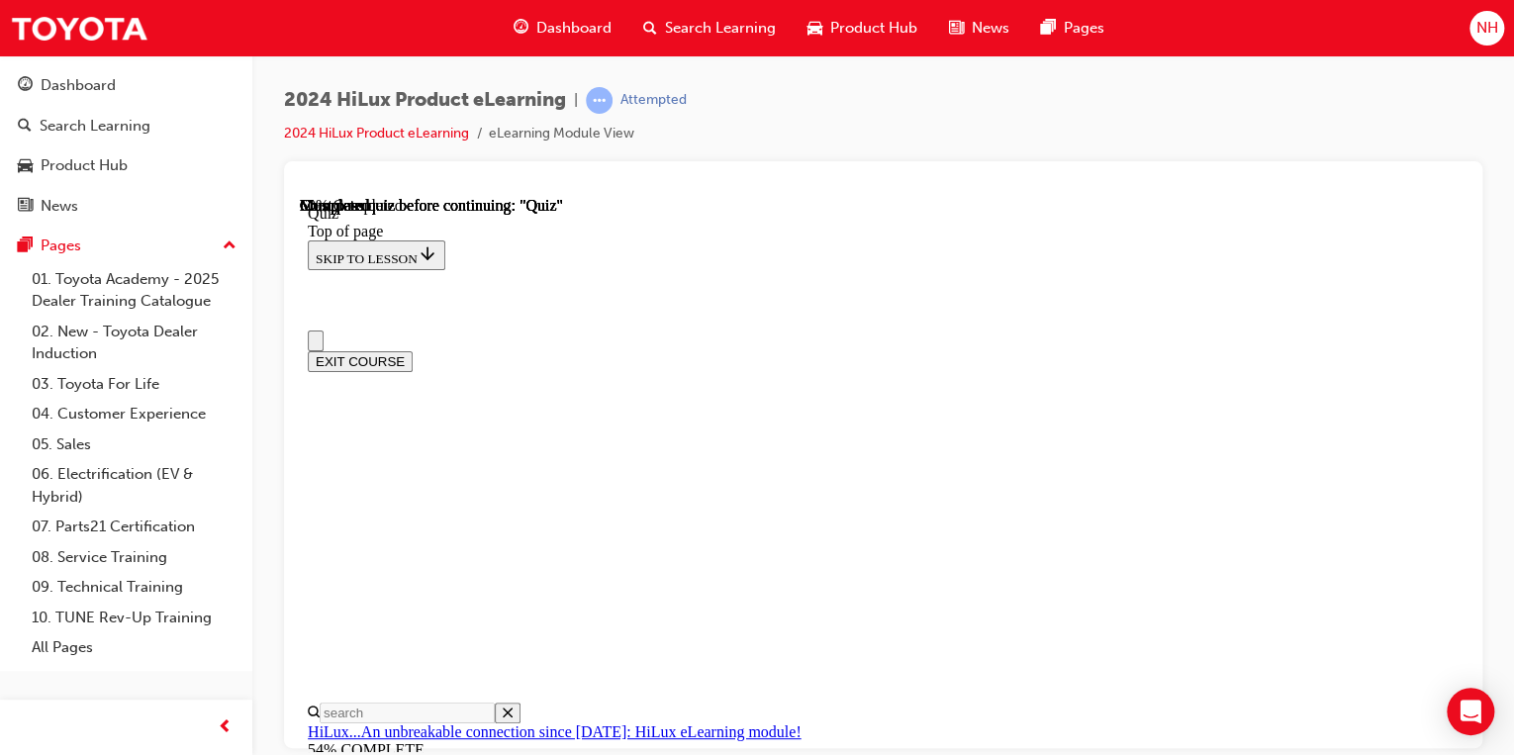
scroll to position [0, 0]
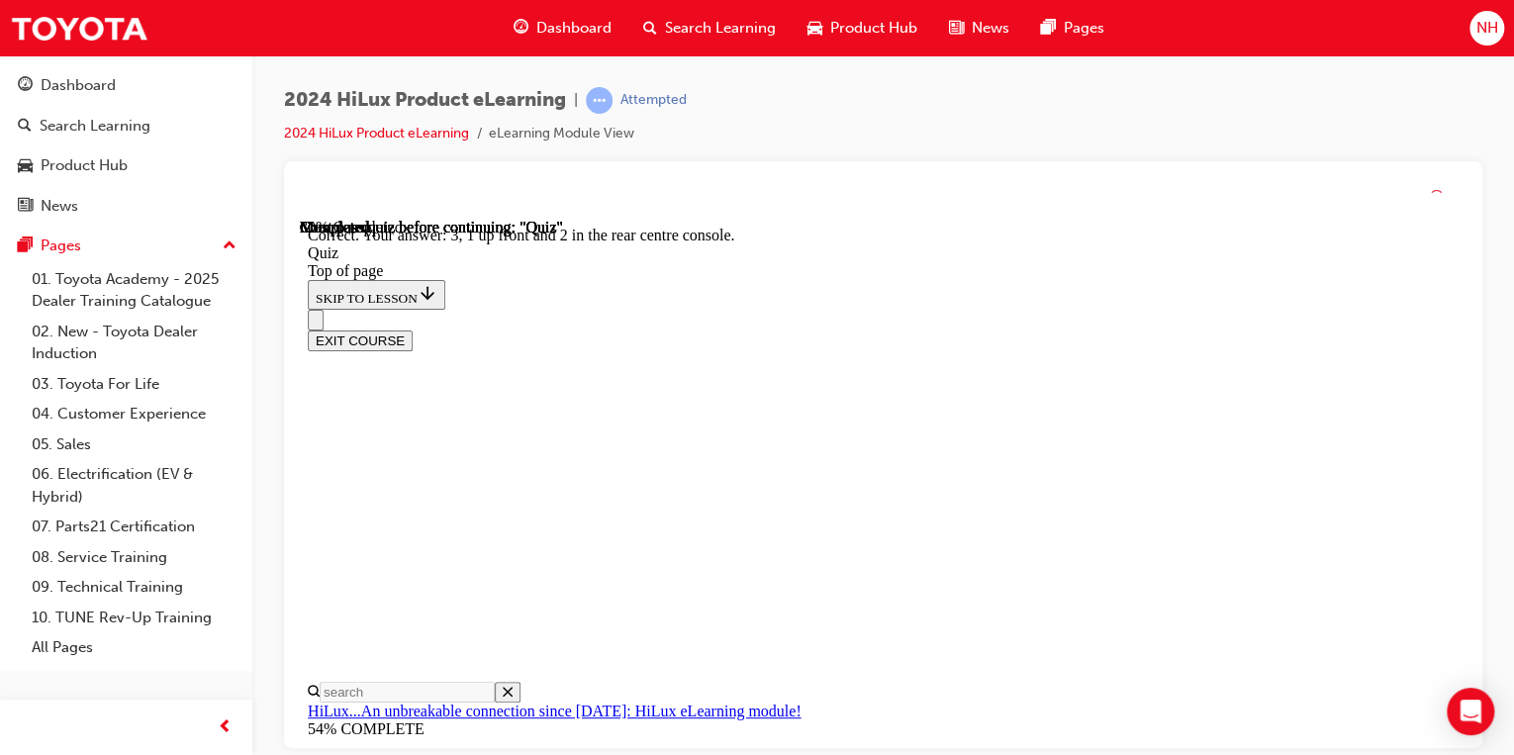
scroll to position [465, 0]
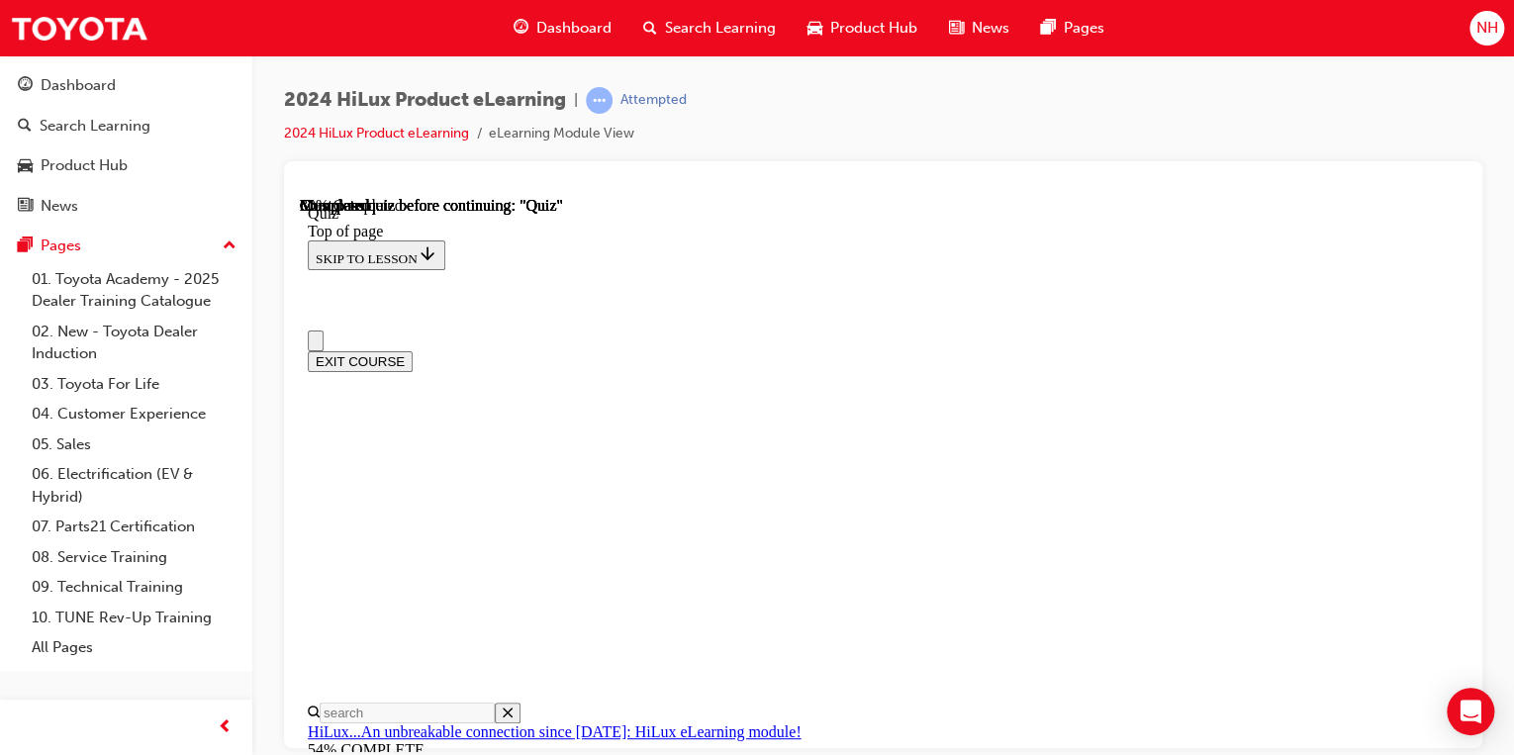
scroll to position [158, 0]
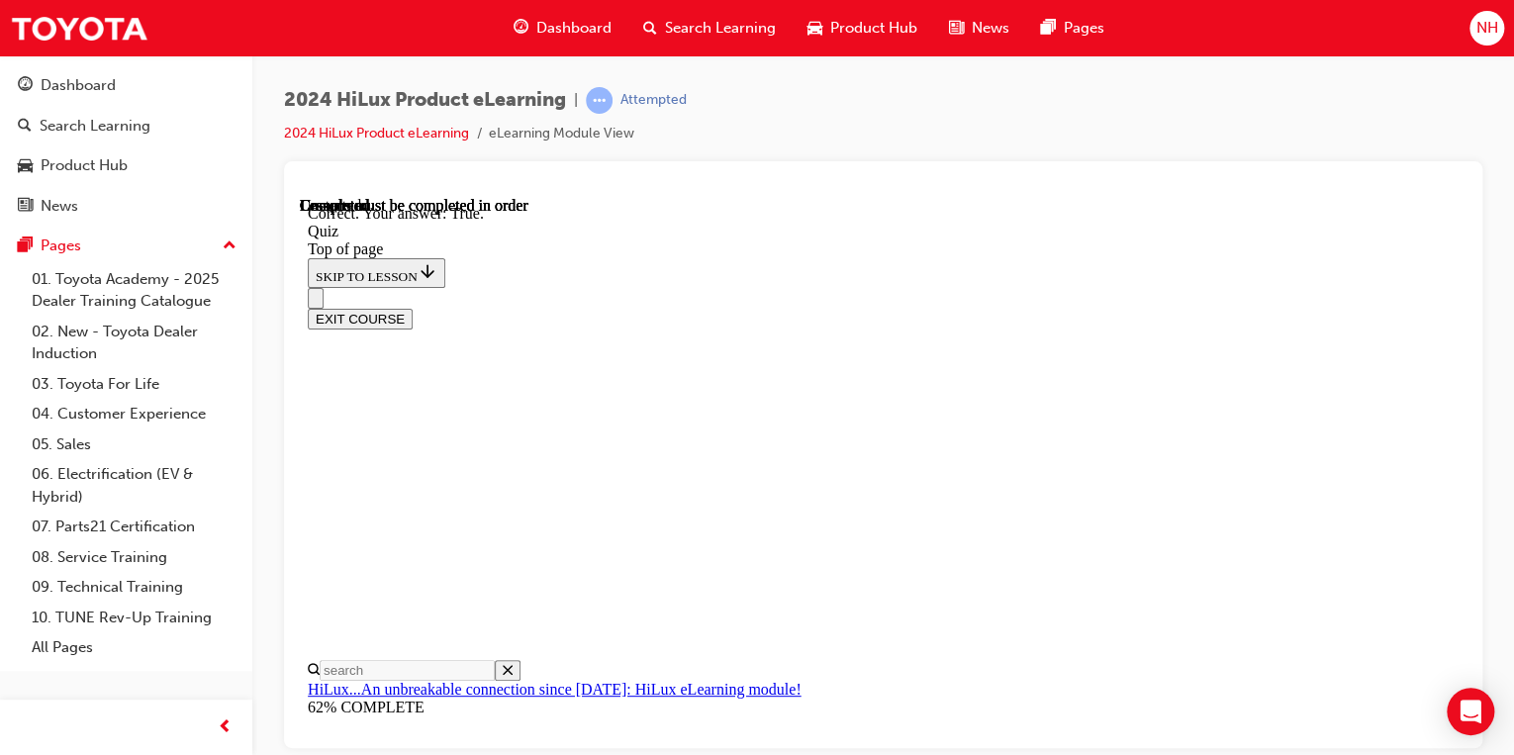
scroll to position [453, 0]
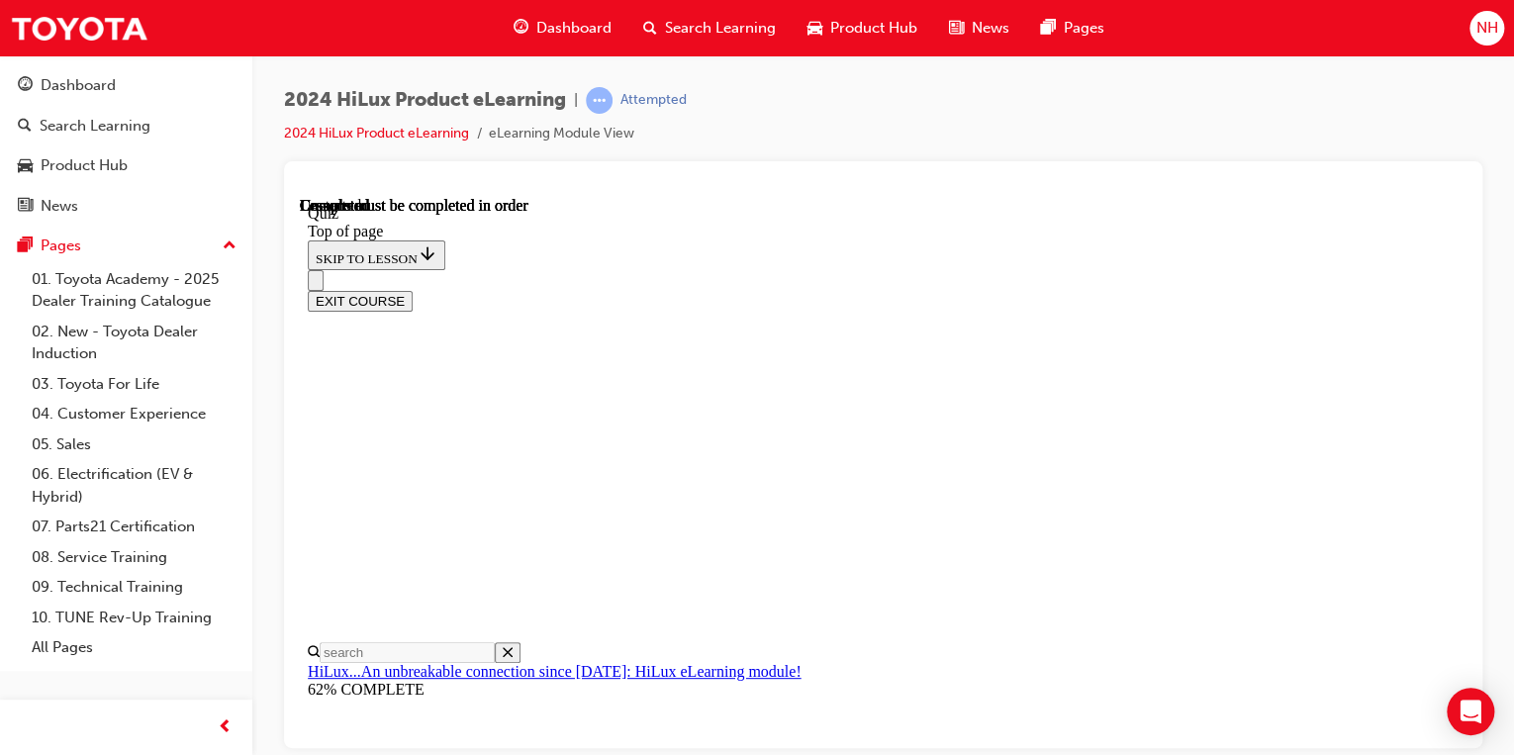
scroll to position [519, 0]
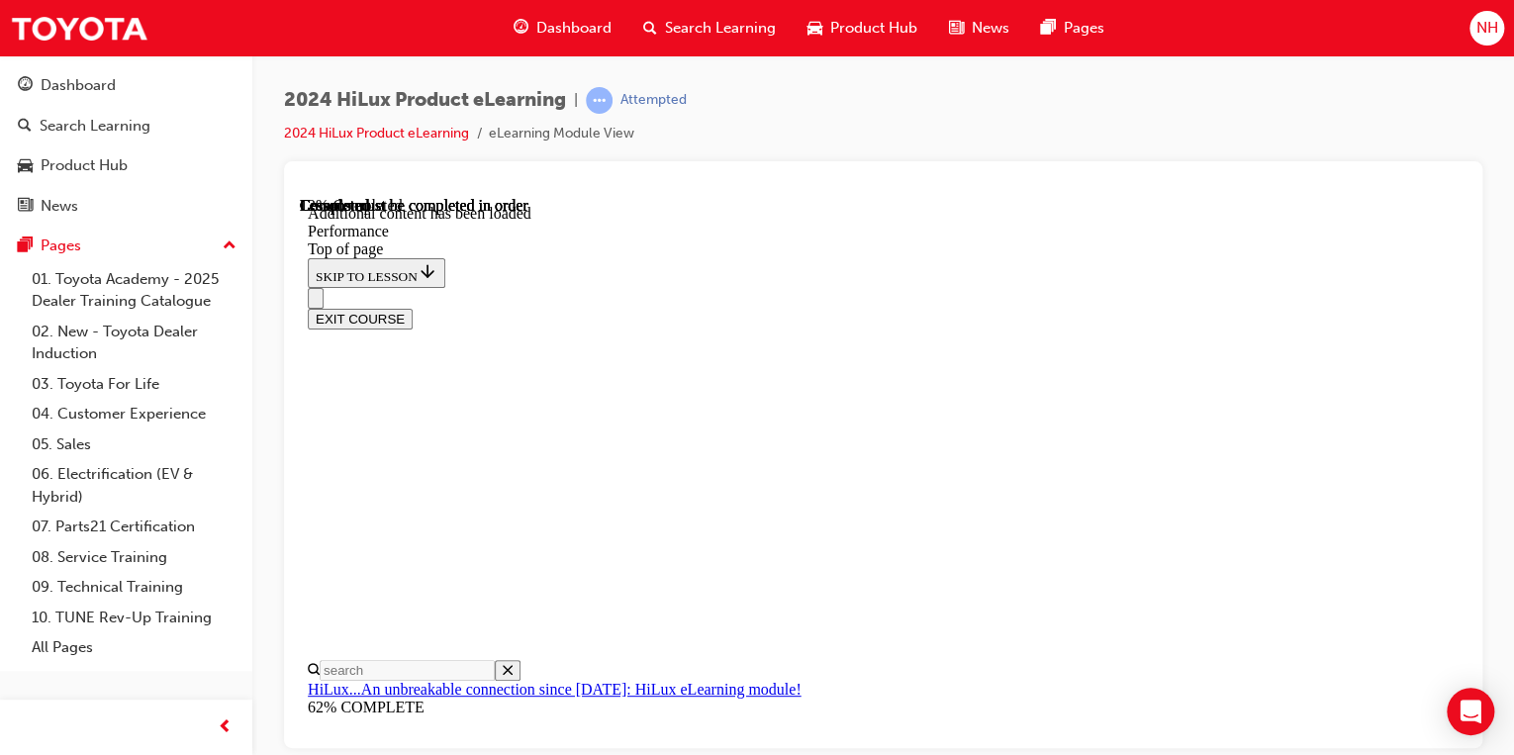
scroll to position [1734, 0]
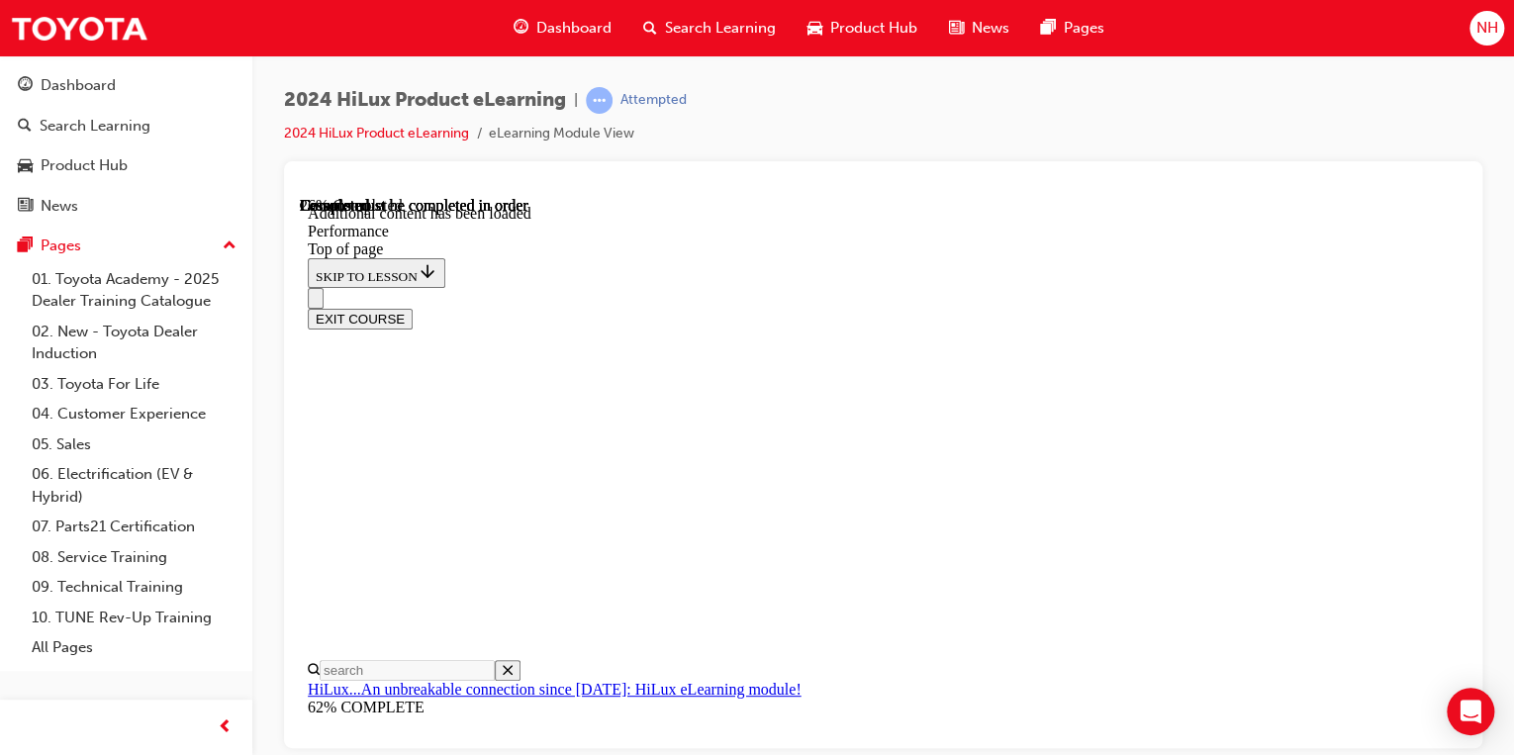
scroll to position [2887, 0]
drag, startPoint x: 1088, startPoint y: 539, endPoint x: 1094, endPoint y: 458, distance: 81.4
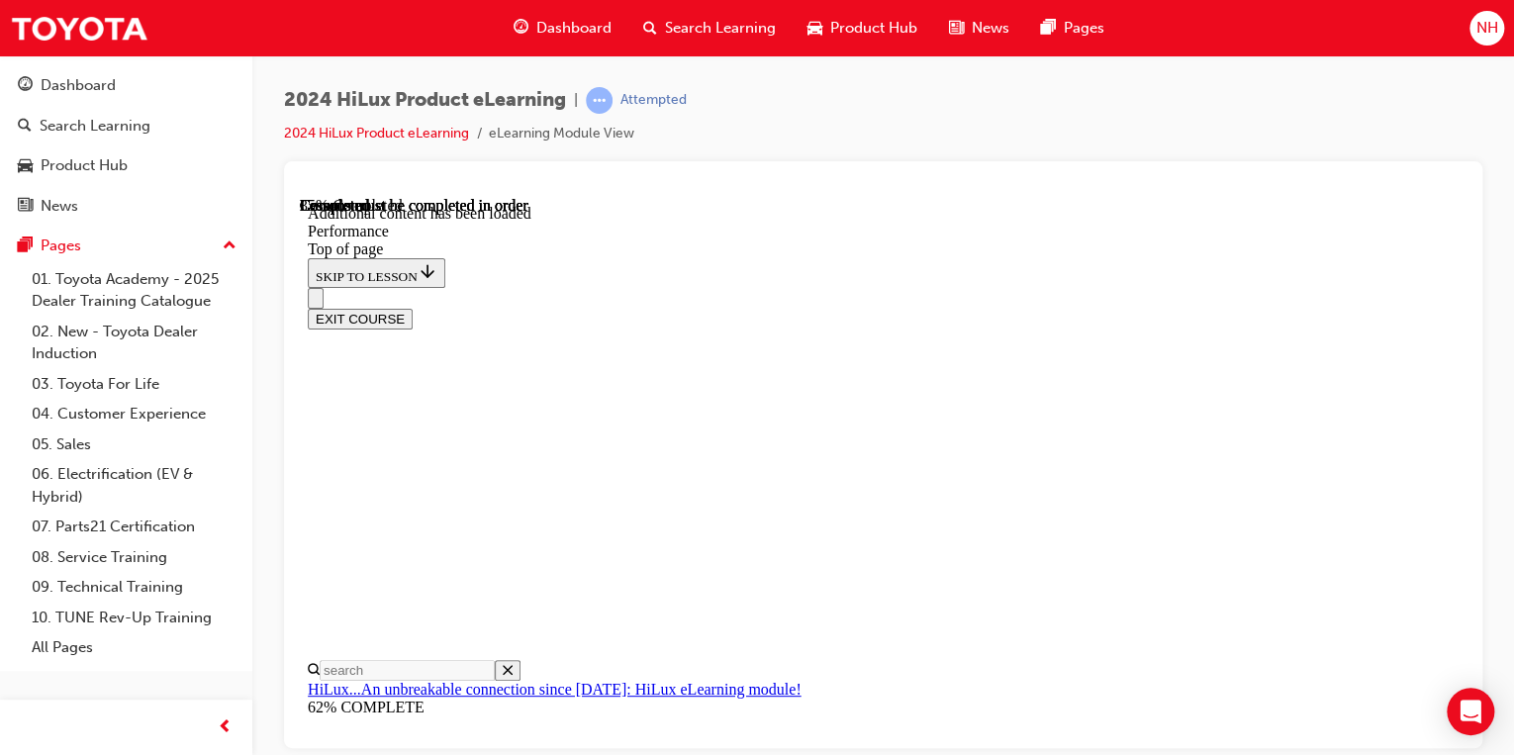
drag, startPoint x: 1019, startPoint y: 495, endPoint x: 1018, endPoint y: 510, distance: 14.9
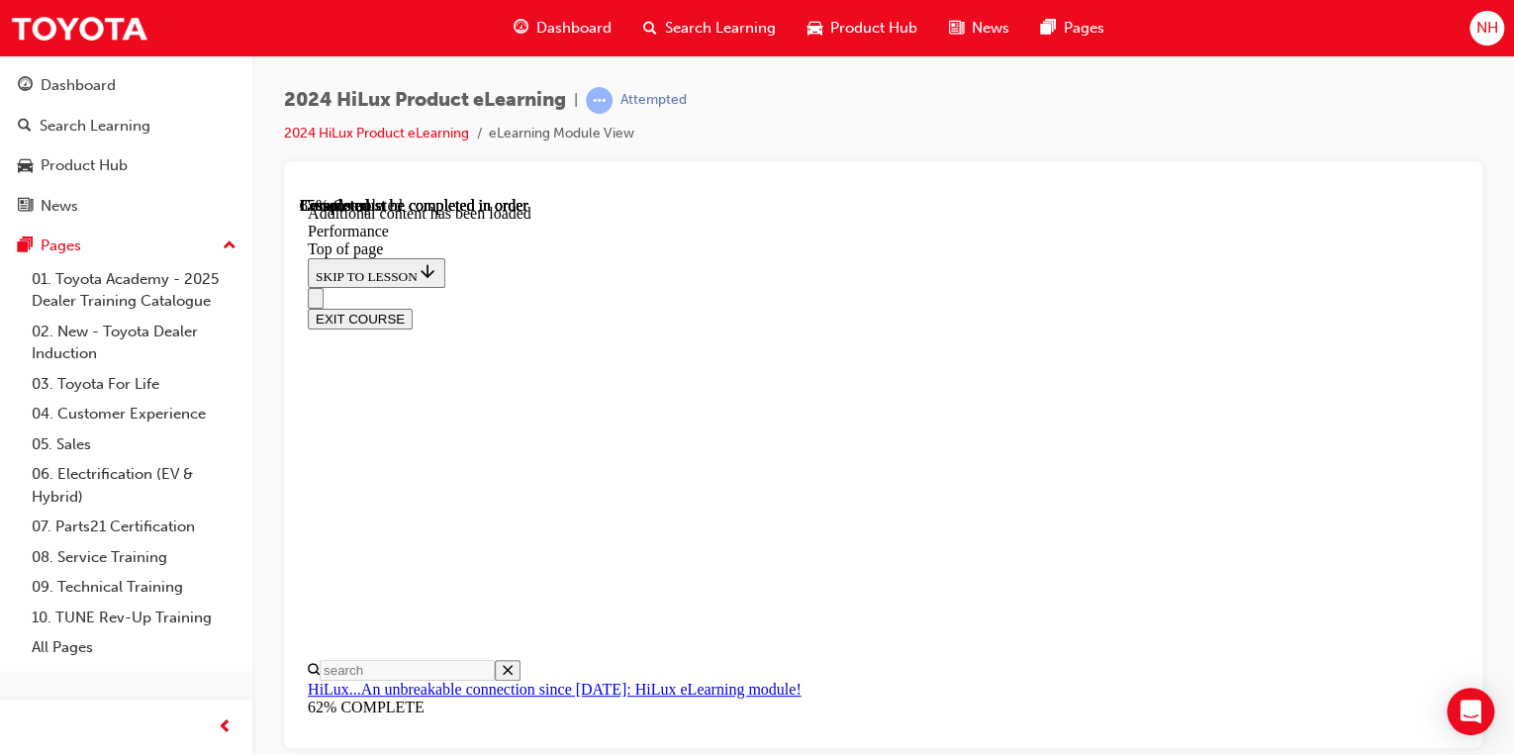
scroll to position [10543, 0]
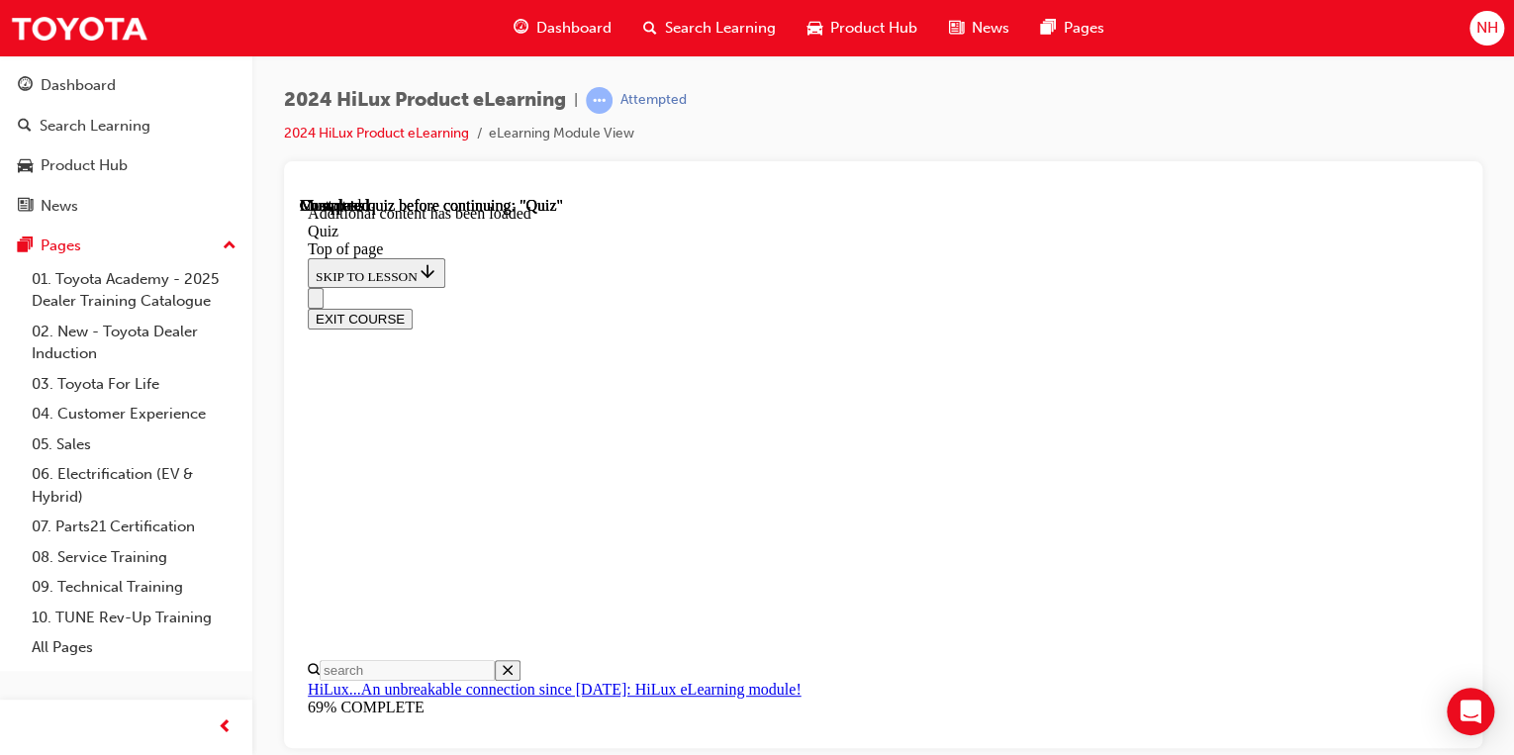
scroll to position [303, 0]
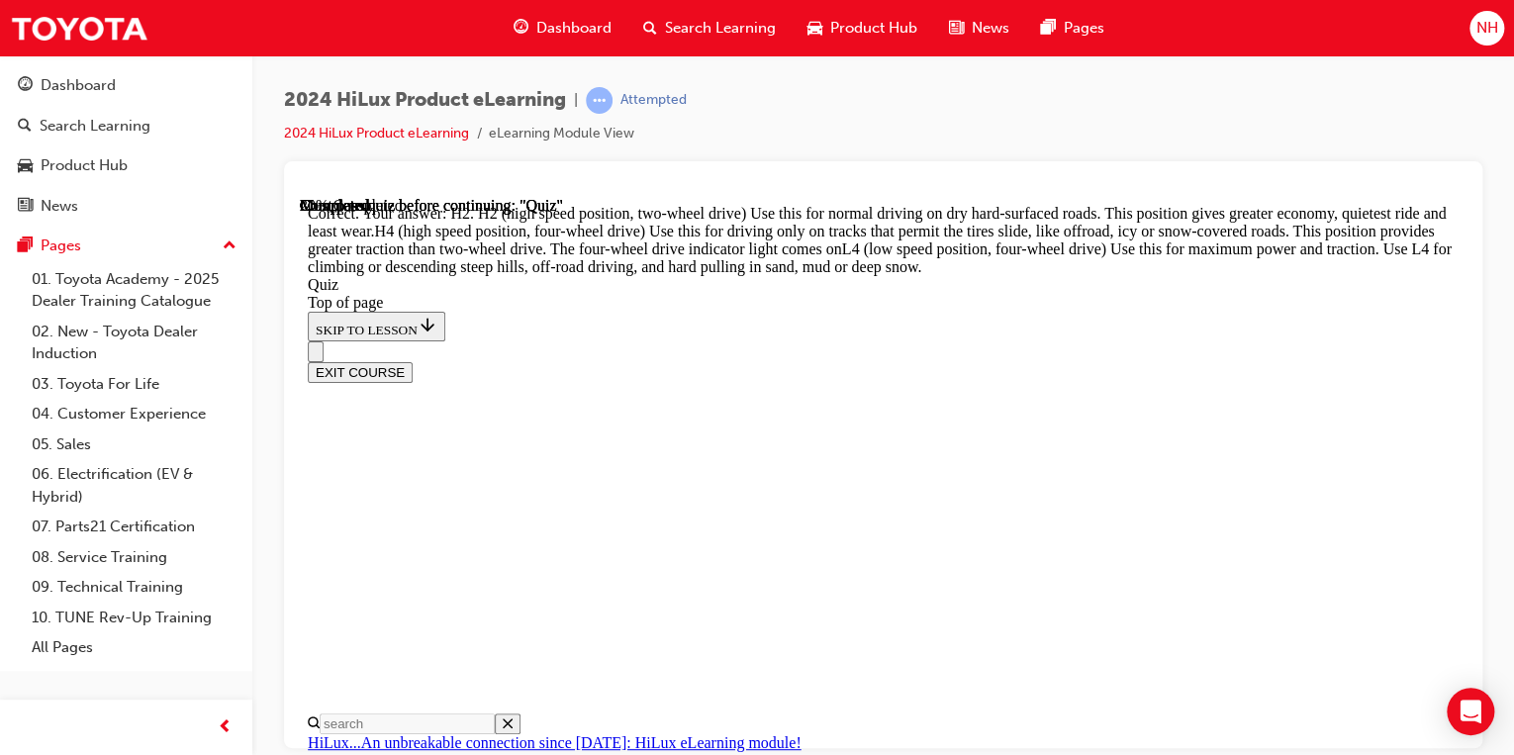
scroll to position [884, 0]
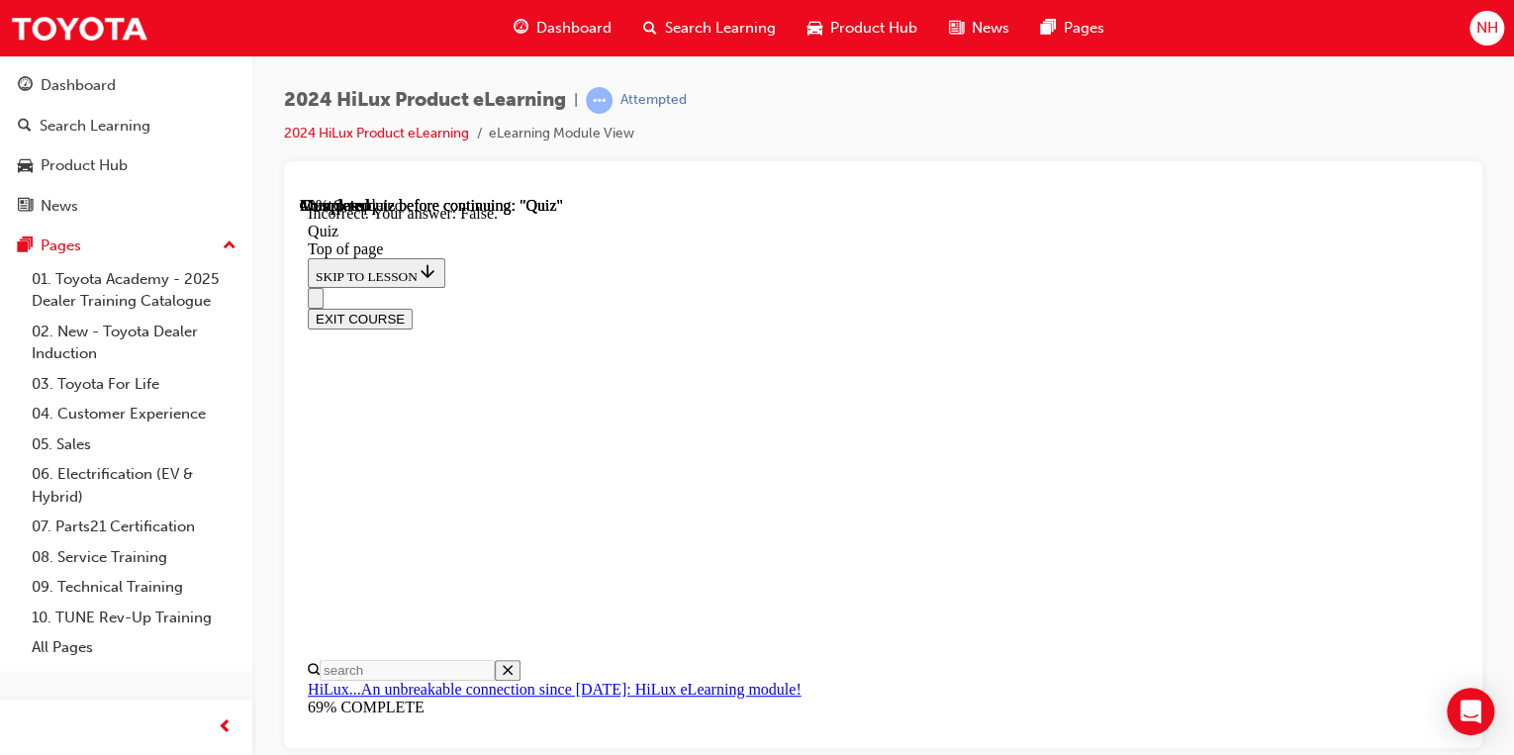
scroll to position [420, 0]
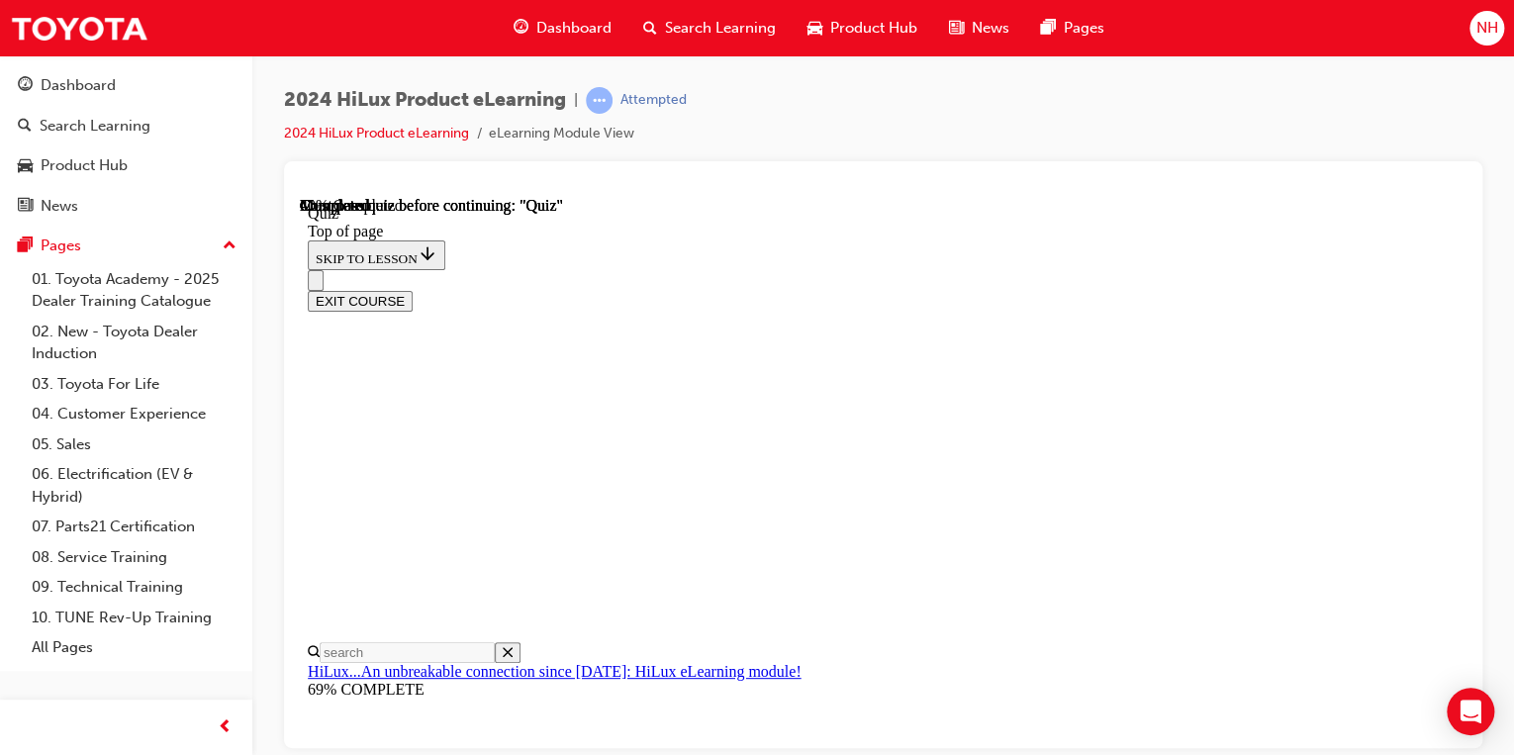
scroll to position [475, 0]
drag, startPoint x: 919, startPoint y: 478, endPoint x: 920, endPoint y: 497, distance: 18.8
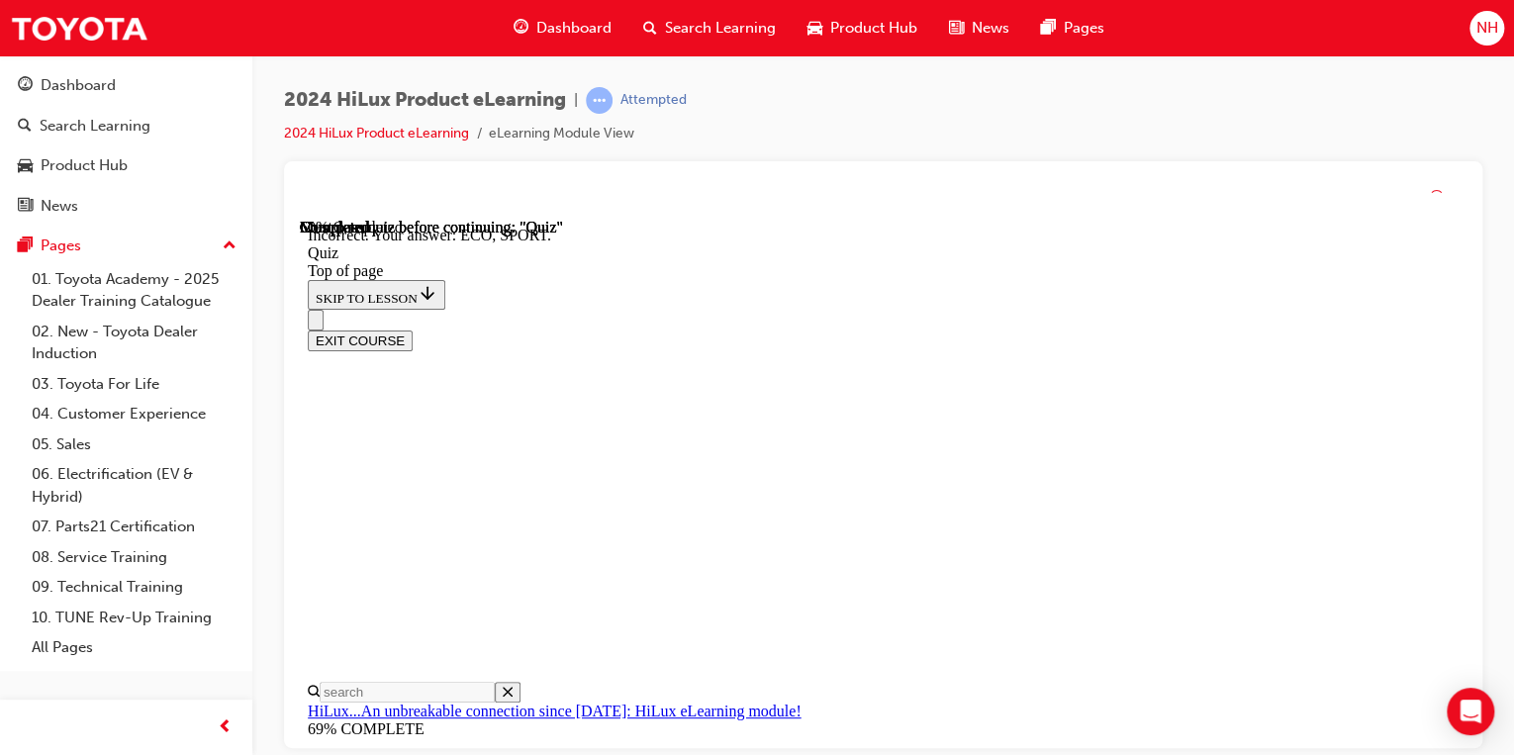
scroll to position [726, 0]
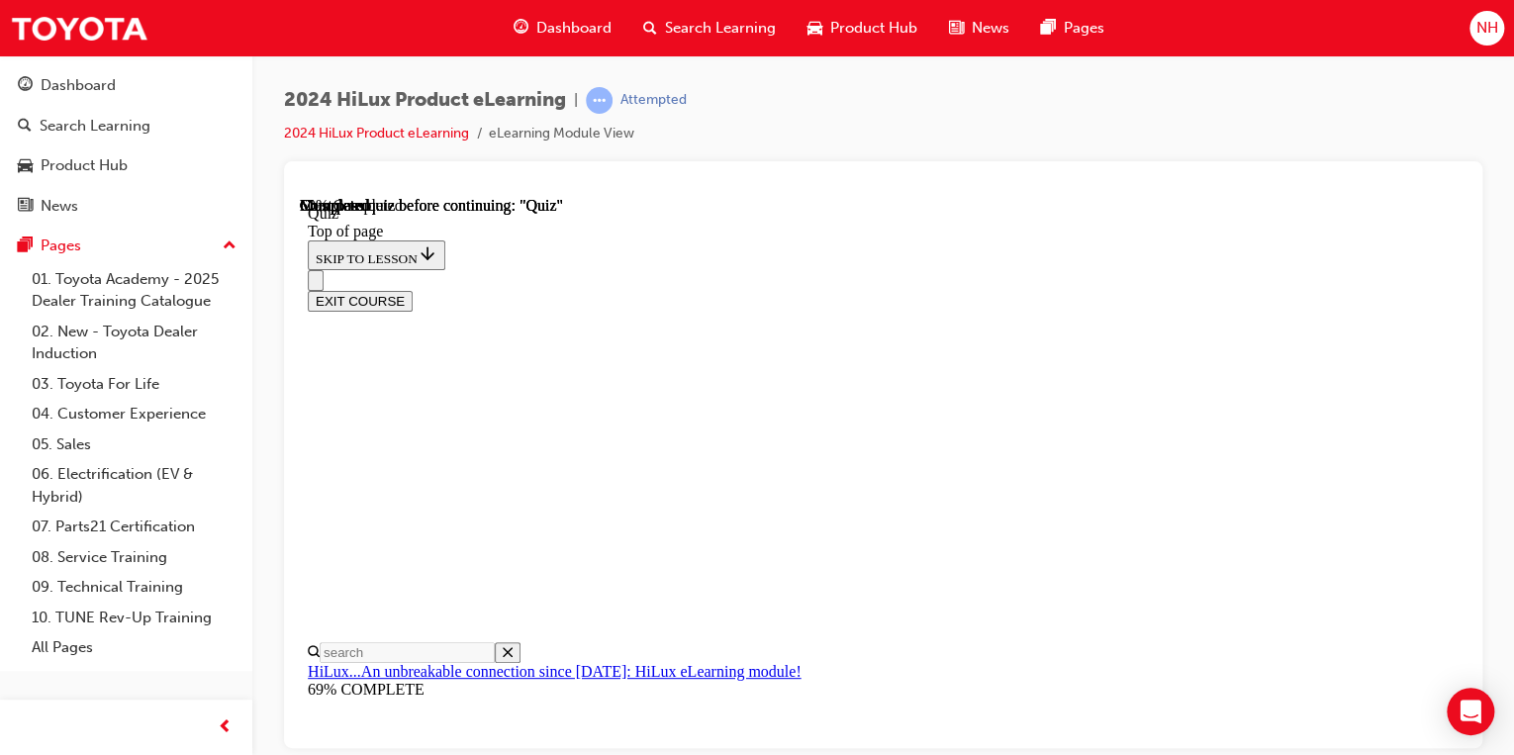
scroll to position [238, 0]
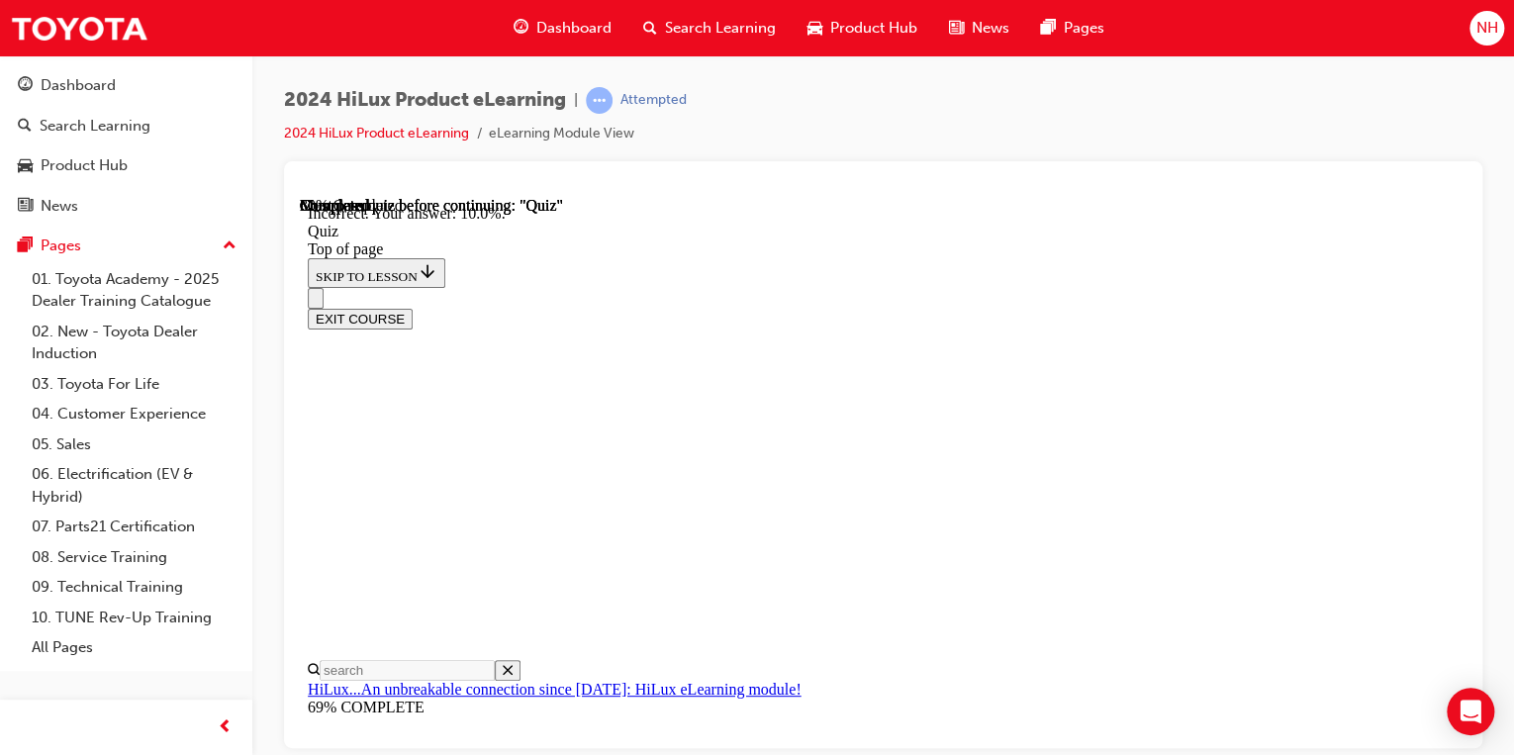
scroll to position [623, 0]
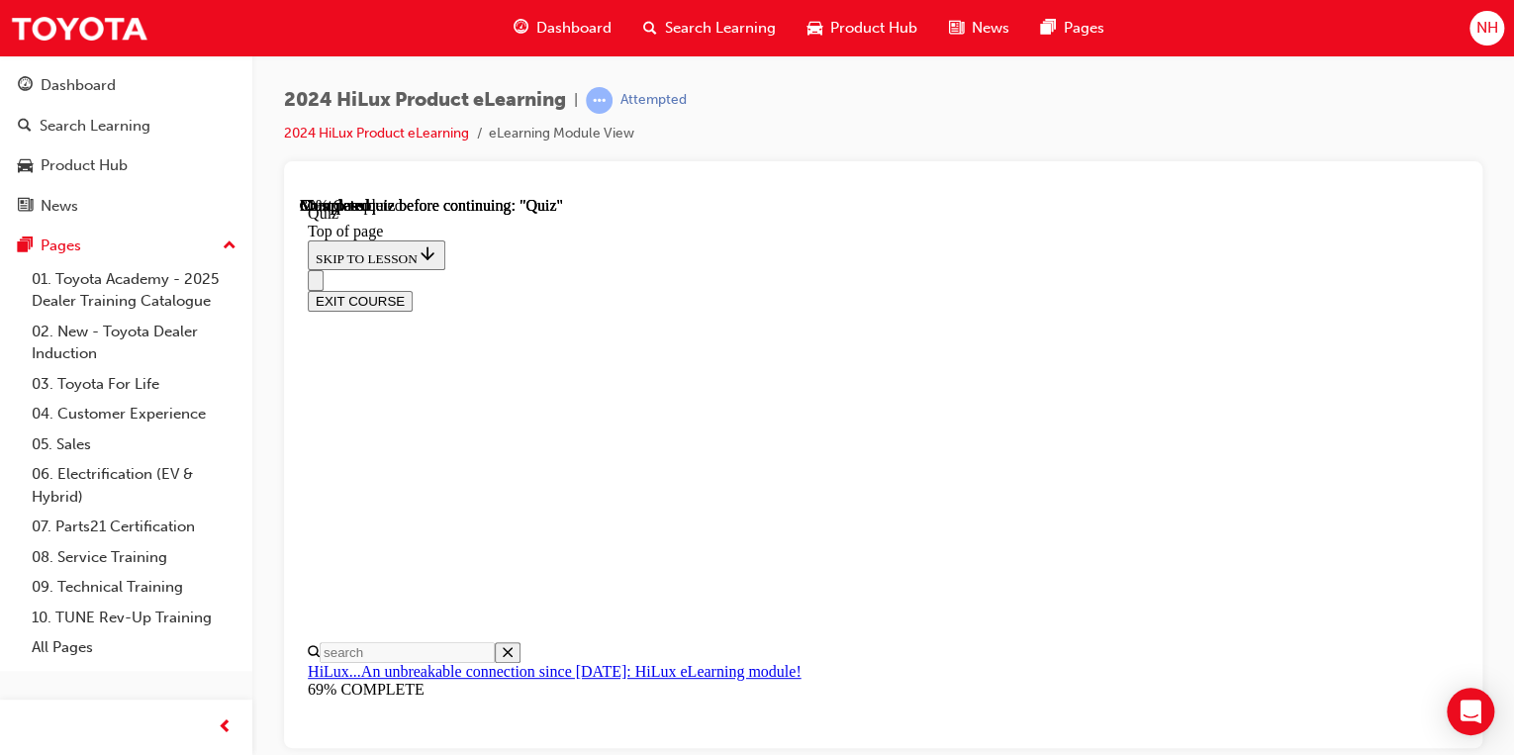
scroll to position [317, 0]
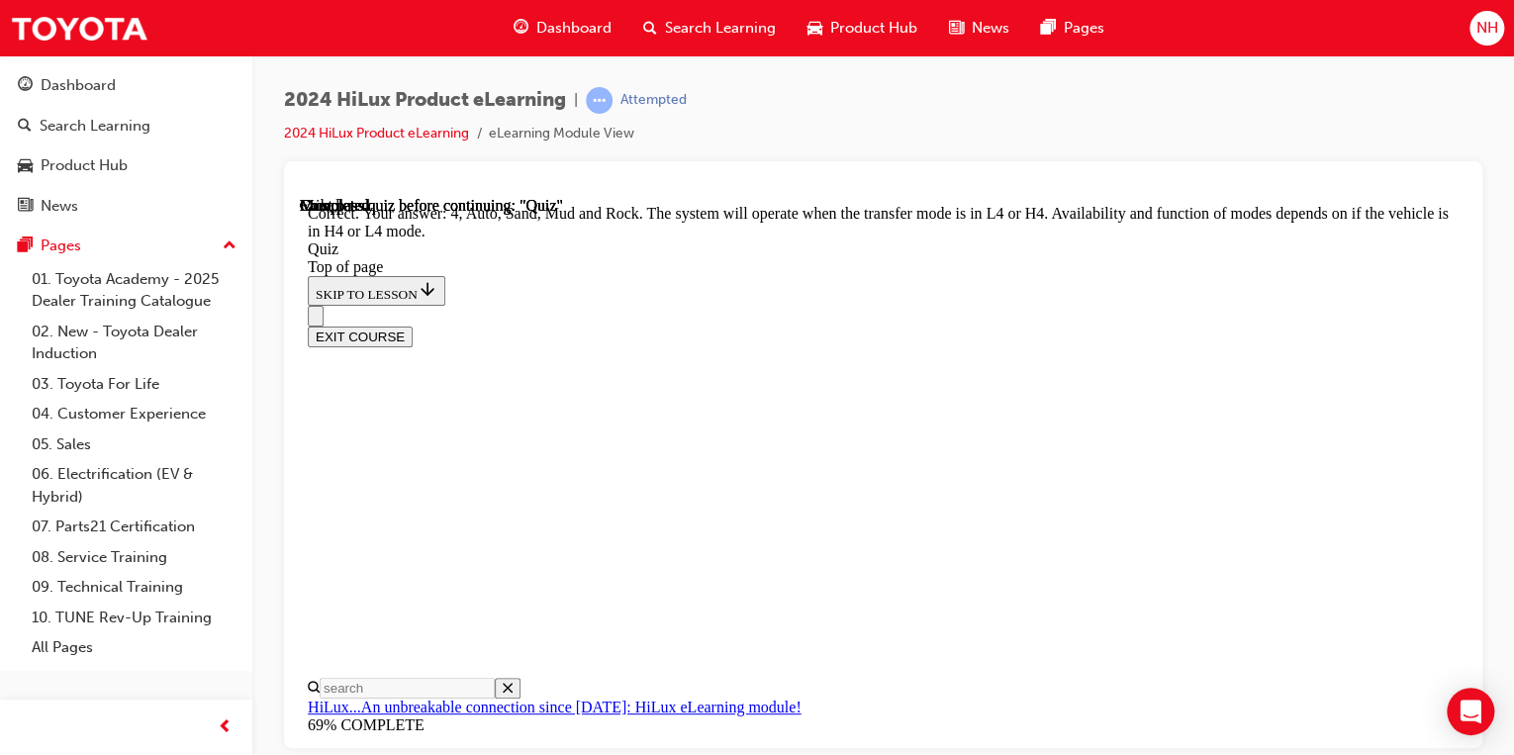
scroll to position [746, 0]
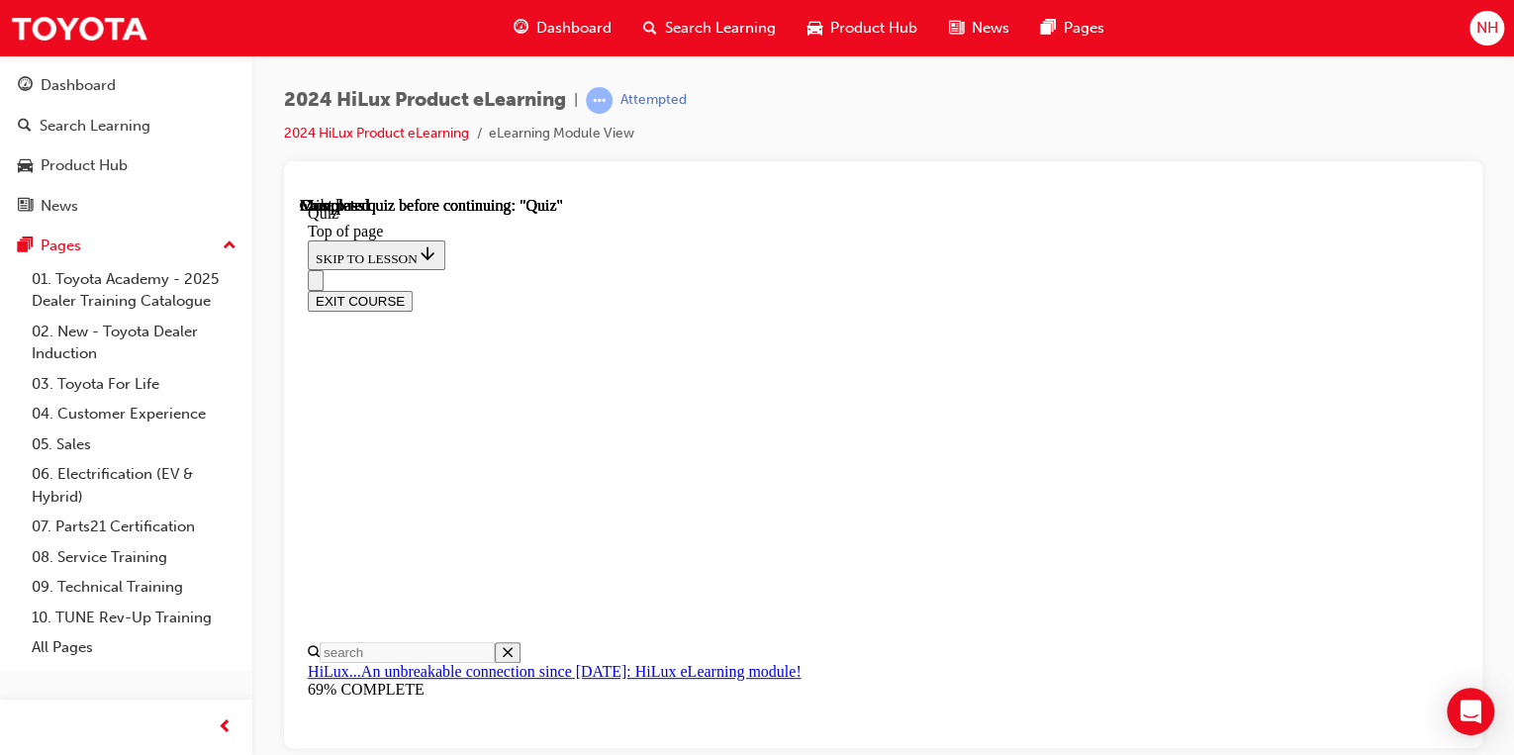
scroll to position [317, 0]
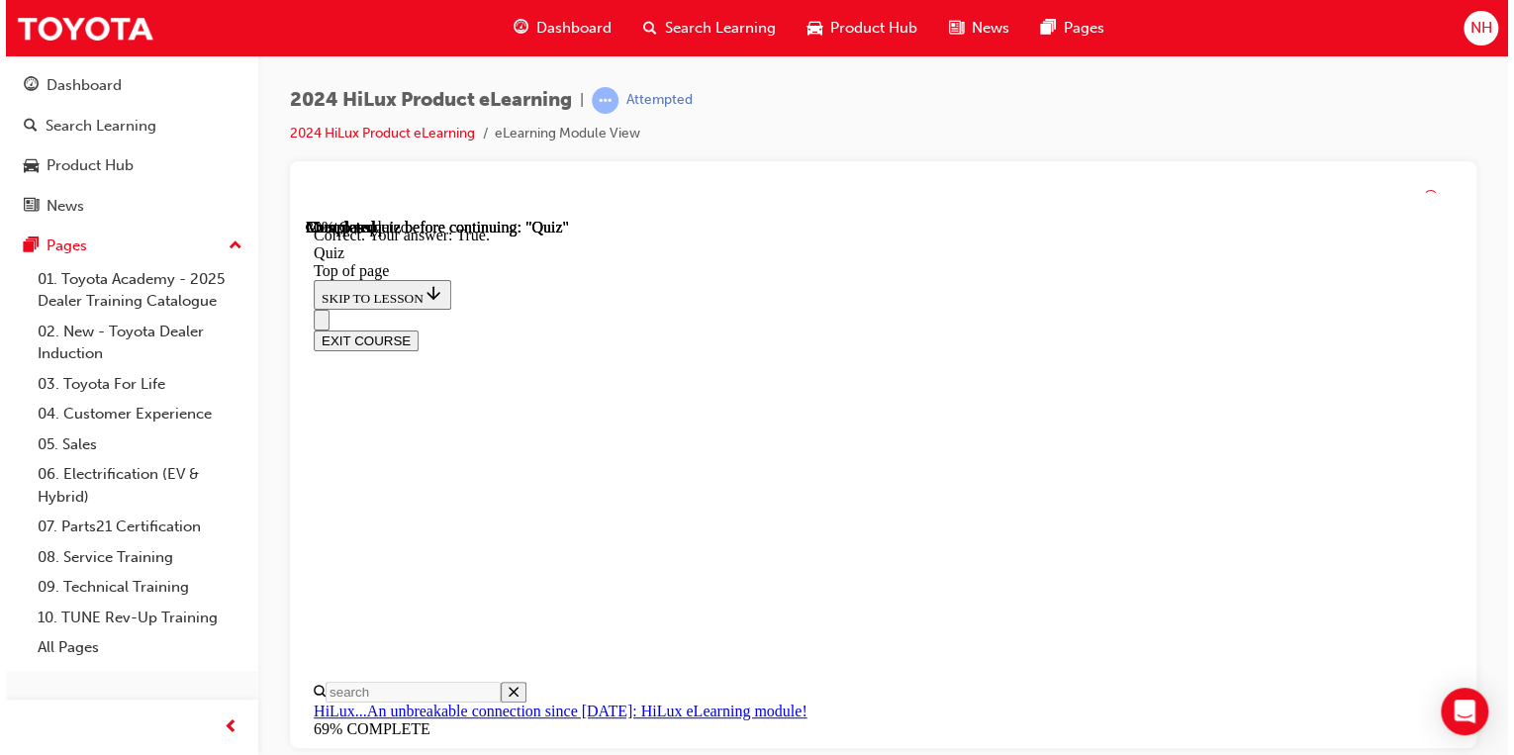
scroll to position [420, 0]
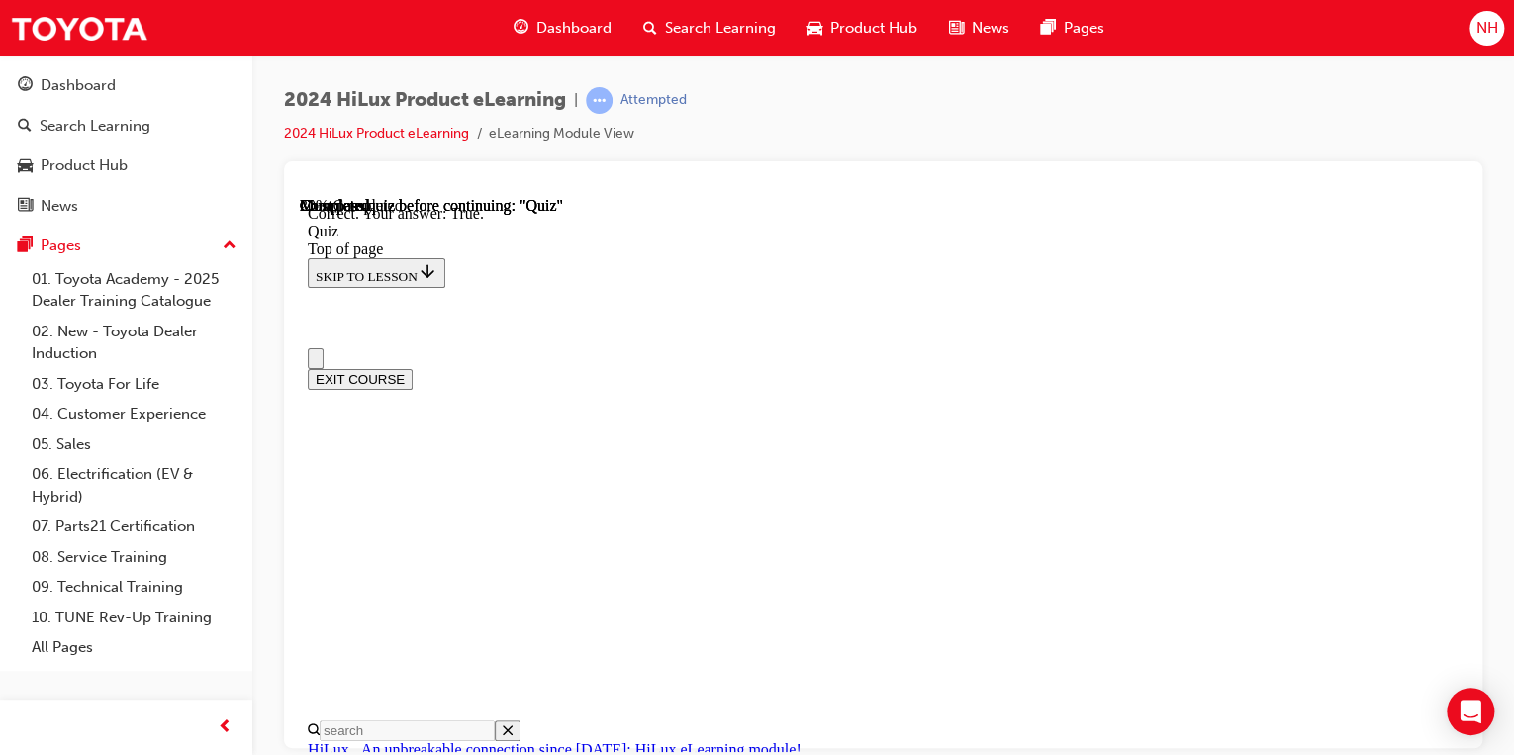
scroll to position [0, 0]
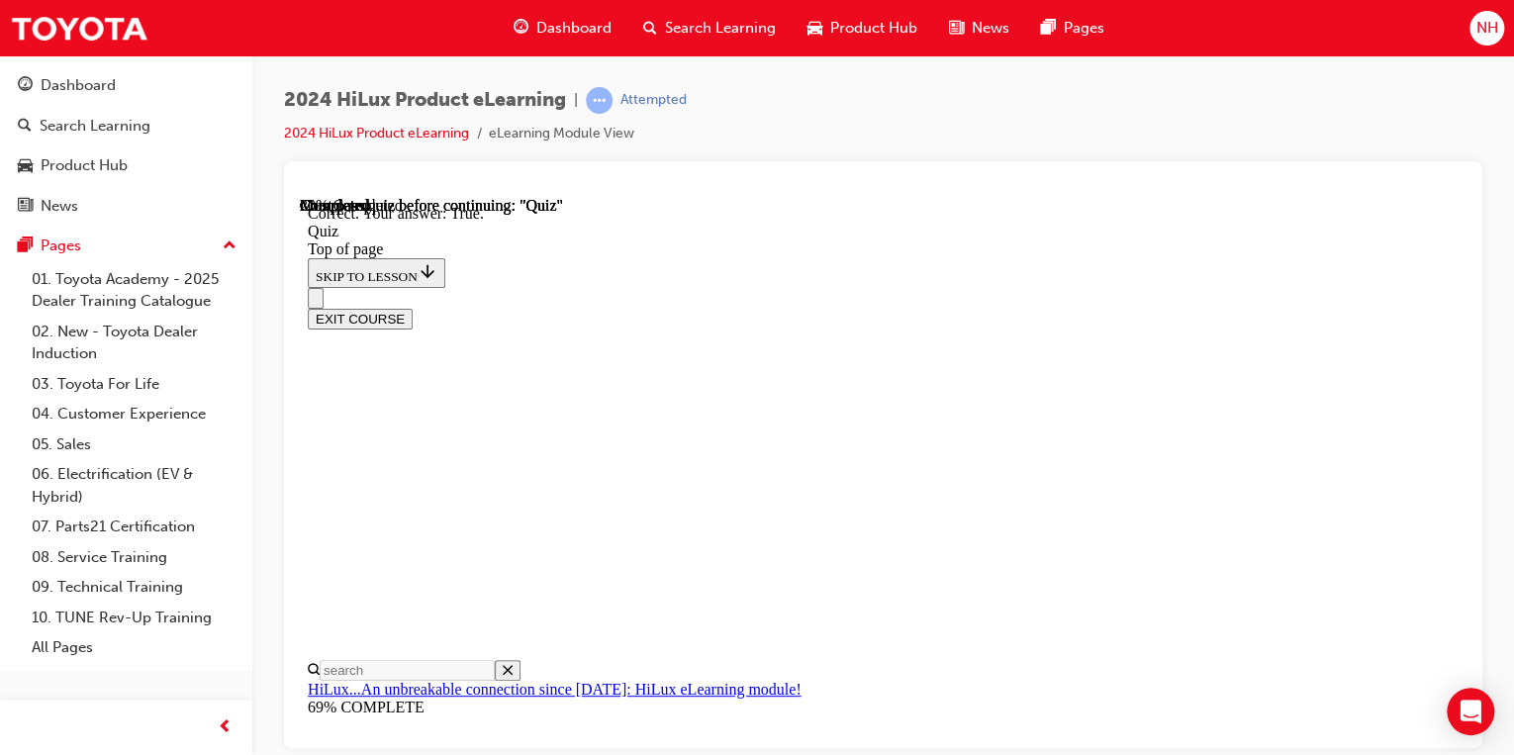
drag, startPoint x: 958, startPoint y: 596, endPoint x: 955, endPoint y: 608, distance: 12.2
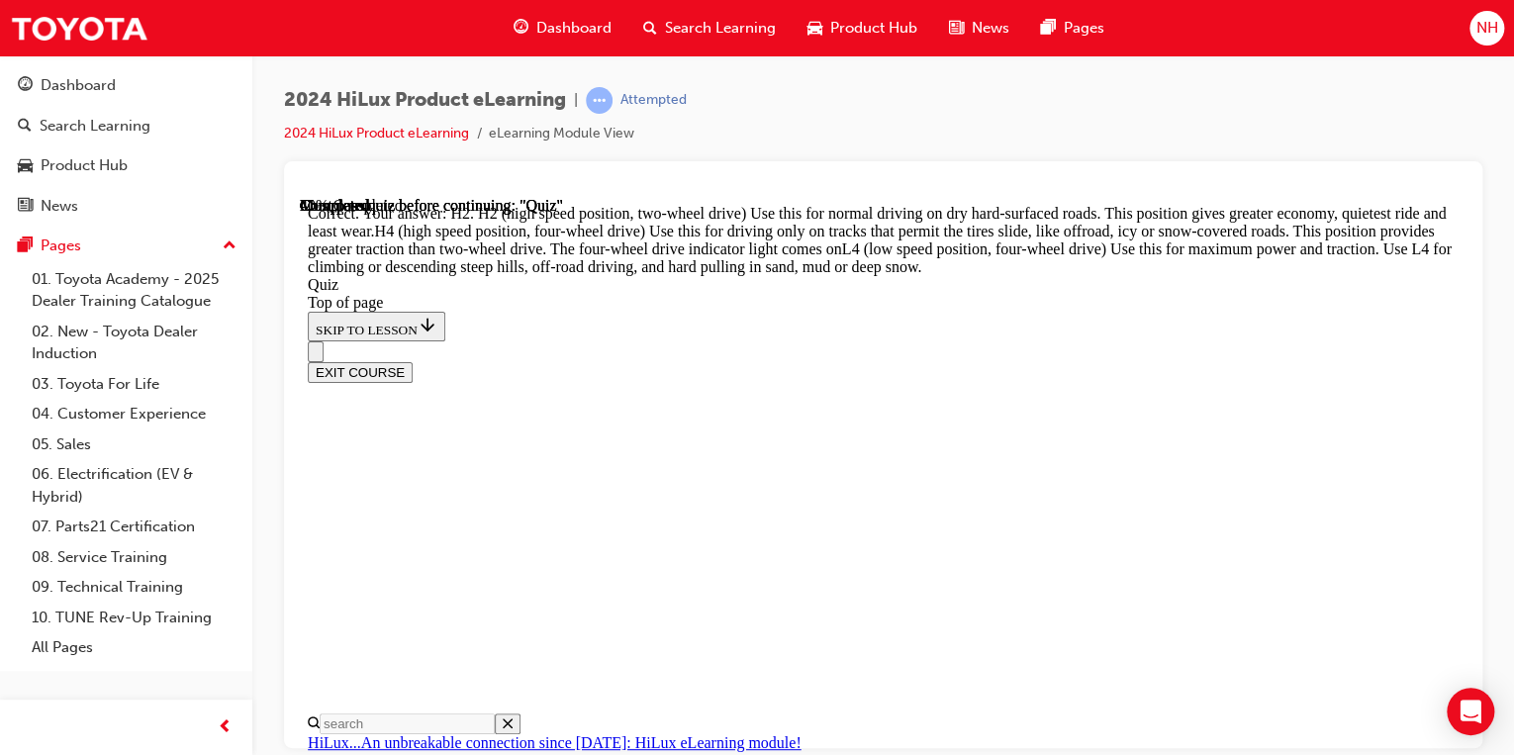
scroll to position [851, 0]
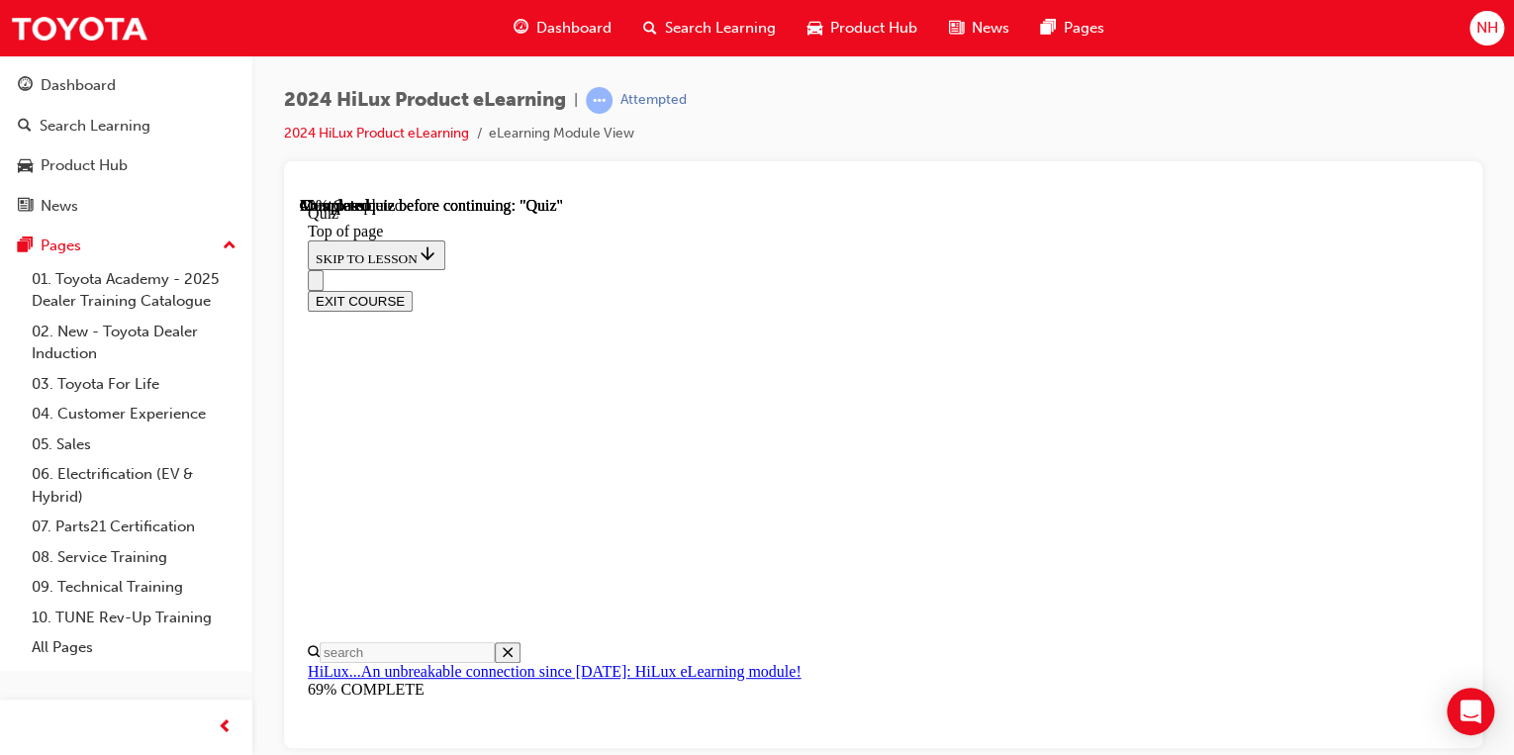
scroll to position [475, 0]
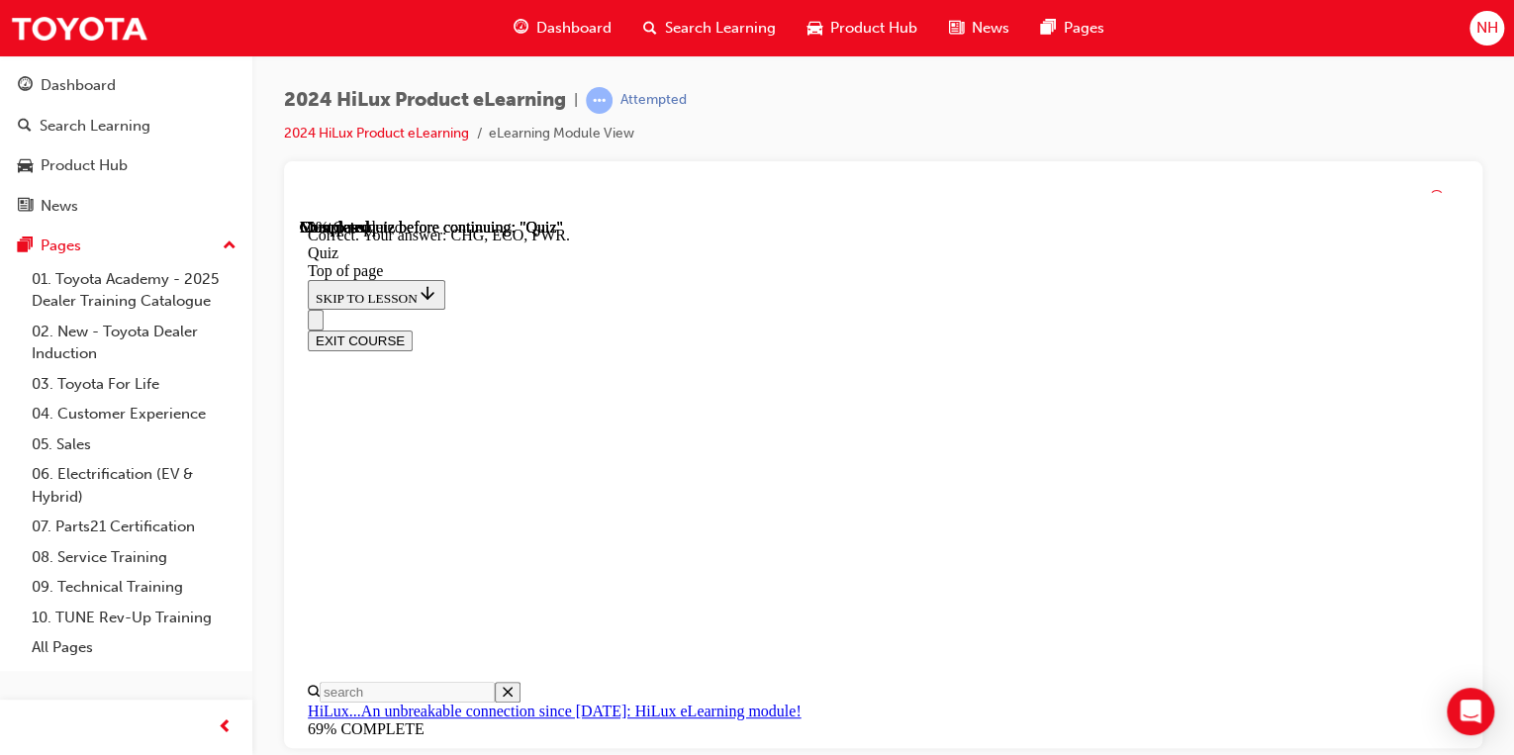
scroll to position [726, 0]
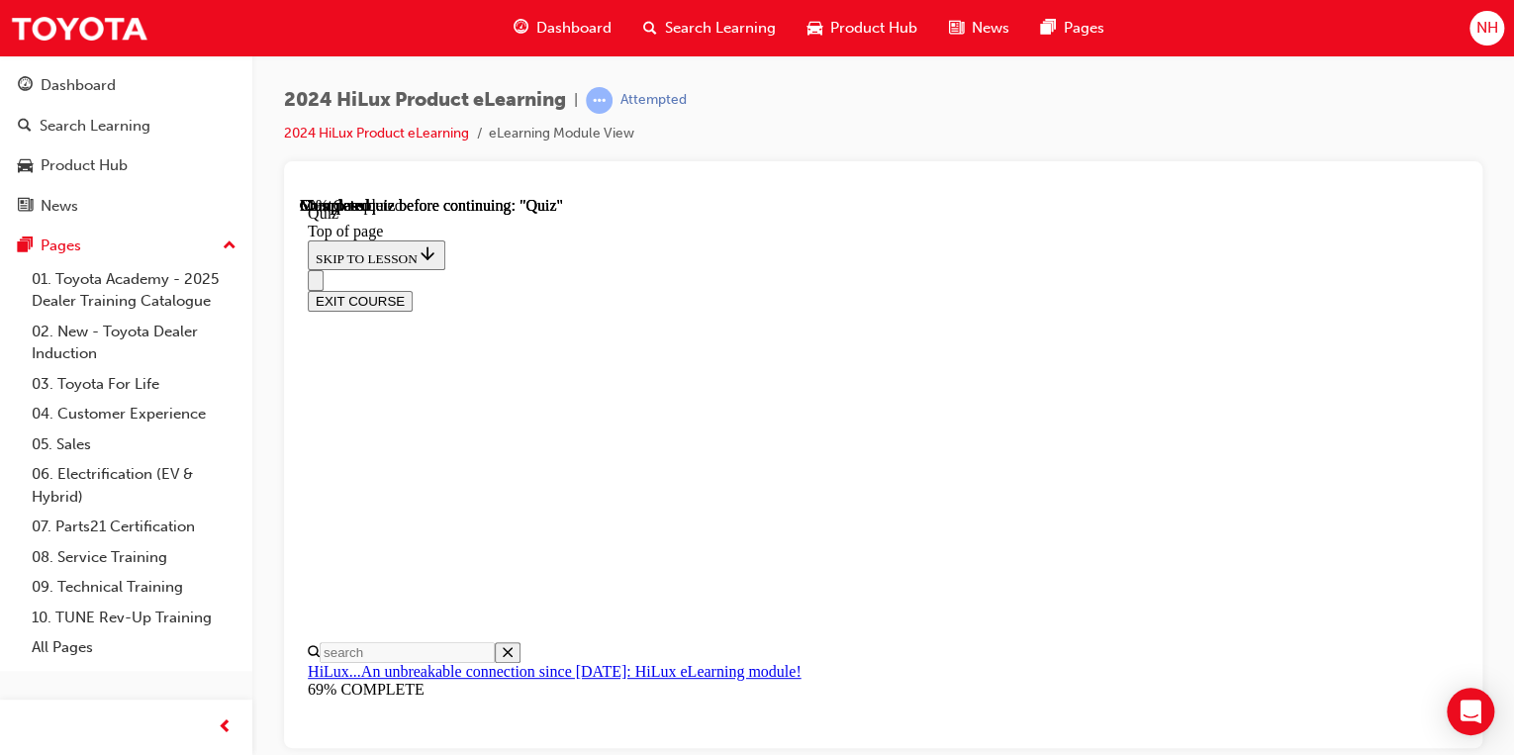
scroll to position [238, 0]
drag, startPoint x: 768, startPoint y: 314, endPoint x: 1262, endPoint y: 412, distance: 503.5
copy p "Up to what fuel consumption gains in percentage are achieved by combining the o…"
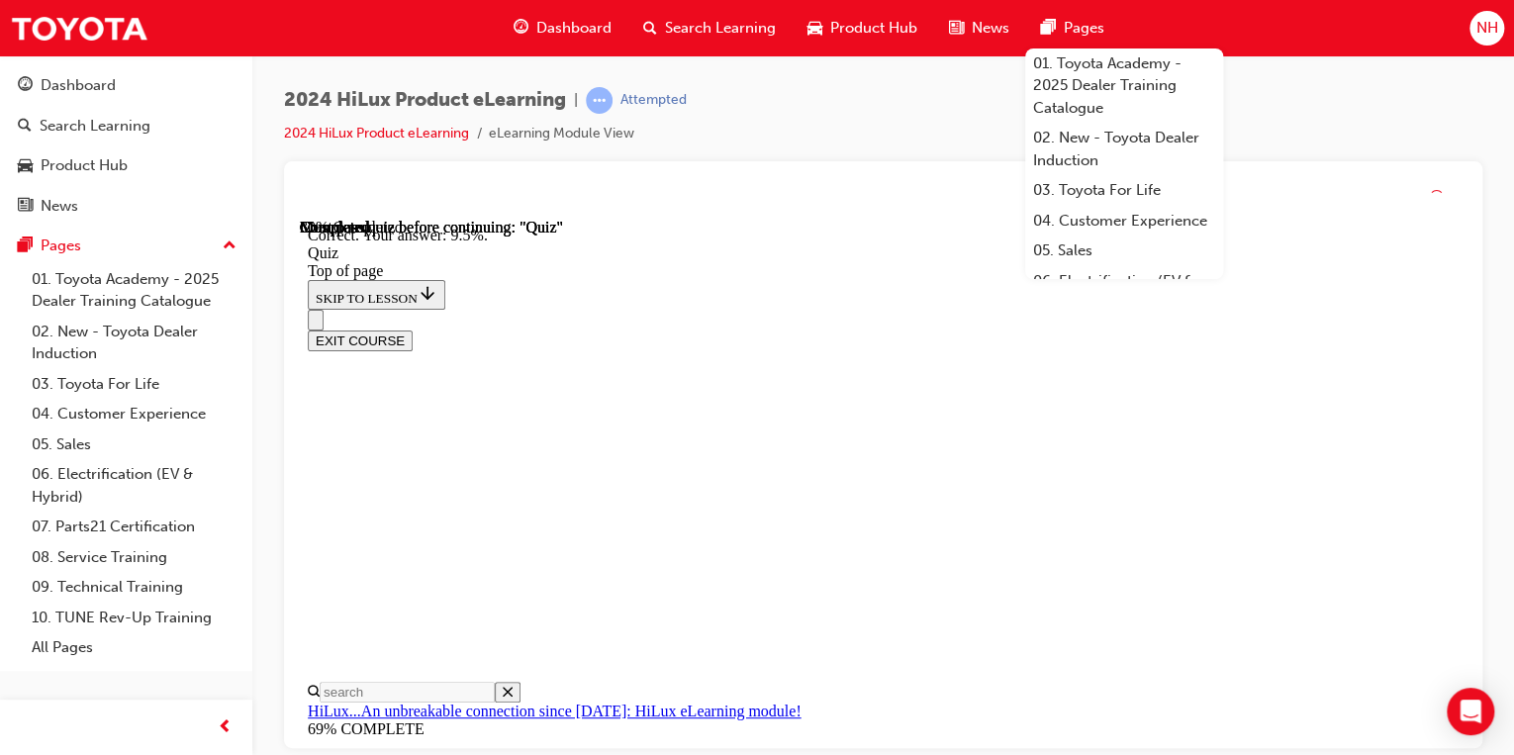
scroll to position [645, 0]
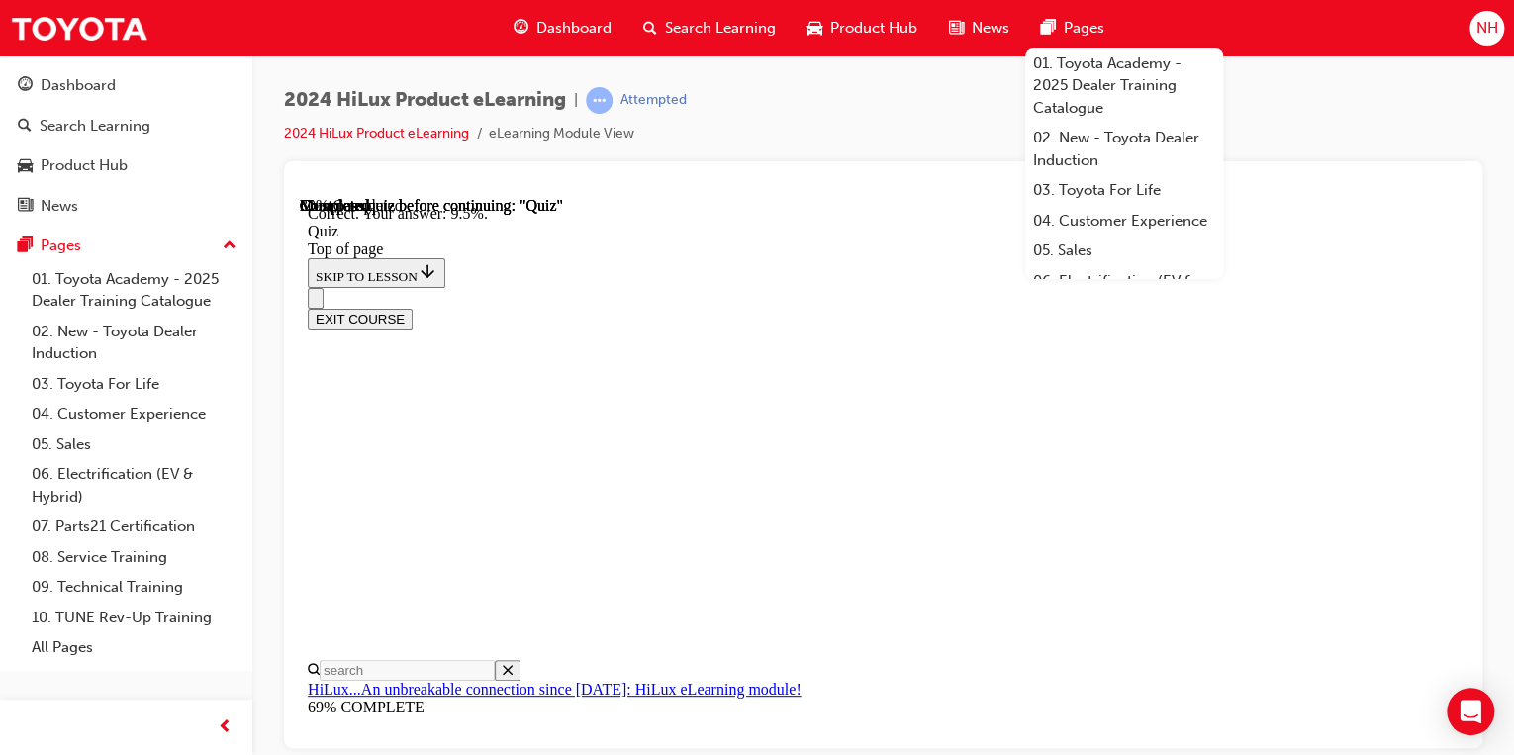
drag, startPoint x: 1390, startPoint y: 145, endPoint x: 885, endPoint y: 170, distance: 505.4
click at [1390, 145] on div "2024 HiLux Product eLearning | Attempted 2024 HiLux Product eLearning eLearning…" at bounding box center [883, 124] width 1199 height 74
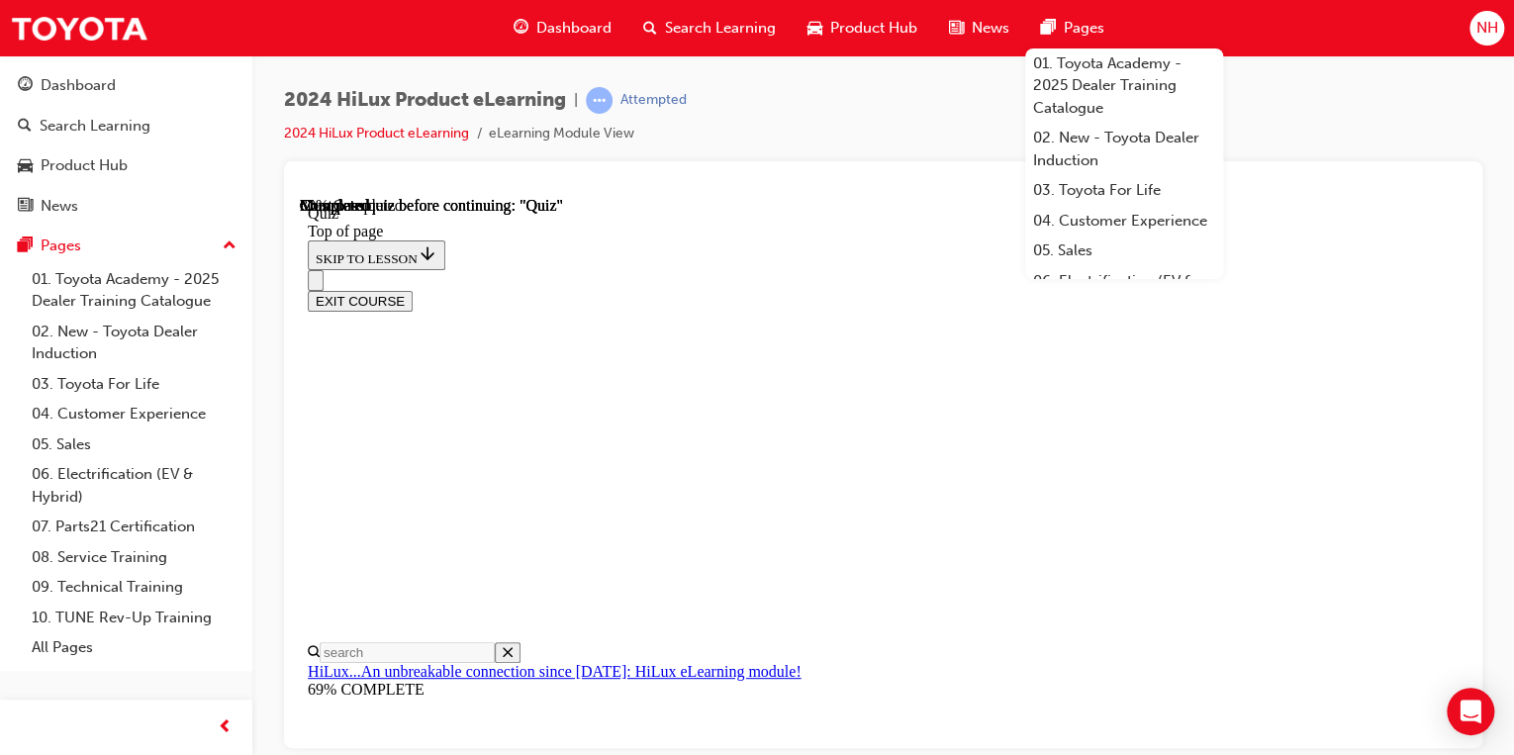
scroll to position [158, 0]
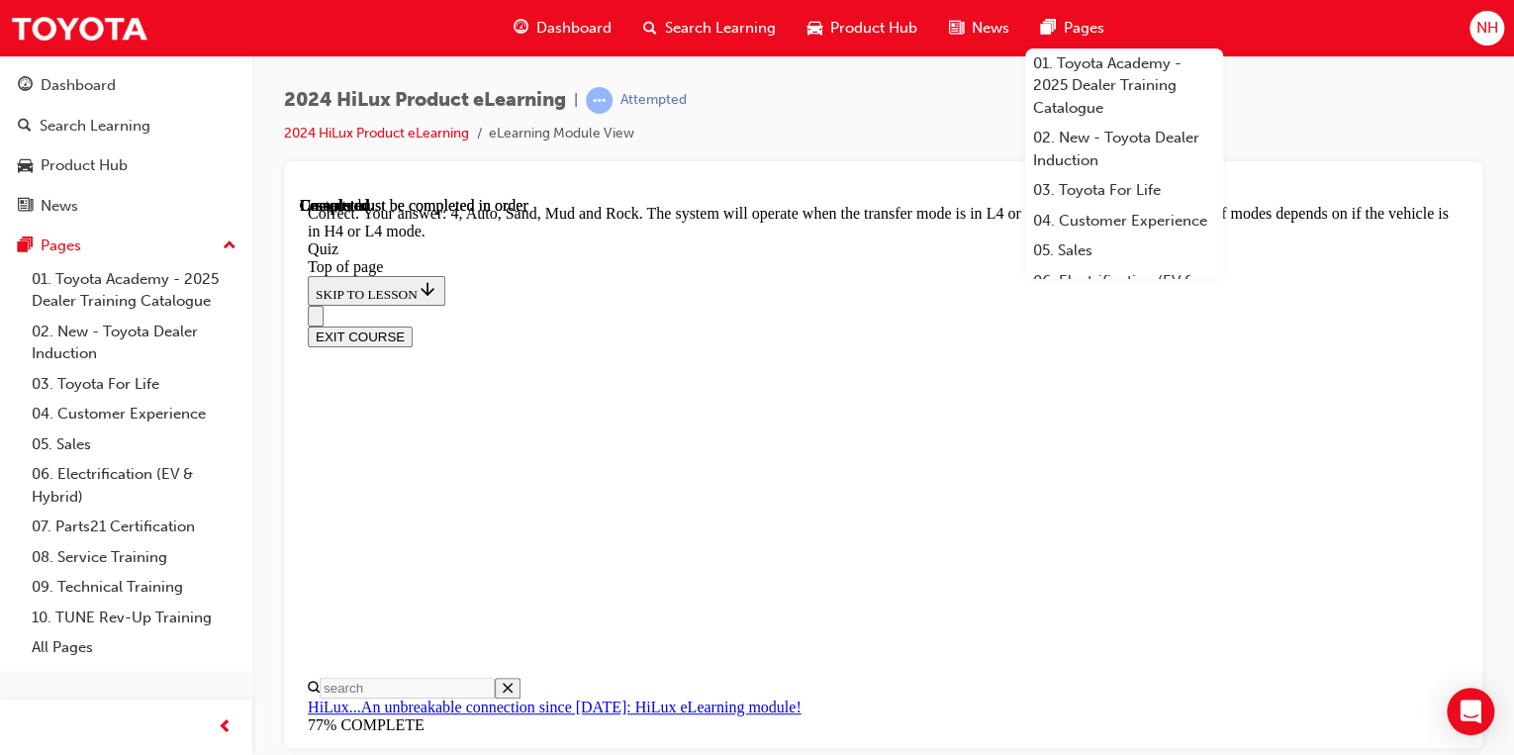
scroll to position [746, 0]
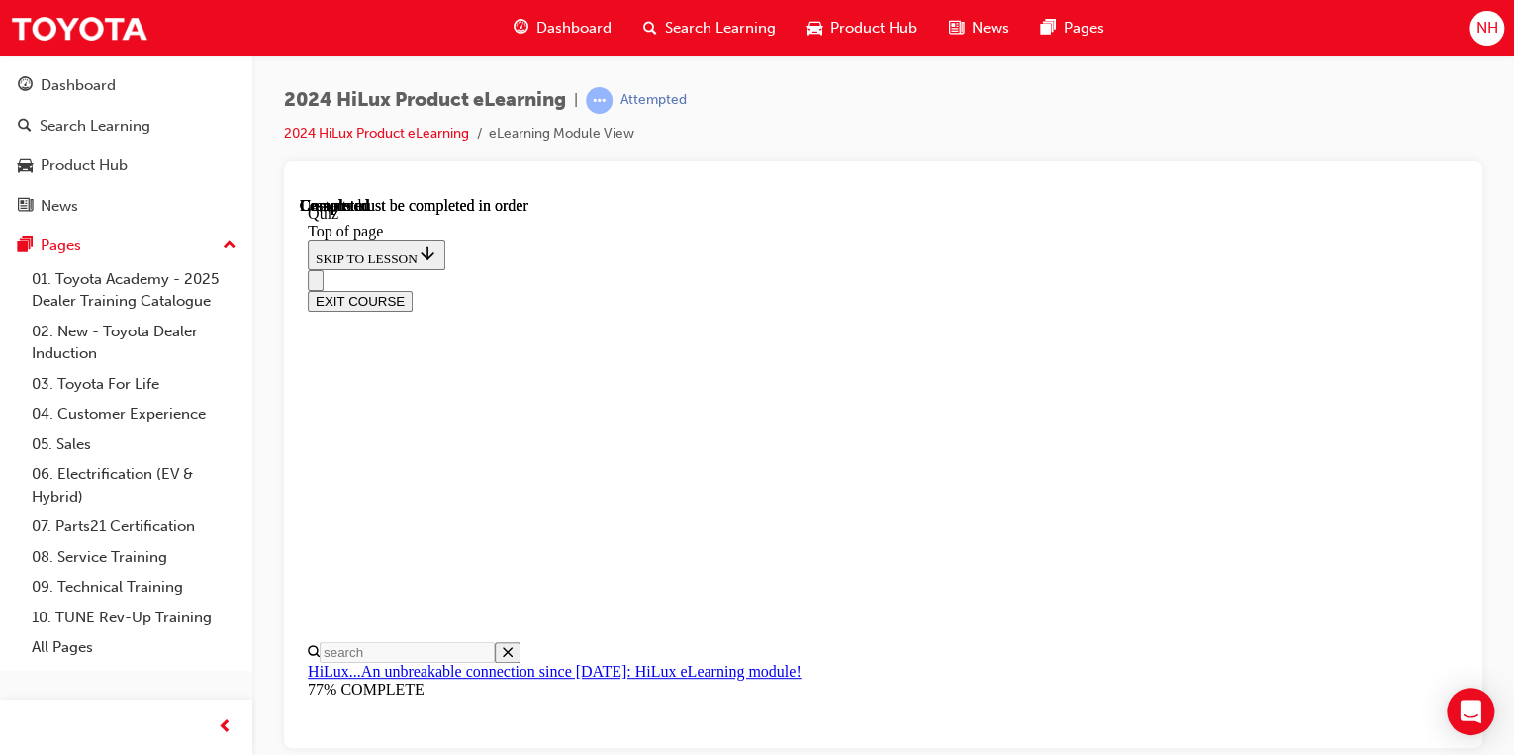
scroll to position [519, 0]
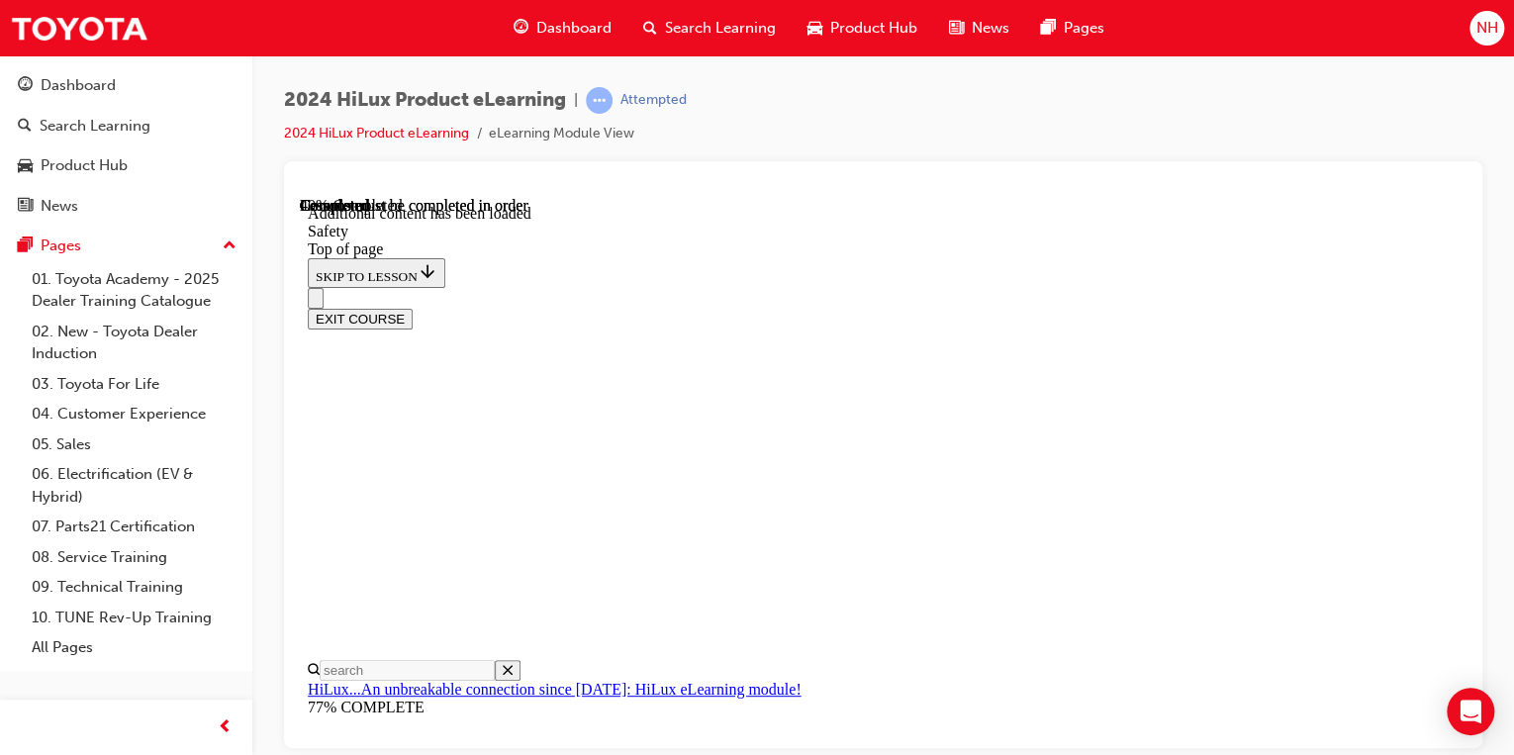
scroll to position [1291, 0]
